Goal: Task Accomplishment & Management: Complete application form

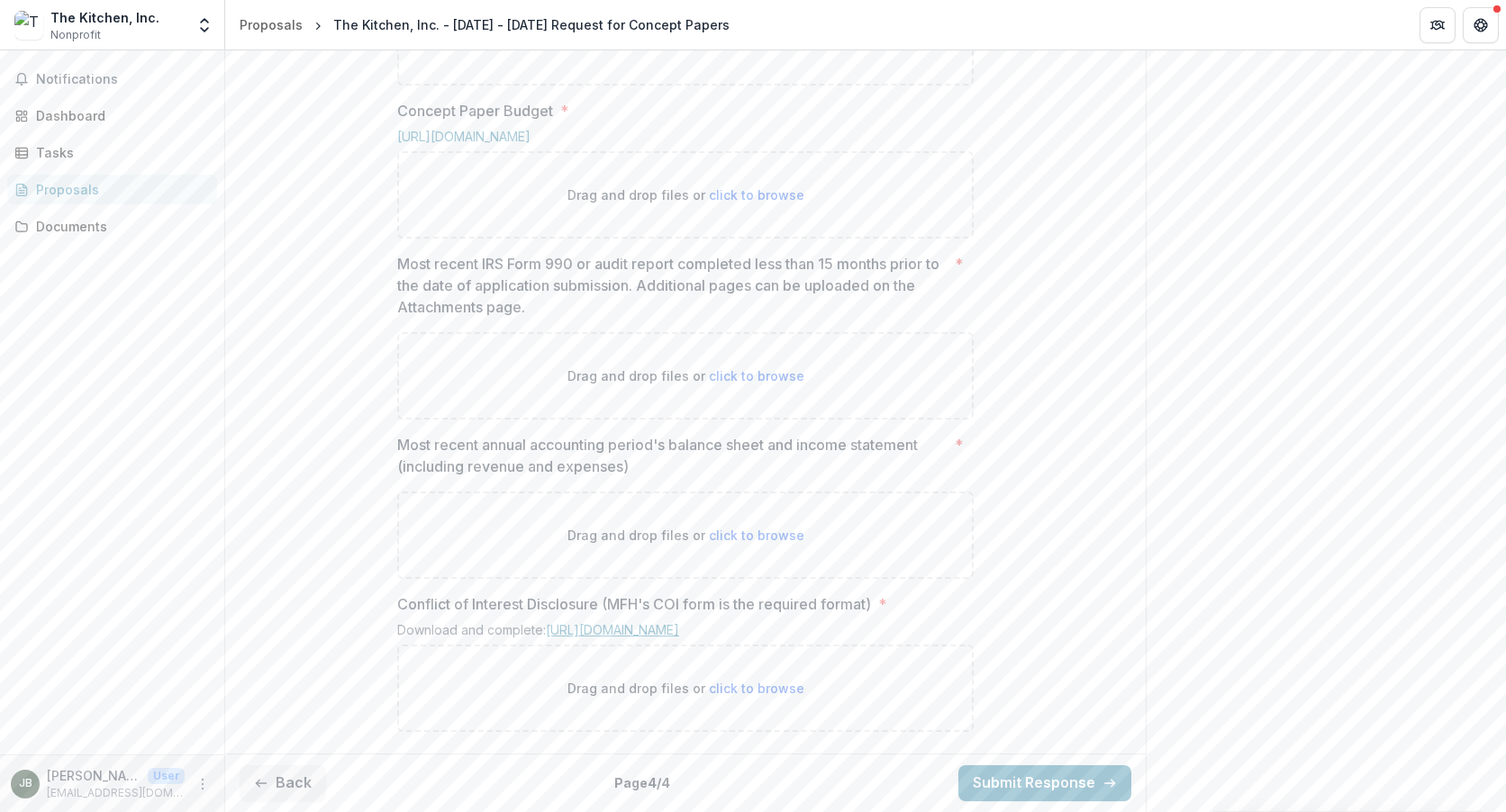
scroll to position [1042, 0]
click at [270, 779] on button "Back" at bounding box center [283, 783] width 86 height 36
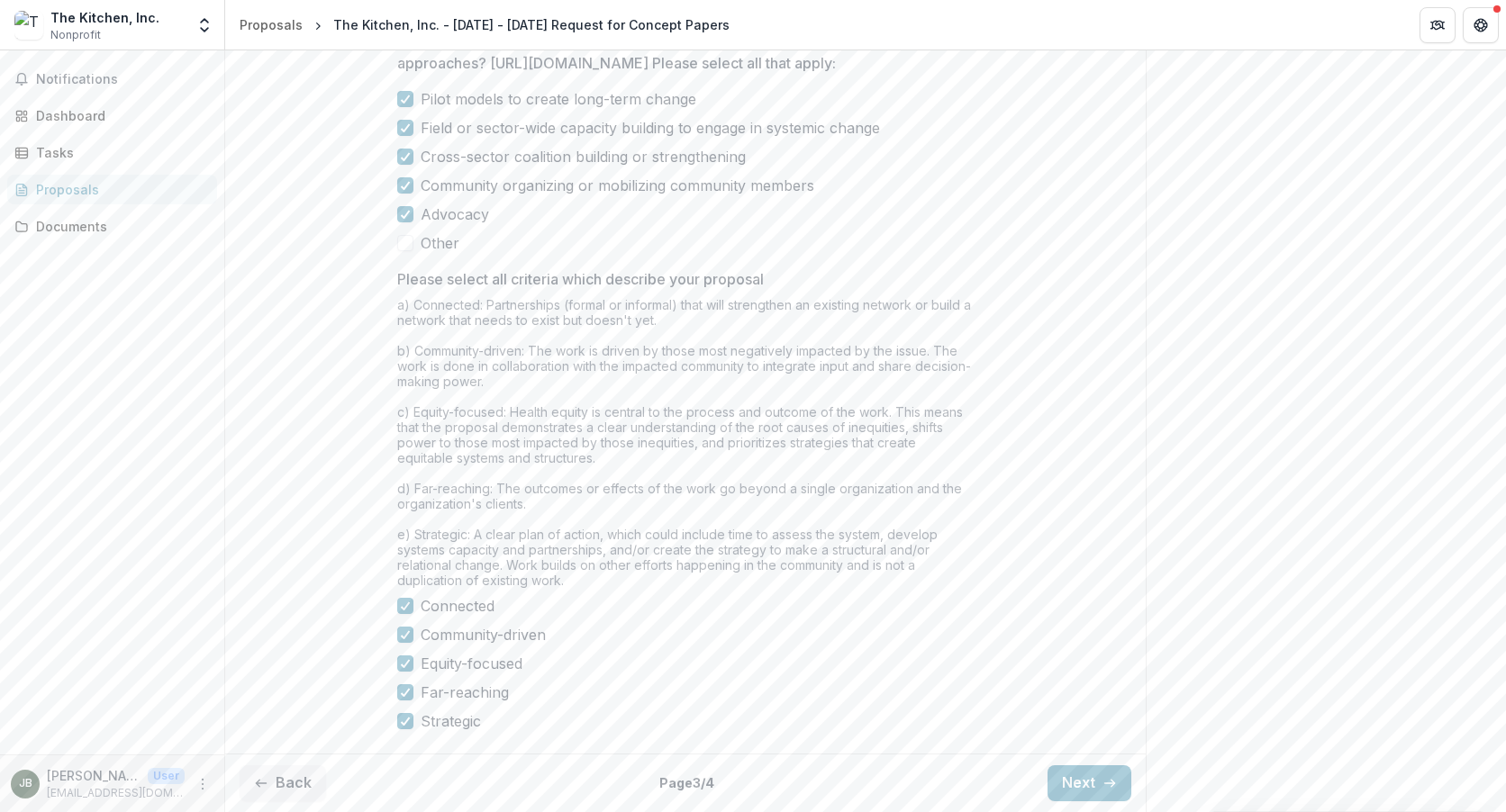
scroll to position [1423, 0]
click at [291, 788] on button "Back" at bounding box center [283, 783] width 86 height 36
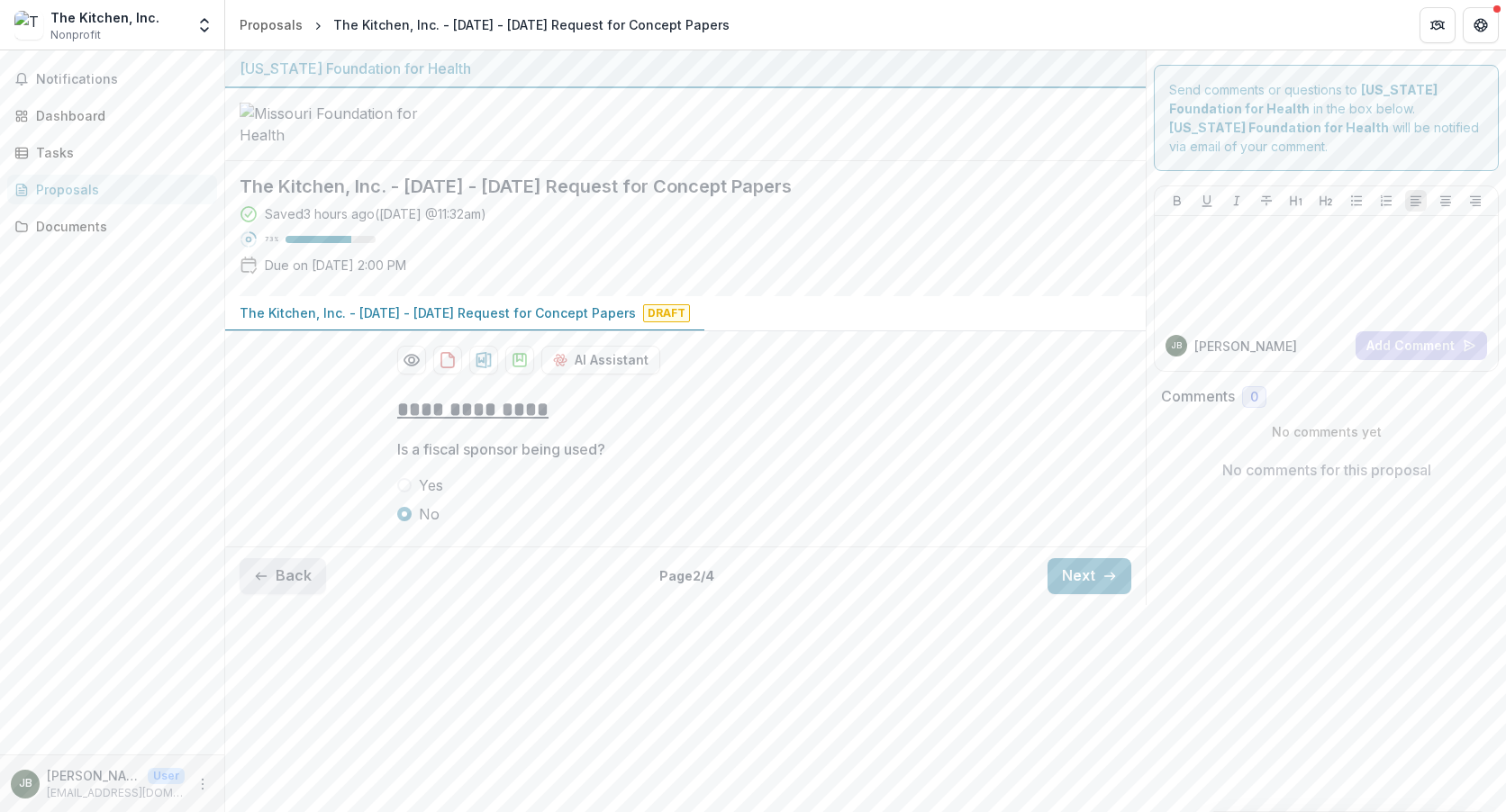
click at [281, 594] on button "Back" at bounding box center [283, 576] width 86 height 36
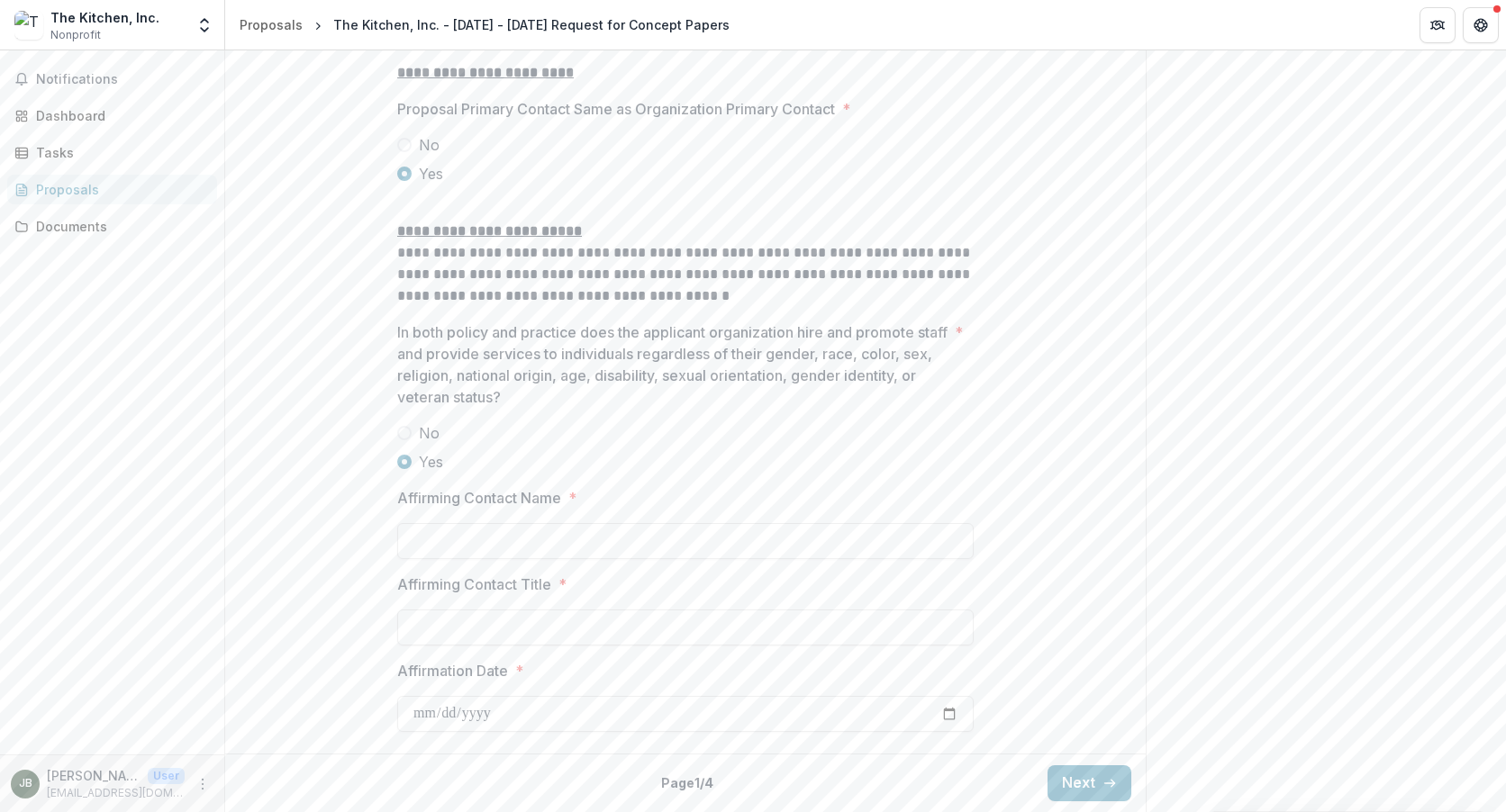
scroll to position [2311, 0]
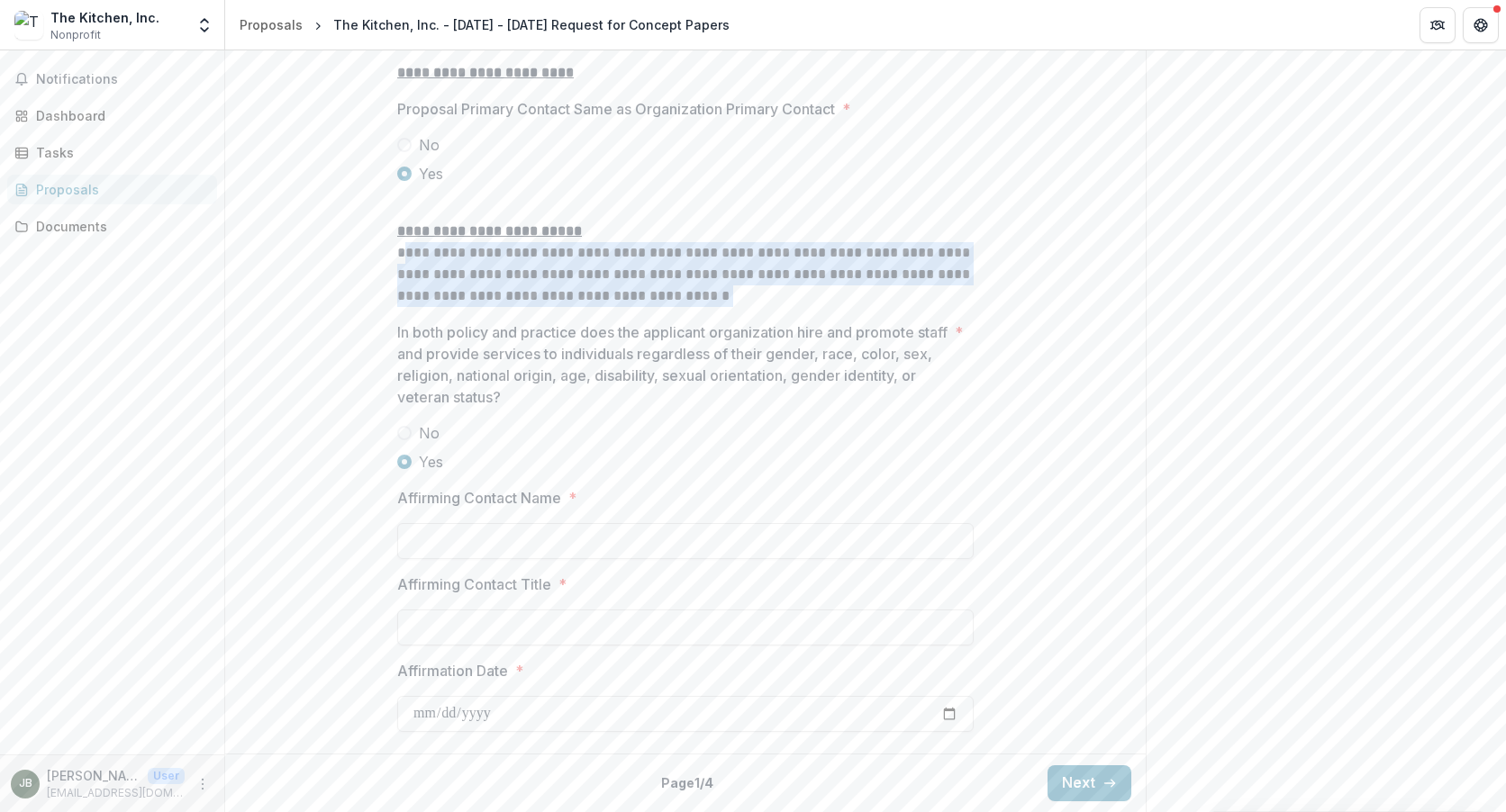
drag, startPoint x: 434, startPoint y: 252, endPoint x: 742, endPoint y: 292, distance: 310.6
click at [742, 292] on p "**********" at bounding box center [685, 274] width 576 height 65
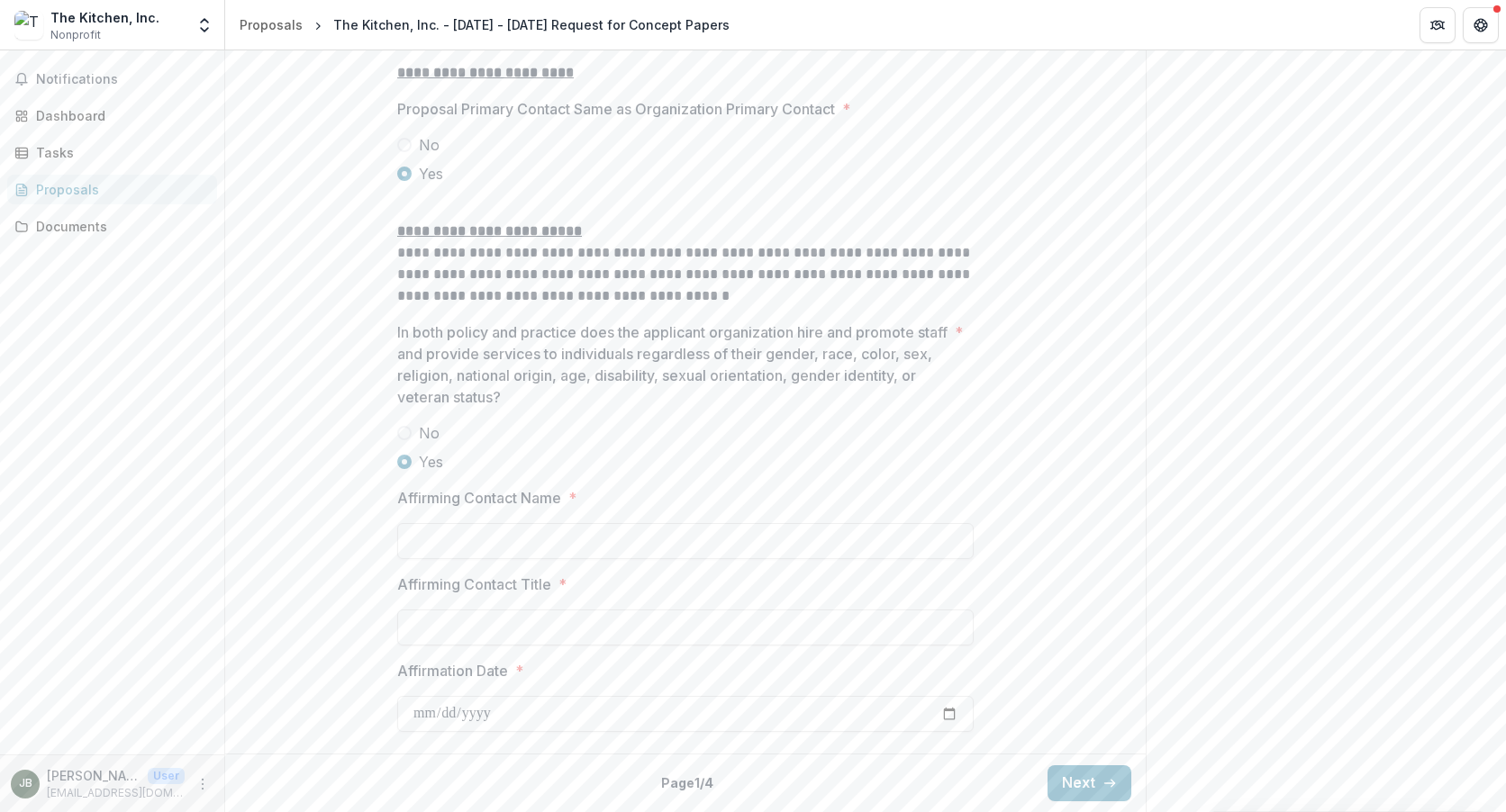
click at [770, 348] on p "In both policy and practice does the applicant organization hire and promote st…" at bounding box center [672, 364] width 551 height 86
click at [499, 545] on input "Affirming Contact Name *" at bounding box center [685, 541] width 576 height 36
click at [722, 539] on input "Affirming Contact Name *" at bounding box center [685, 541] width 576 height 36
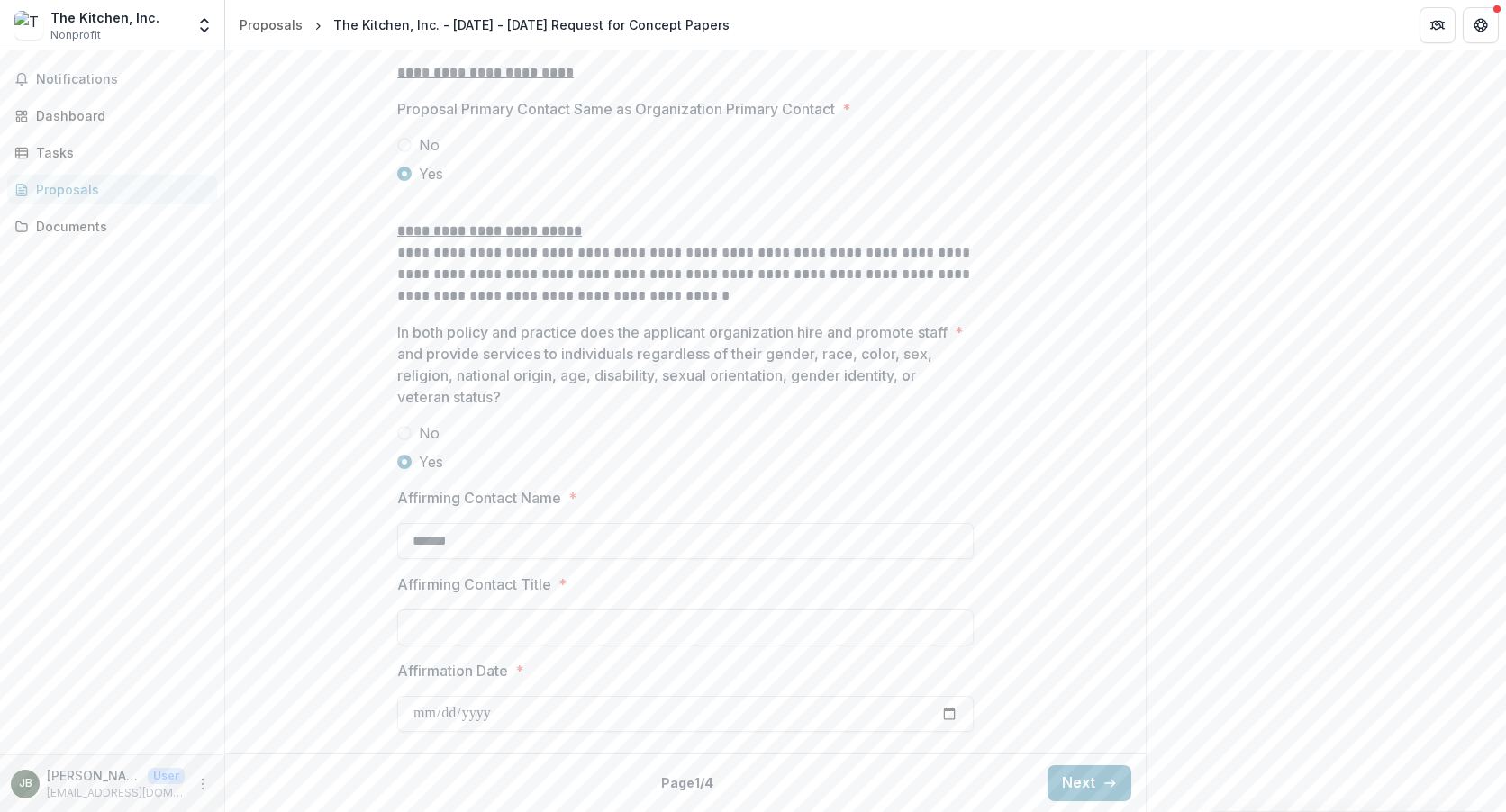
drag, startPoint x: 474, startPoint y: 534, endPoint x: 156, endPoint y: 513, distance: 318.7
click at [157, 513] on main "**********" at bounding box center [753, 431] width 1506 height 762
type input "**********"
click at [955, 718] on input "Affirmation Date *" at bounding box center [685, 714] width 576 height 36
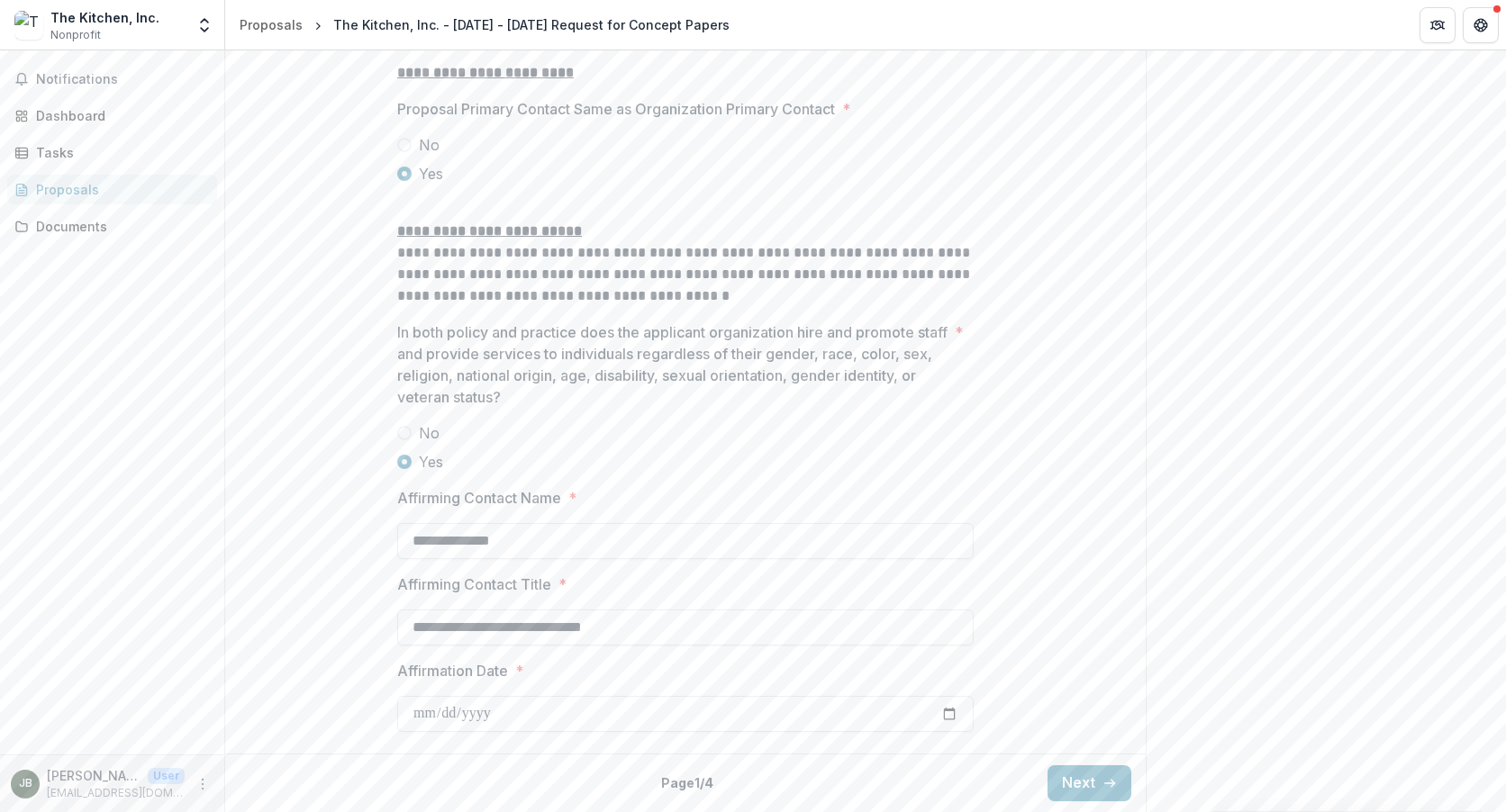
type input "**********"
click at [1116, 772] on button "Next" at bounding box center [1089, 783] width 84 height 36
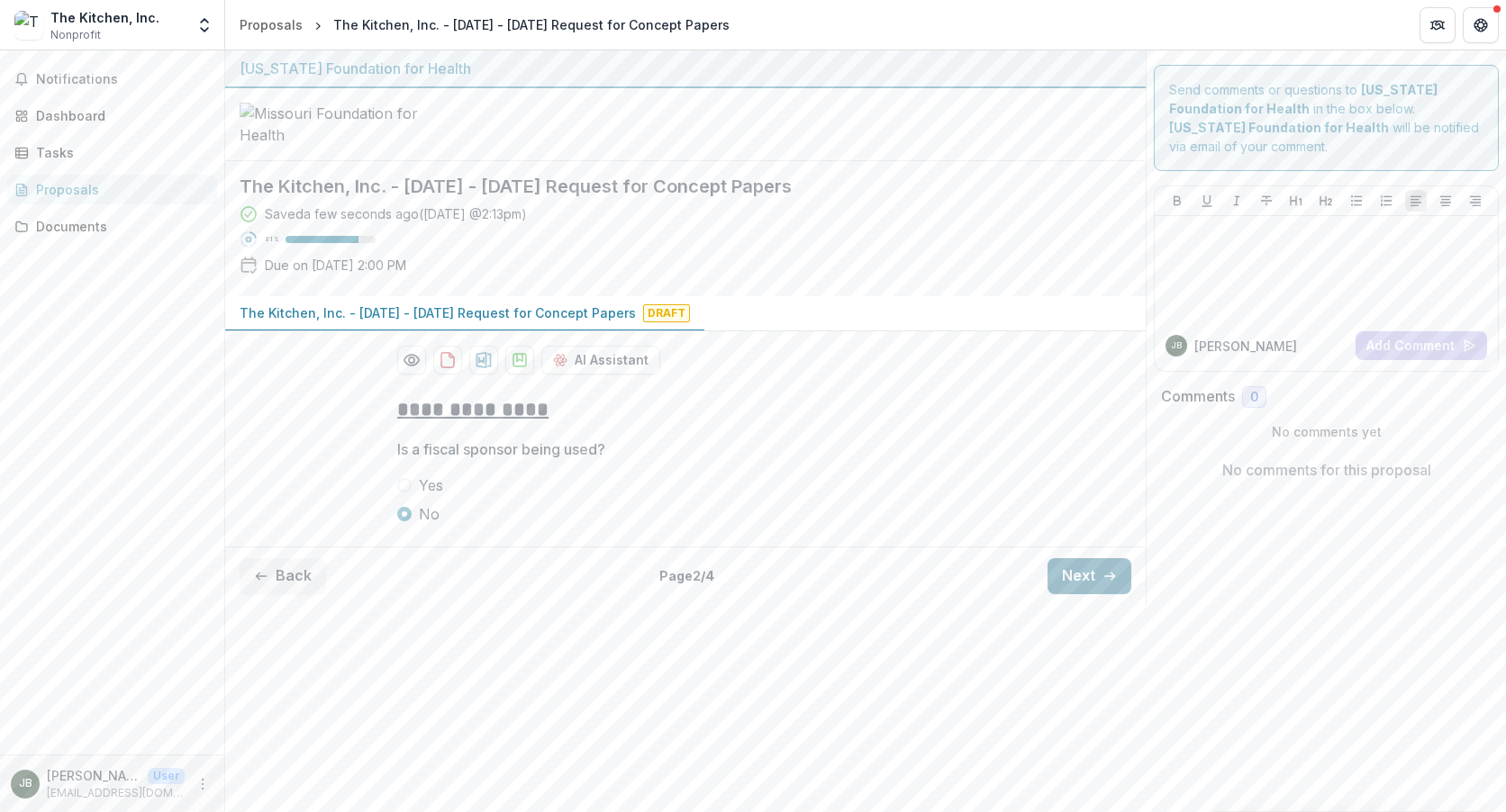
click at [1092, 594] on button "Next" at bounding box center [1089, 576] width 84 height 36
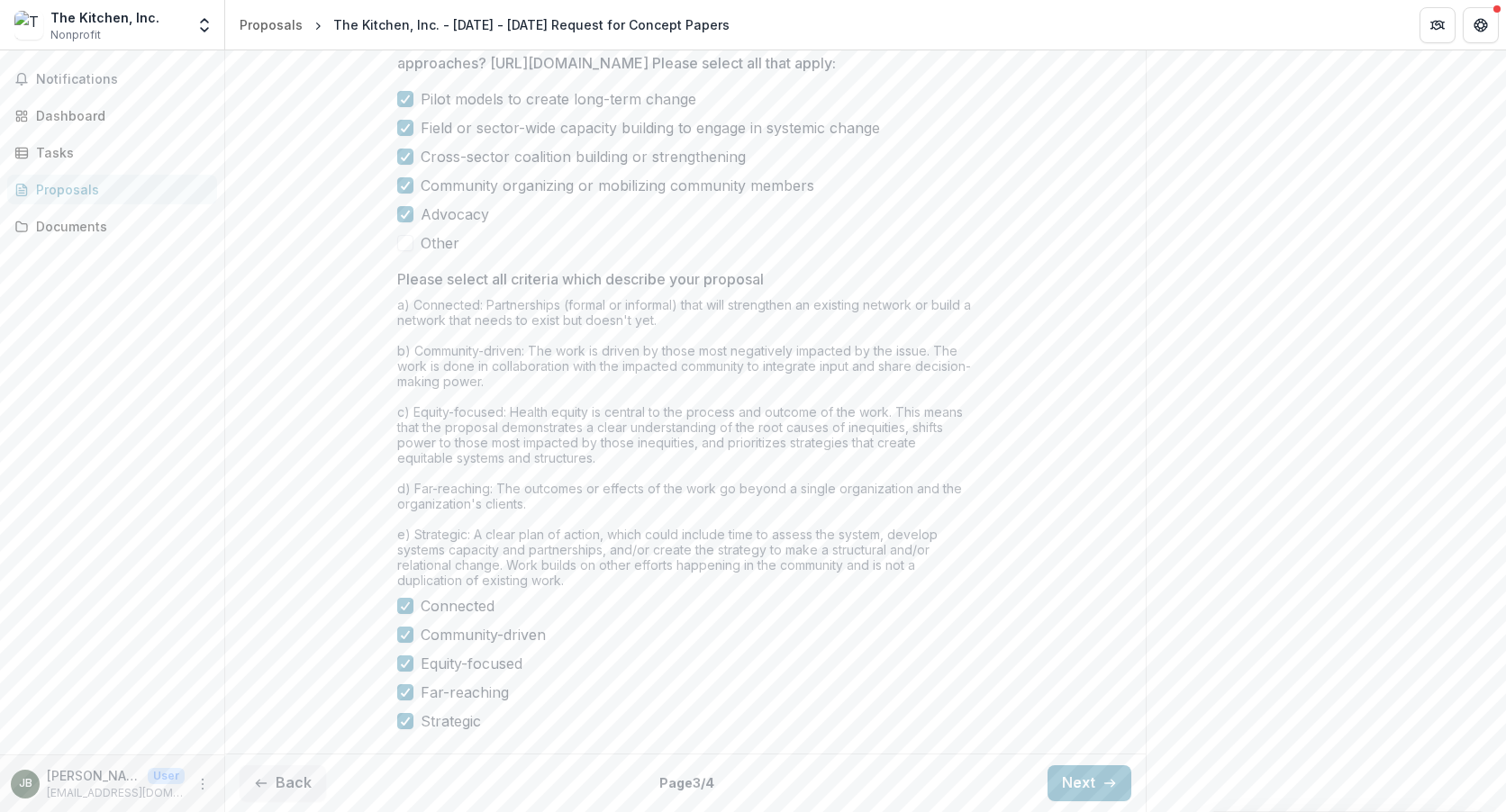
scroll to position [1423, 0]
click at [1078, 785] on button "Next" at bounding box center [1089, 783] width 84 height 36
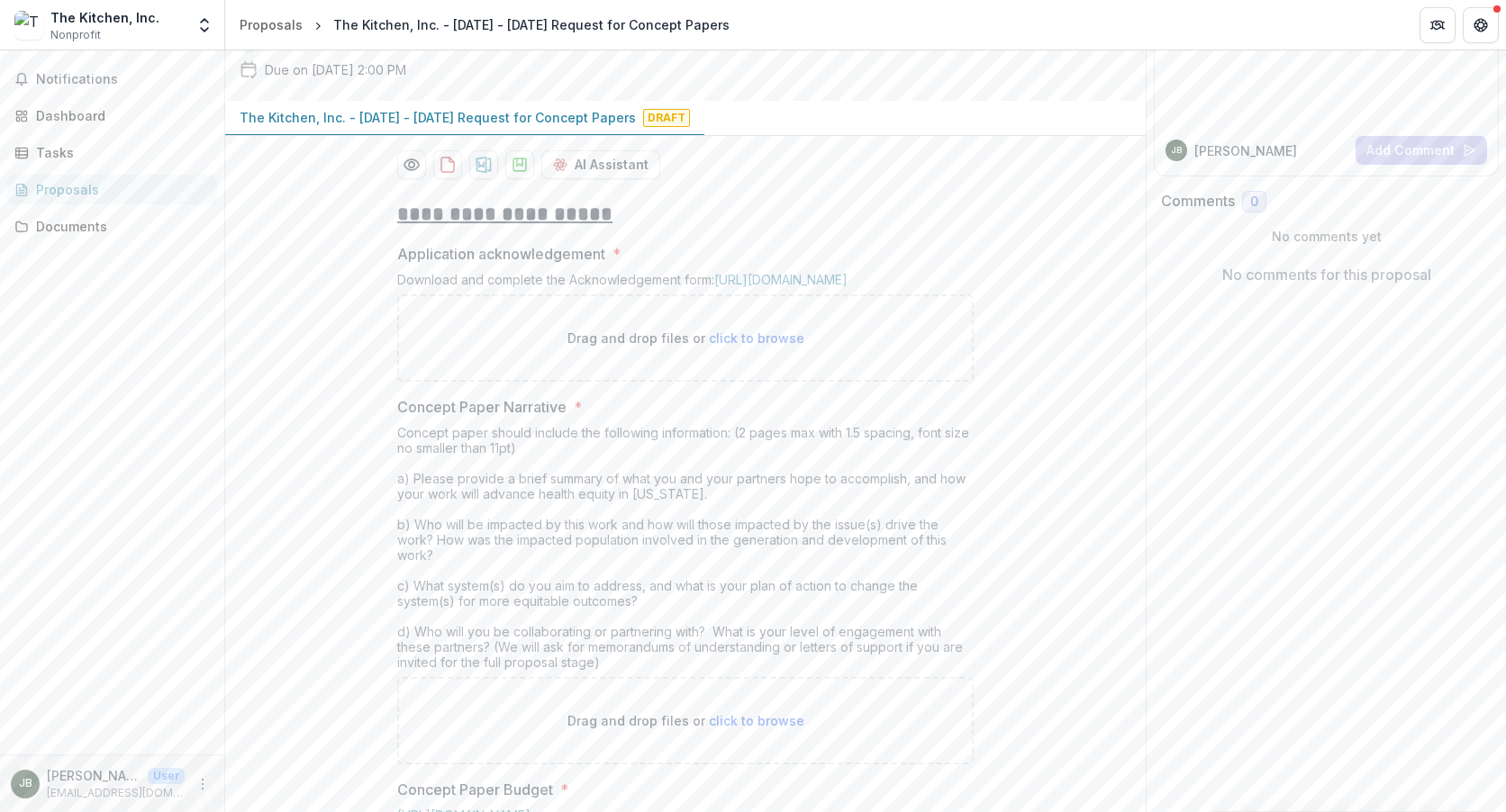
scroll to position [51, 0]
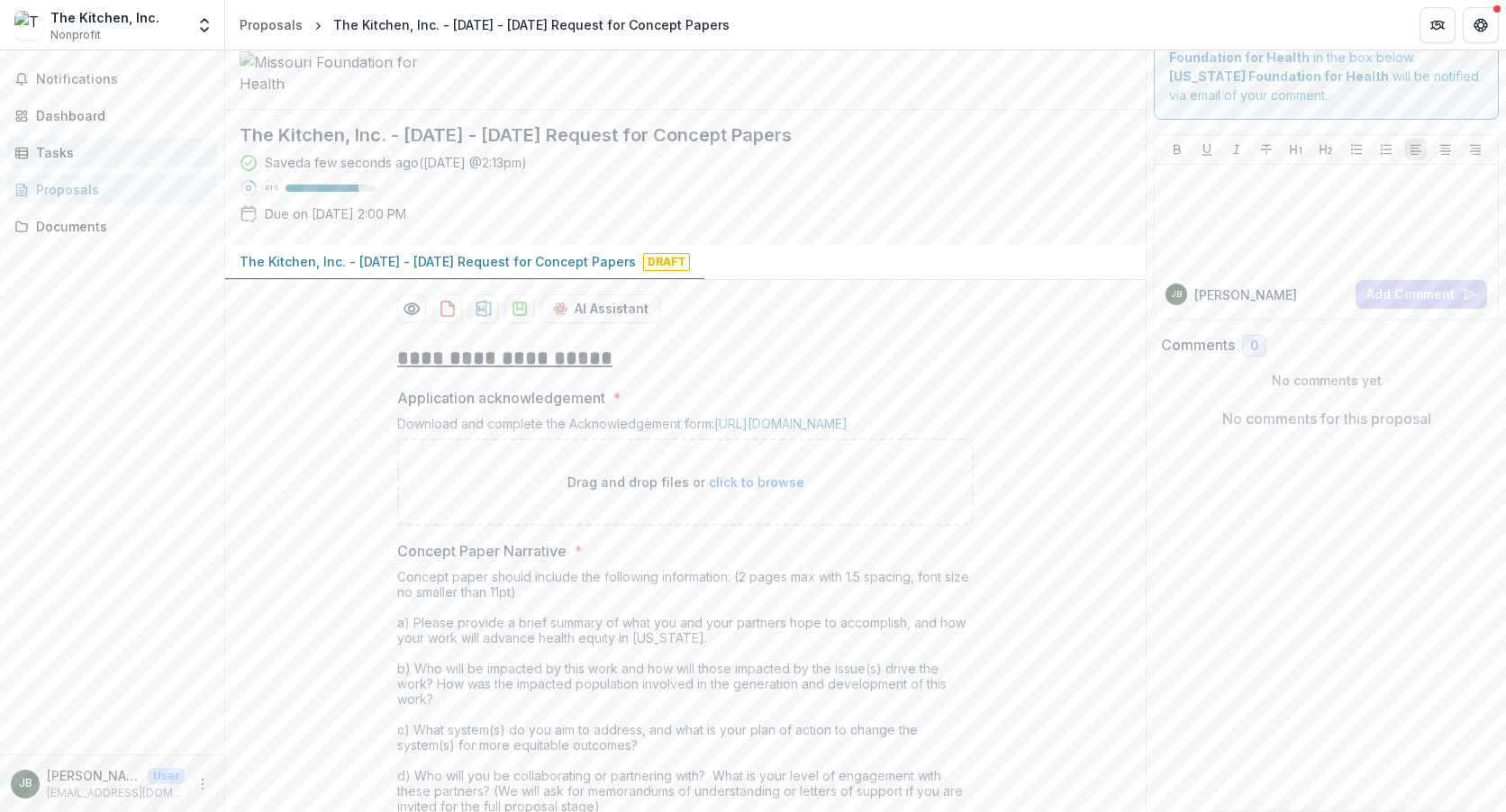
click at [53, 154] on div "Tasks" at bounding box center [120, 152] width 167 height 18
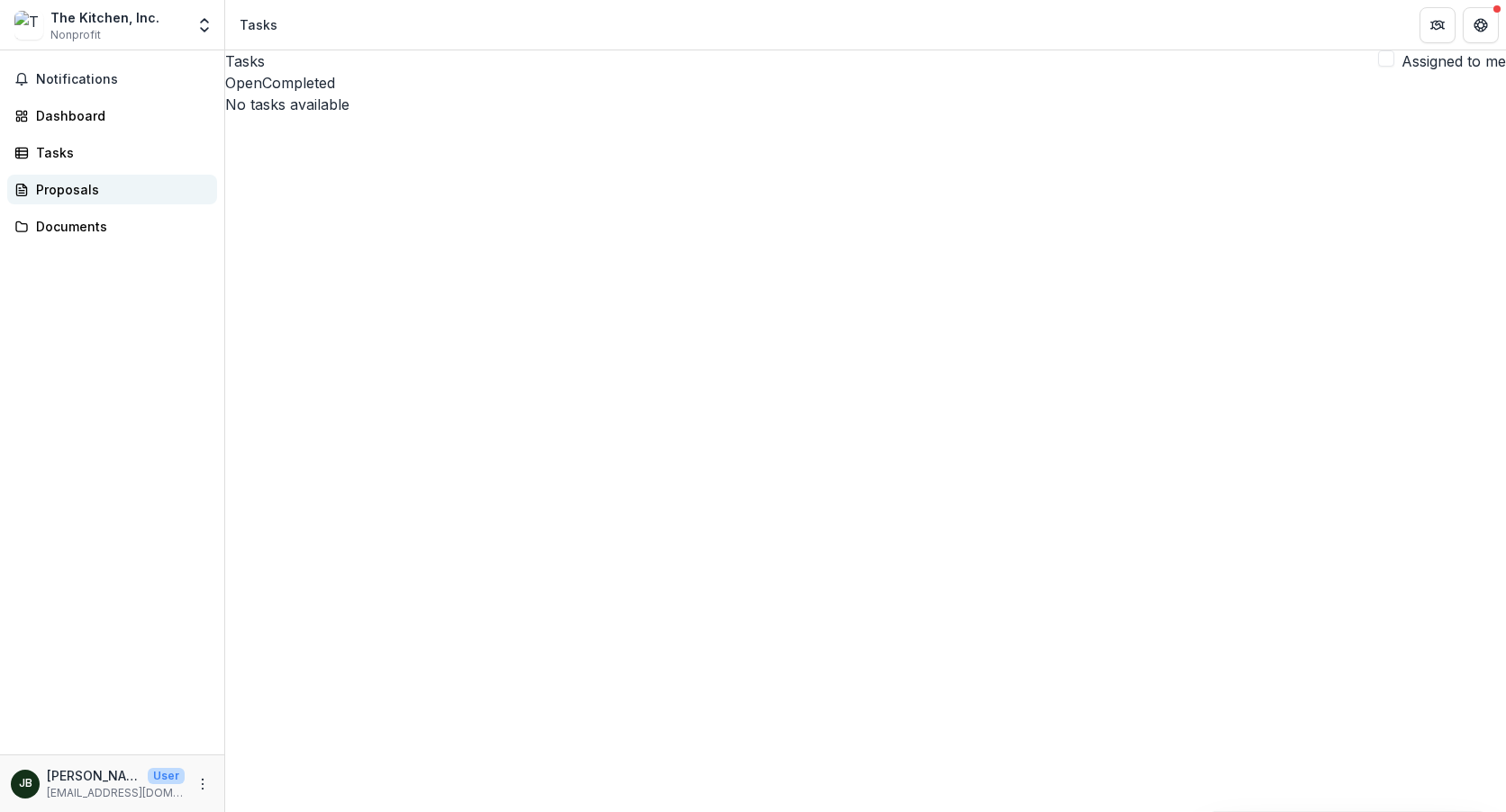
click at [70, 186] on div "Proposals" at bounding box center [120, 188] width 167 height 18
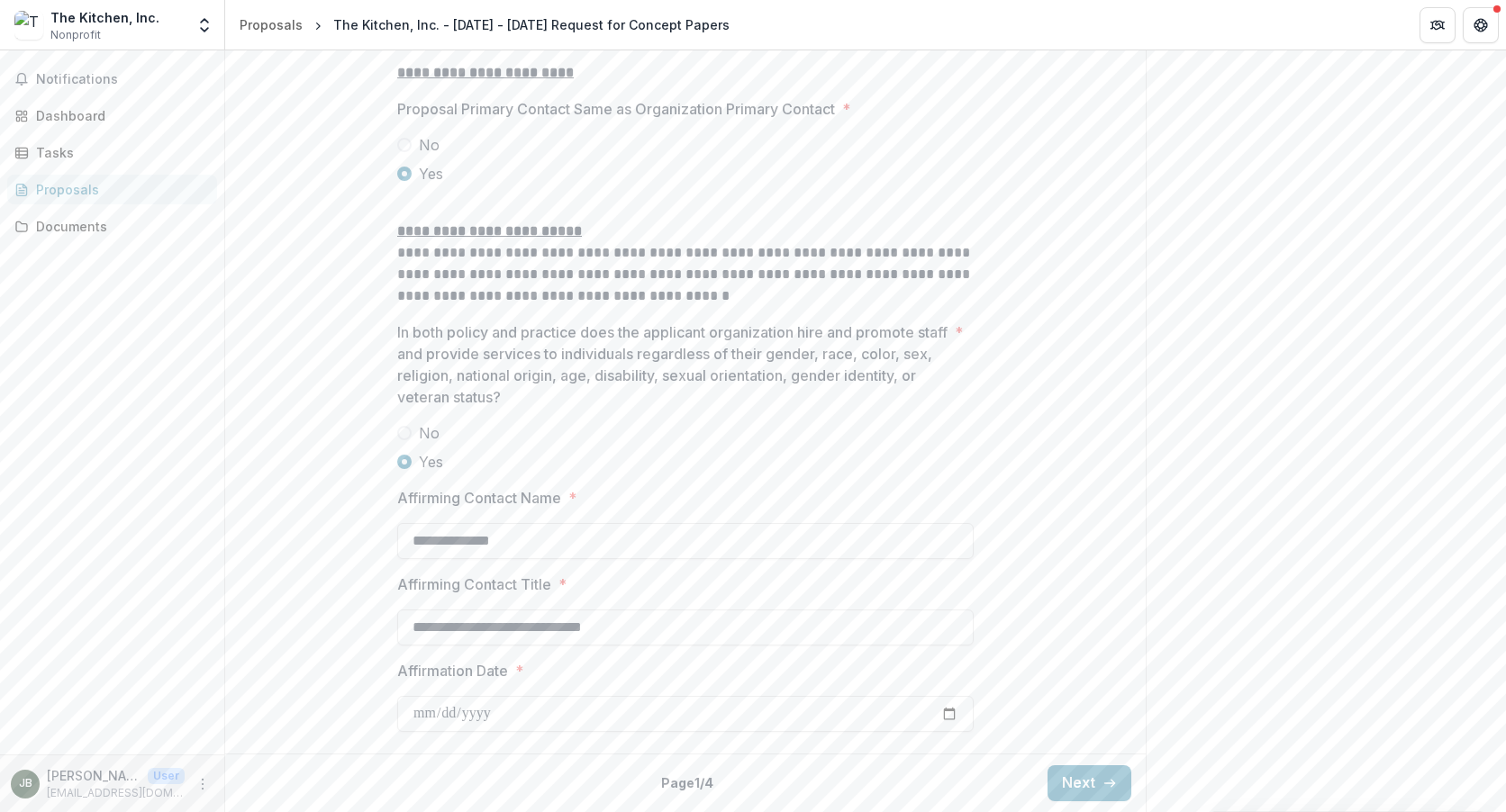
scroll to position [2311, 0]
click at [1089, 786] on button "Next" at bounding box center [1089, 783] width 84 height 36
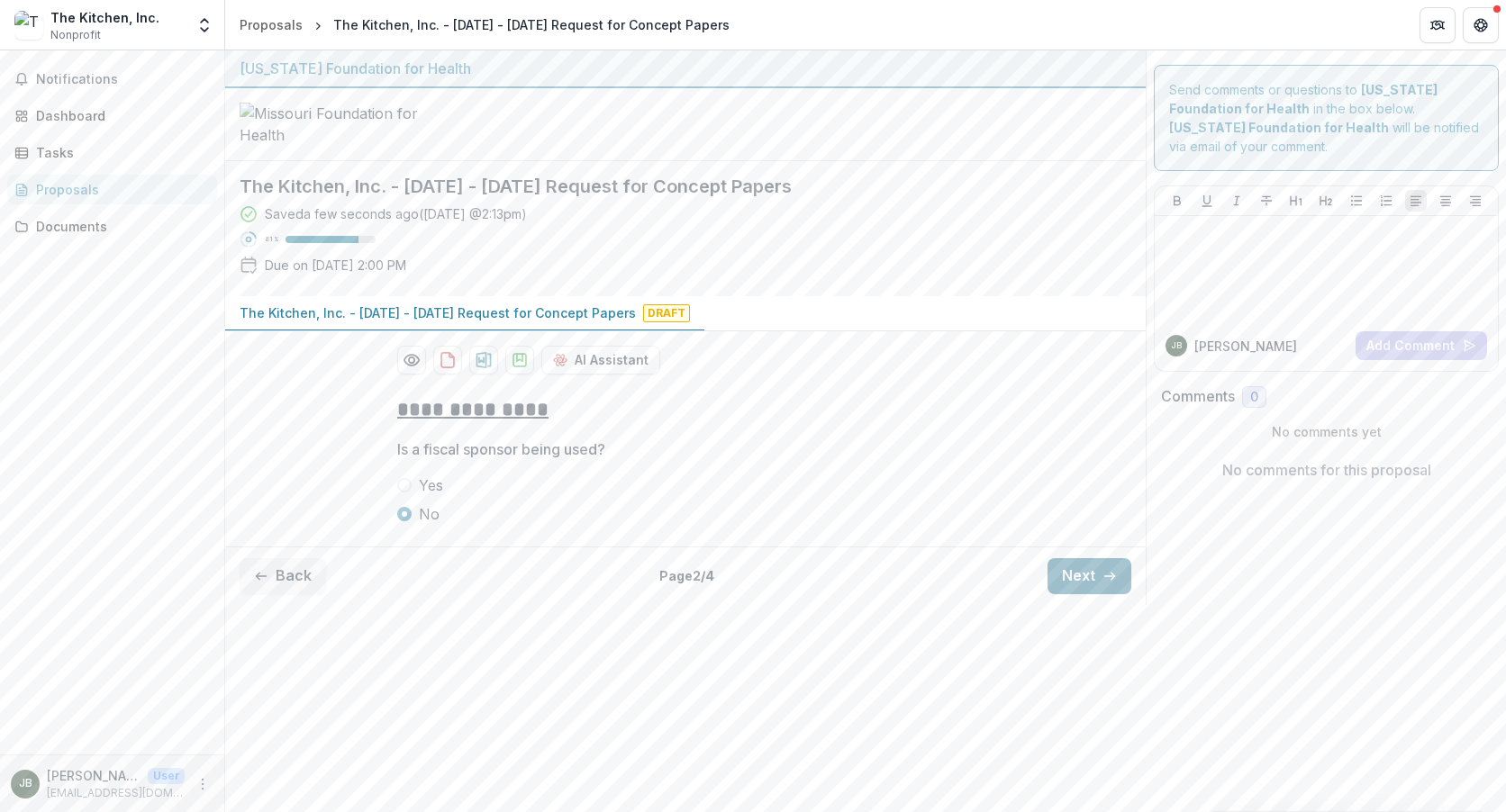
click at [1085, 594] on button "Next" at bounding box center [1089, 576] width 84 height 36
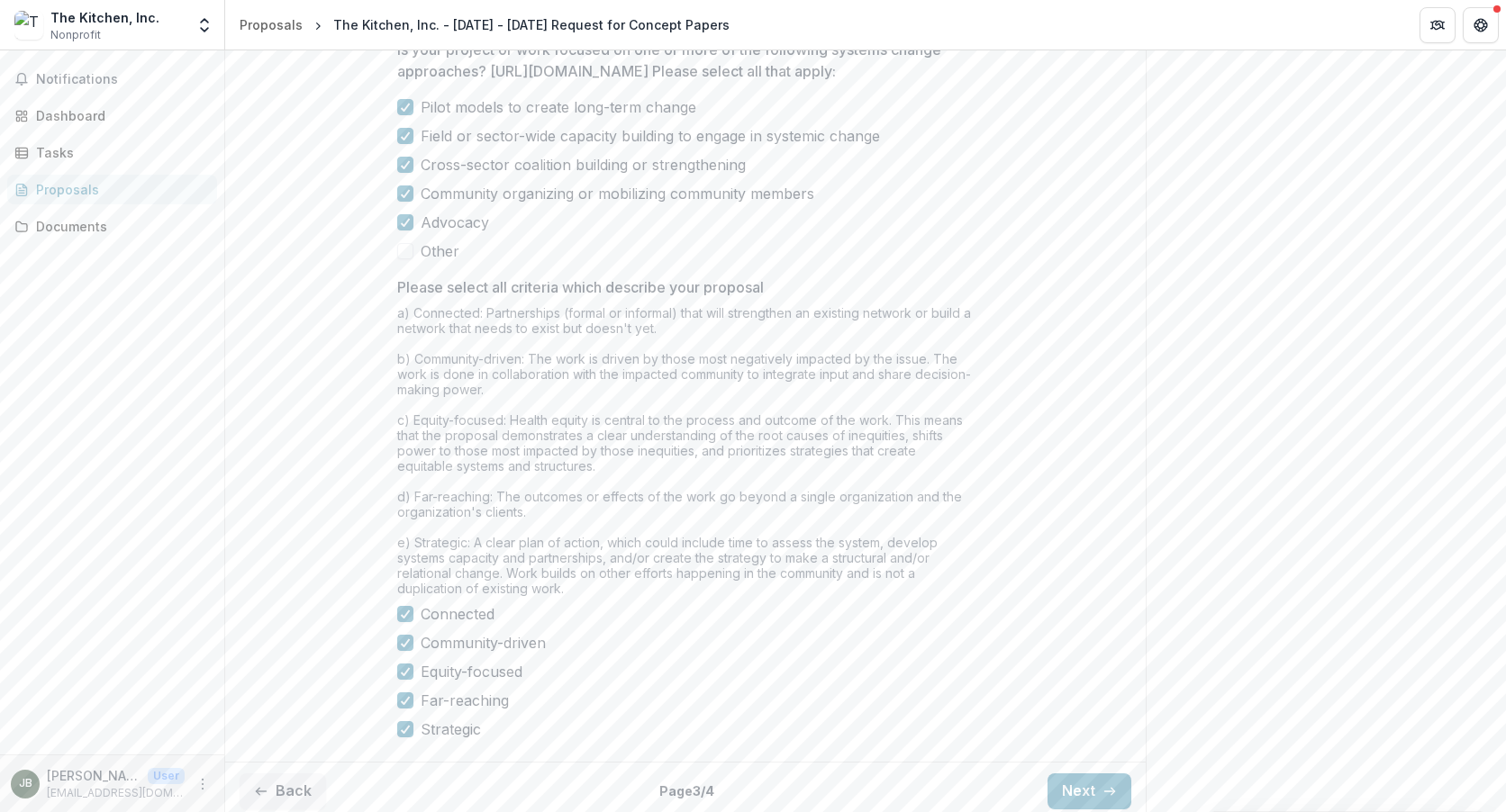
scroll to position [1423, 0]
click at [1094, 786] on button "Next" at bounding box center [1089, 783] width 84 height 36
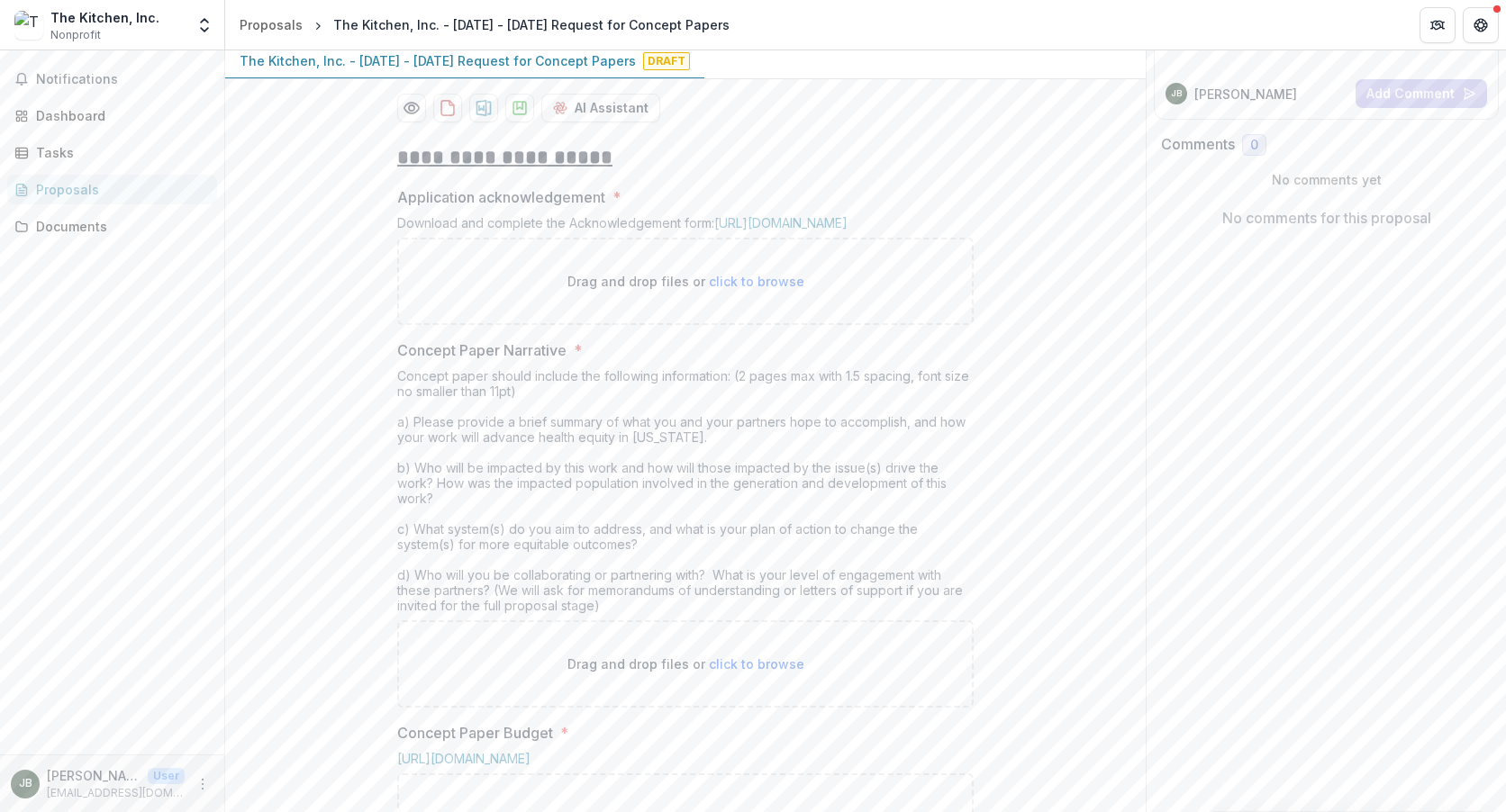
scroll to position [231, 0]
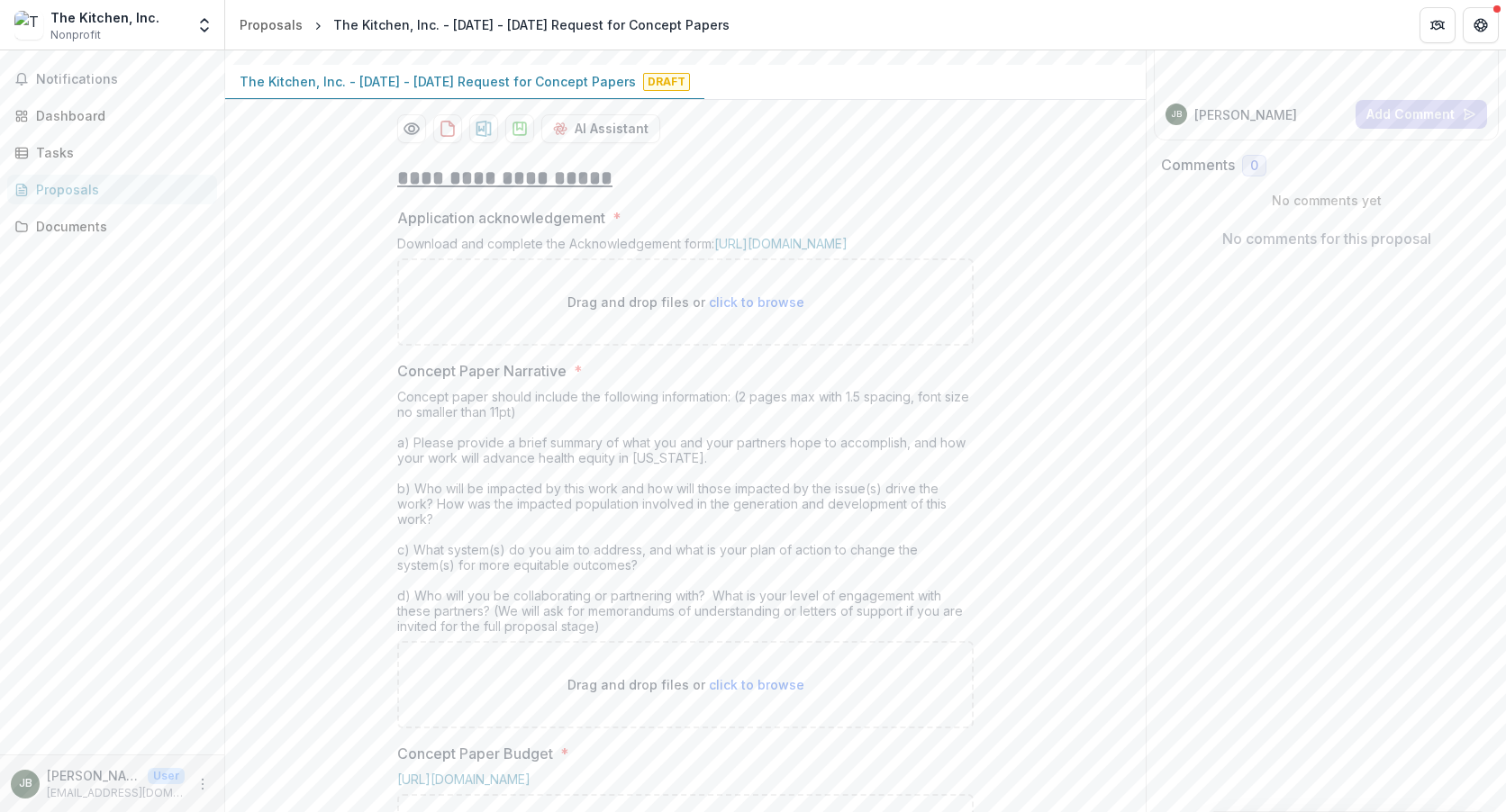
click at [269, 91] on p "The Kitchen, Inc. - [DATE] - [DATE] Request for Concept Papers" at bounding box center [438, 81] width 396 height 18
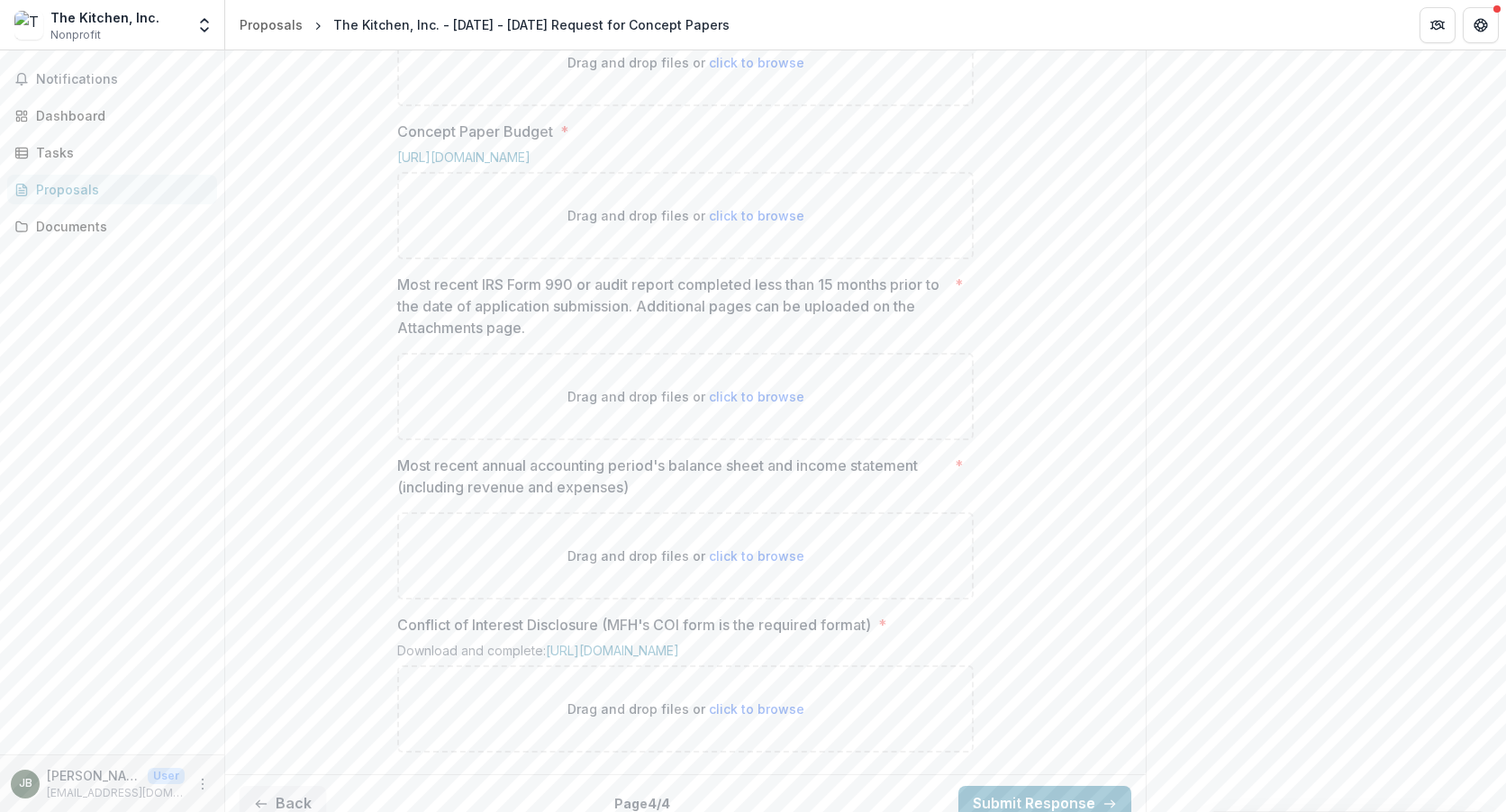
scroll to position [1042, 0]
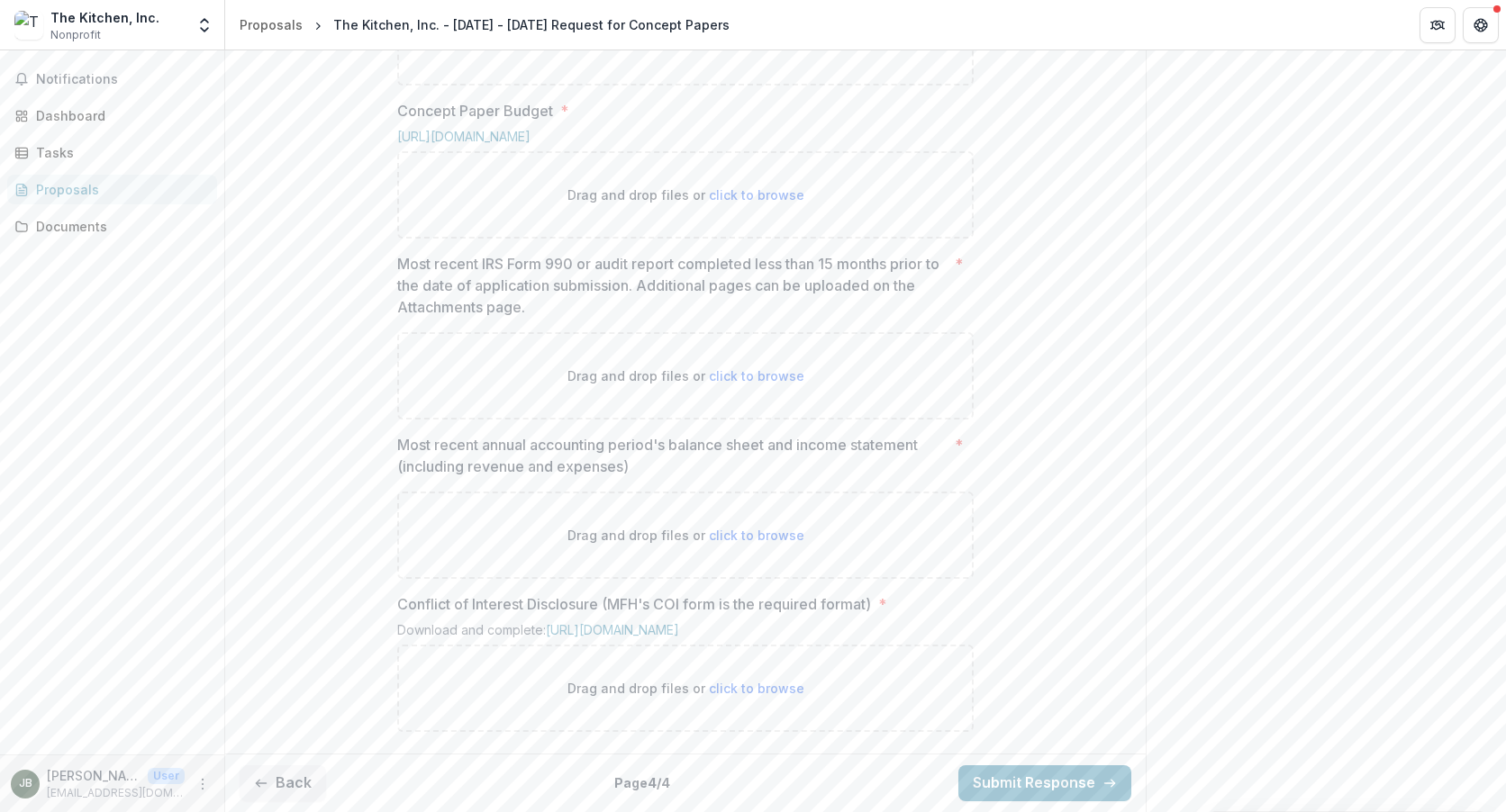
click at [269, 793] on button "Back" at bounding box center [283, 783] width 86 height 36
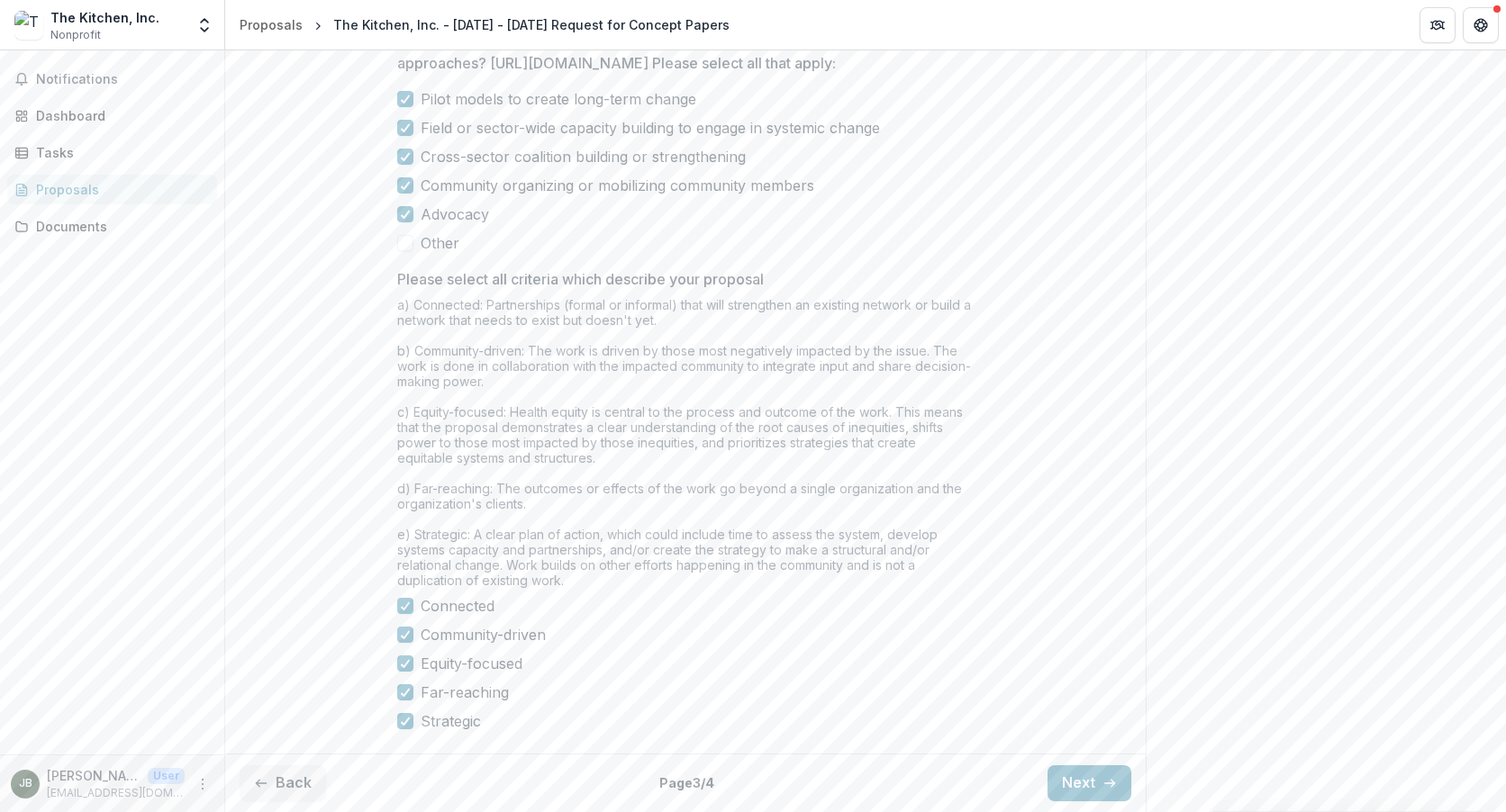
scroll to position [1423, 0]
click at [275, 787] on button "Back" at bounding box center [283, 783] width 86 height 36
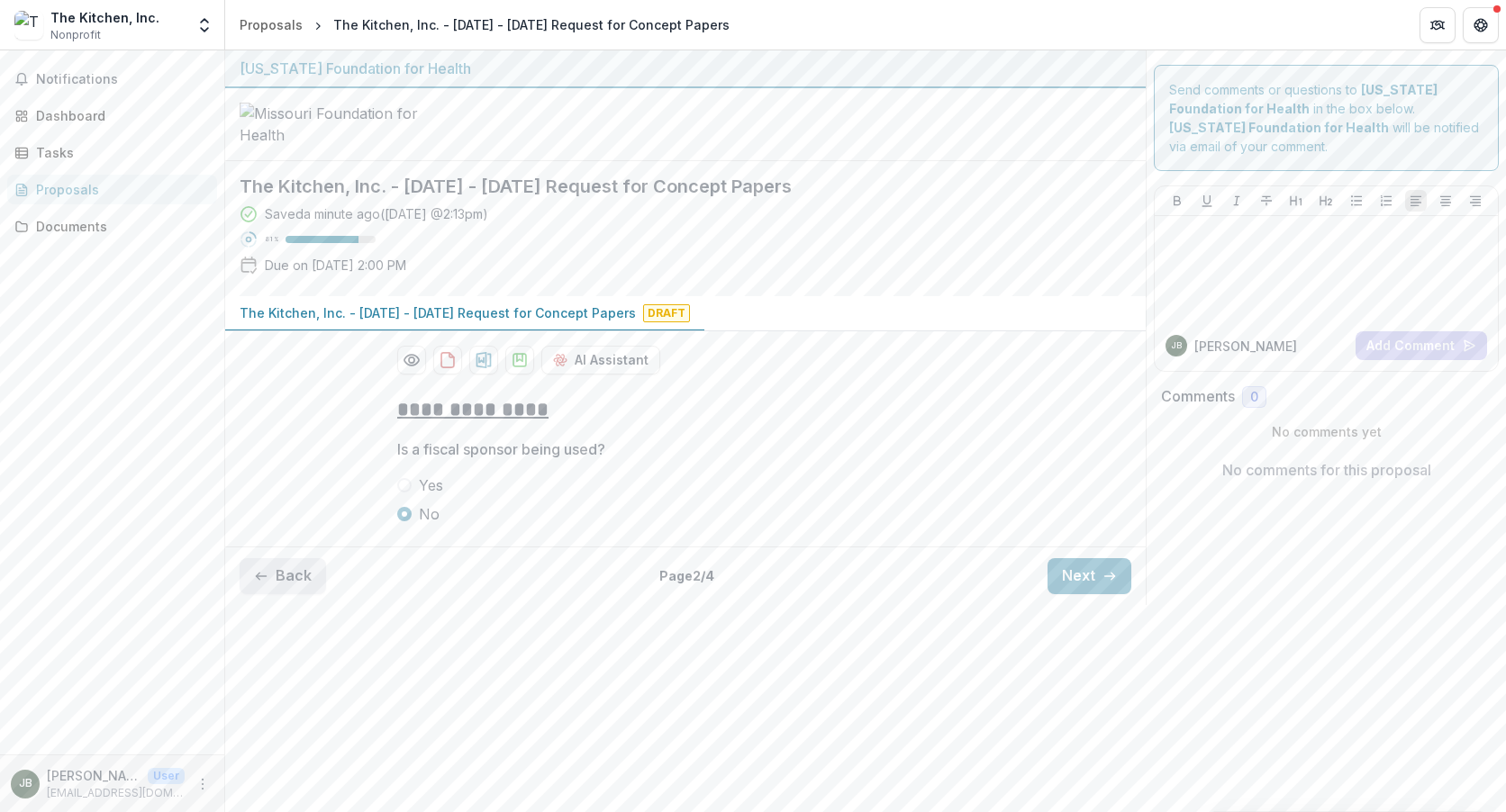
click at [291, 594] on button "Back" at bounding box center [283, 576] width 86 height 36
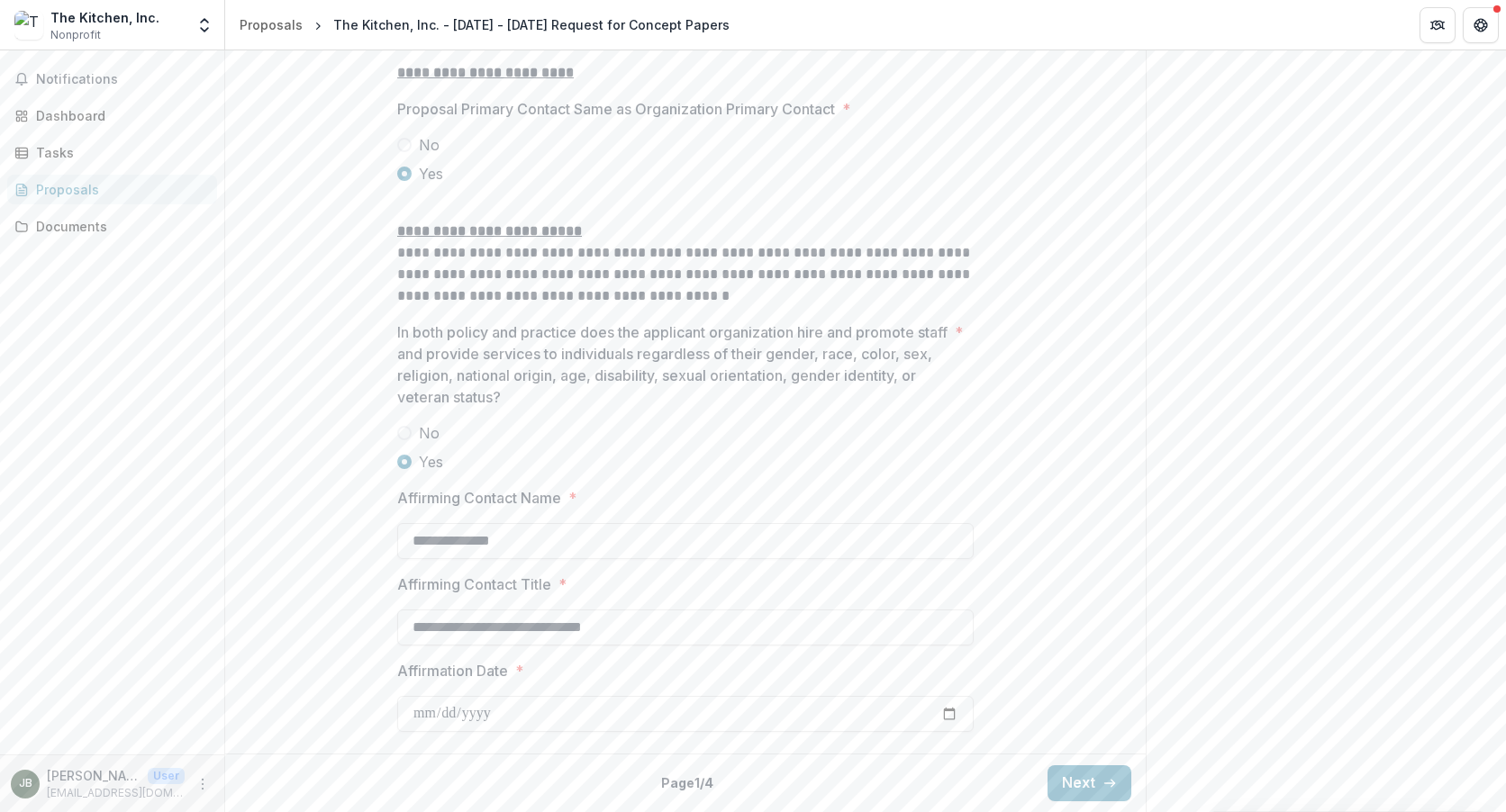
scroll to position [2040, 0]
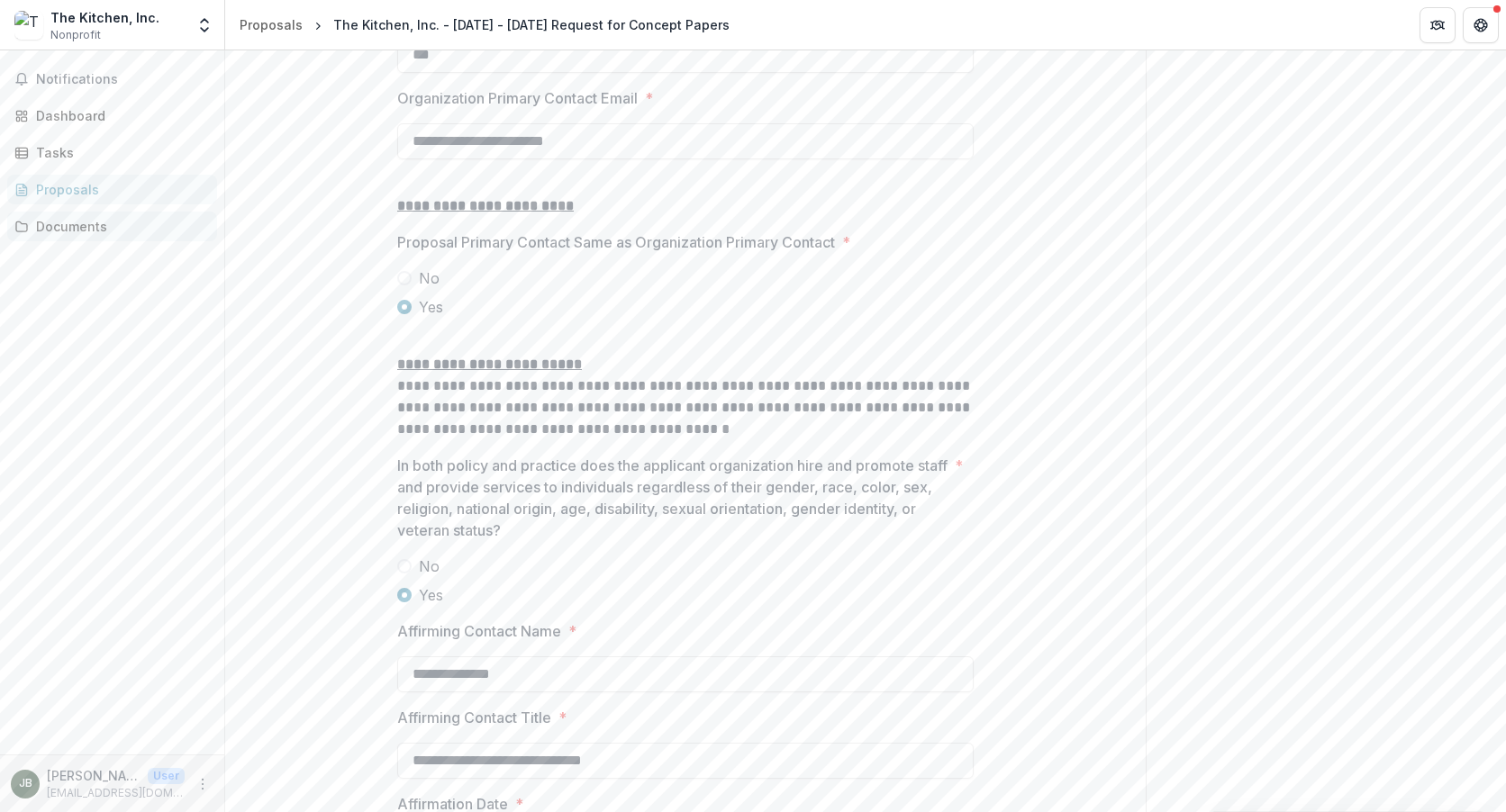
click at [93, 227] on div "Documents" at bounding box center [120, 225] width 167 height 18
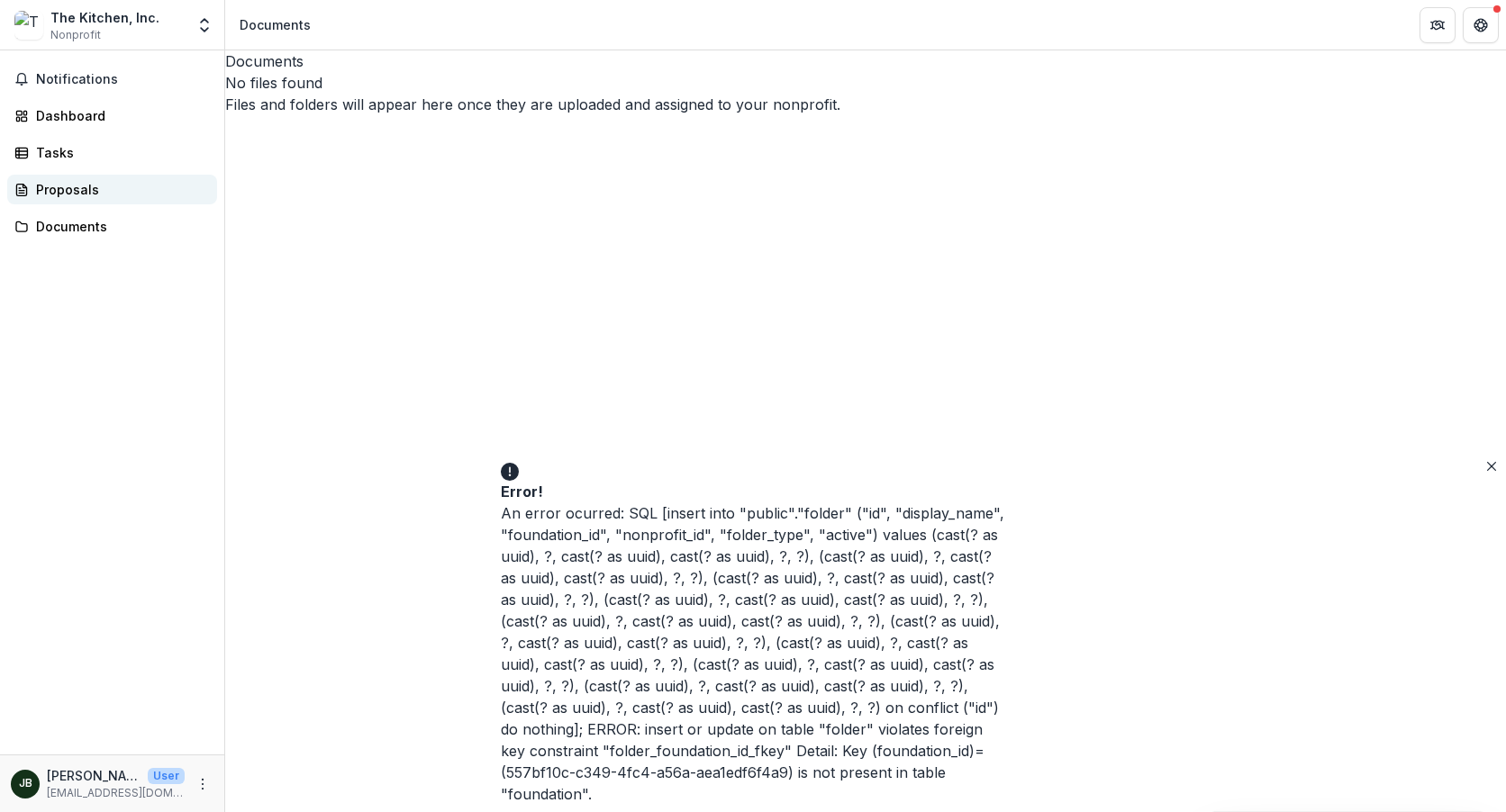
click at [76, 194] on div "Proposals" at bounding box center [120, 188] width 167 height 18
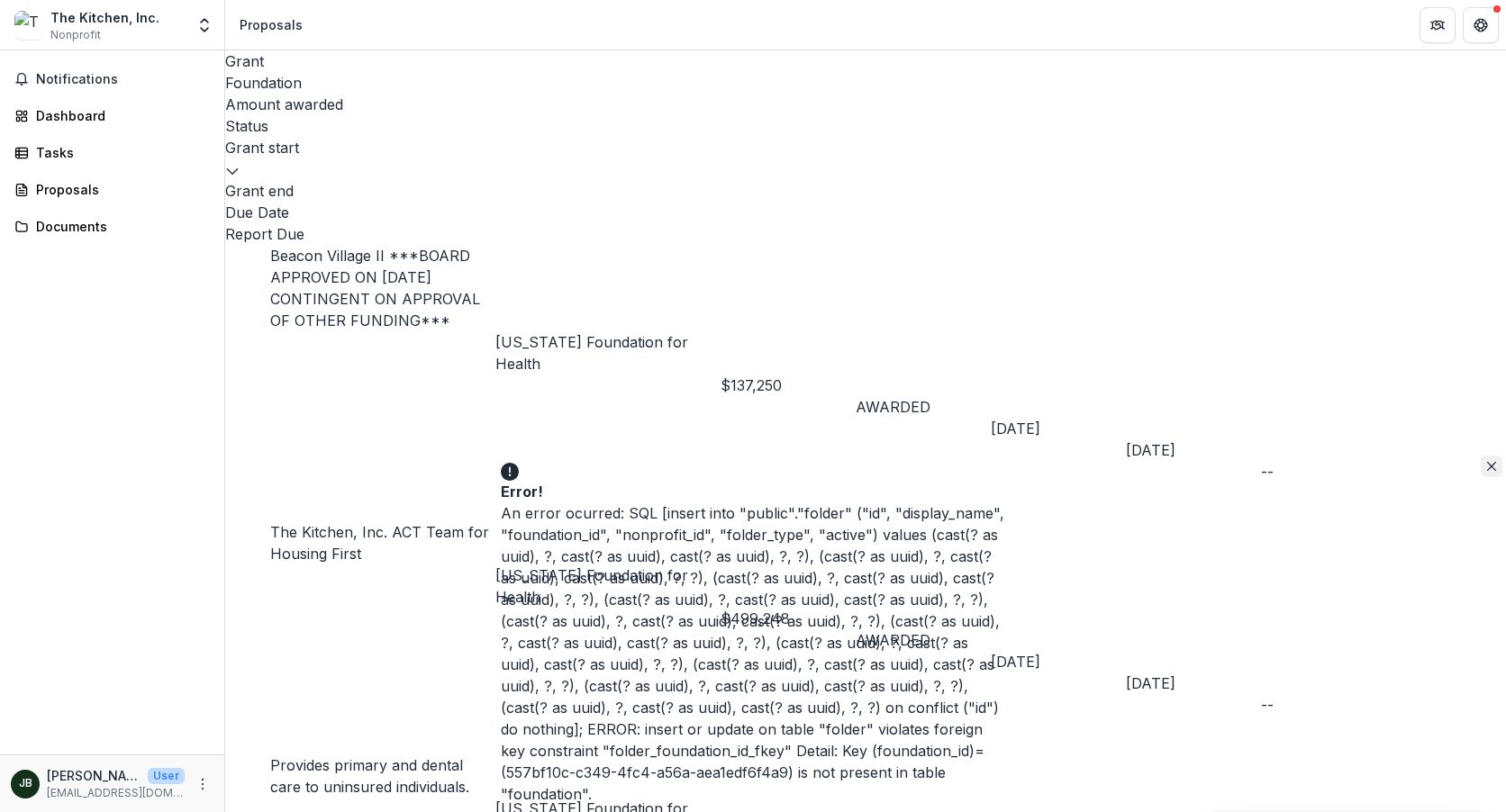
click at [1488, 462] on icon "Close" at bounding box center [1491, 466] width 9 height 9
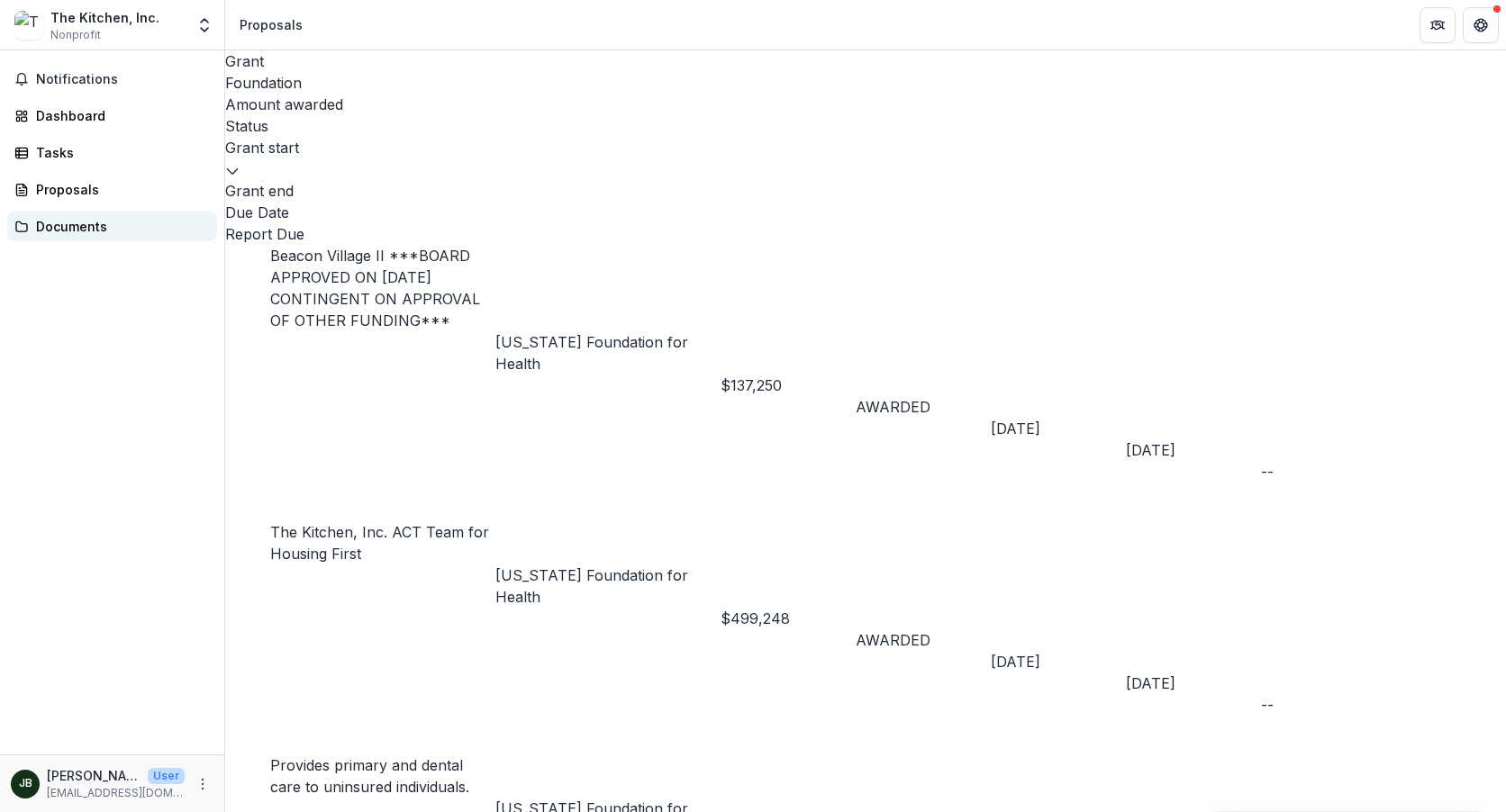
click at [55, 228] on div "Documents" at bounding box center [120, 225] width 167 height 18
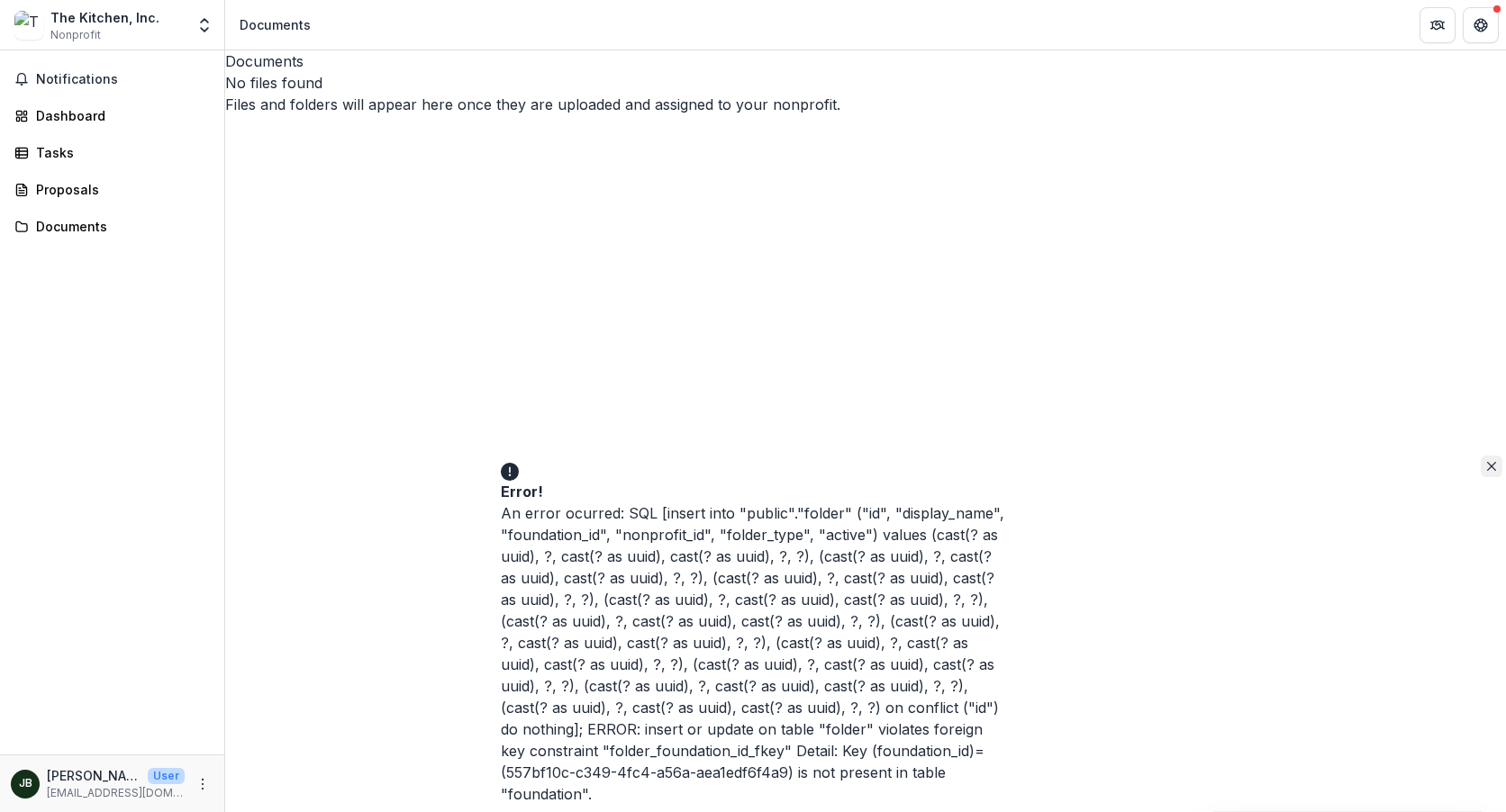
click at [1488, 462] on icon "Close" at bounding box center [1491, 466] width 9 height 9
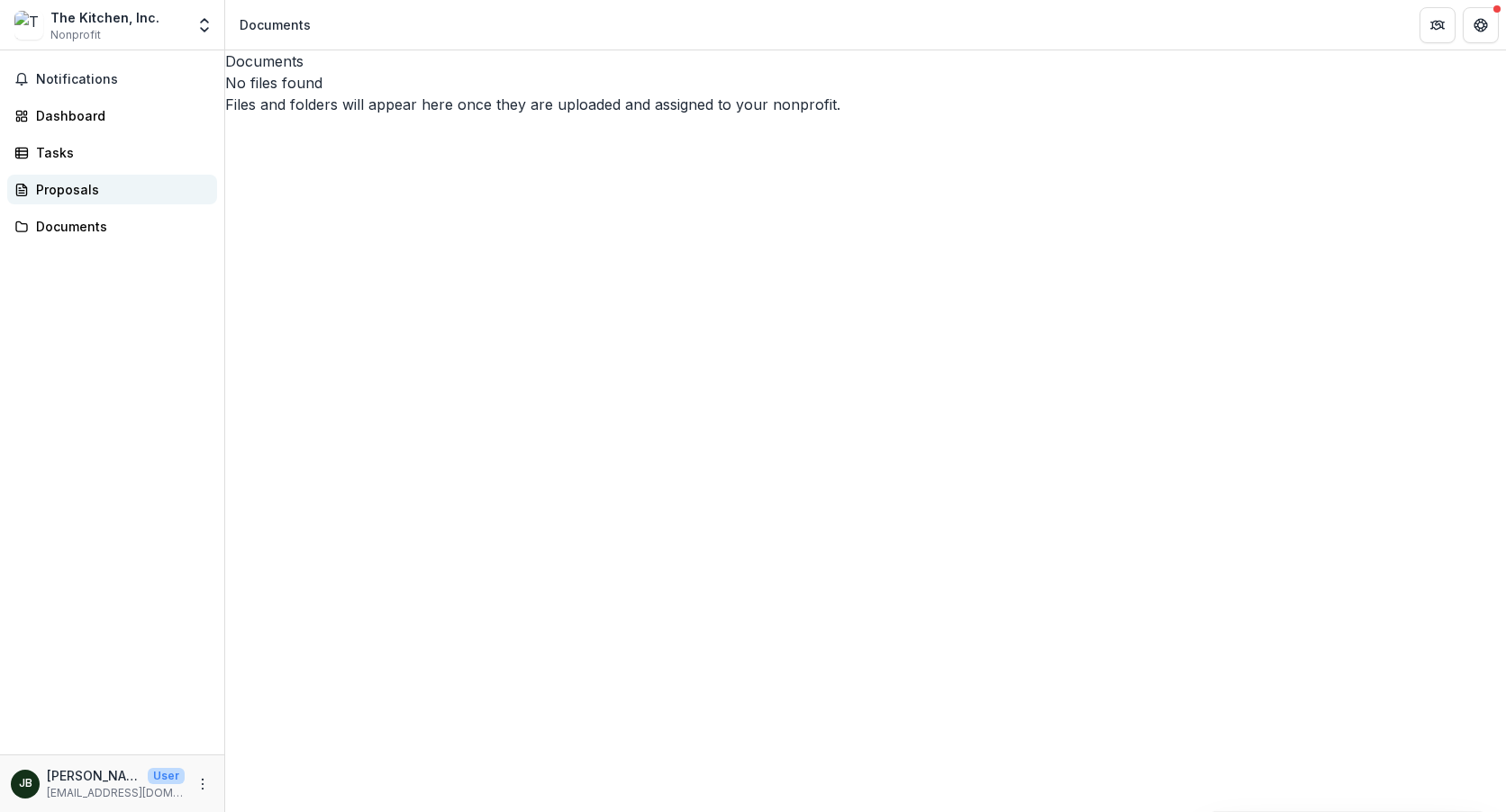
click at [83, 189] on div "Proposals" at bounding box center [120, 188] width 167 height 18
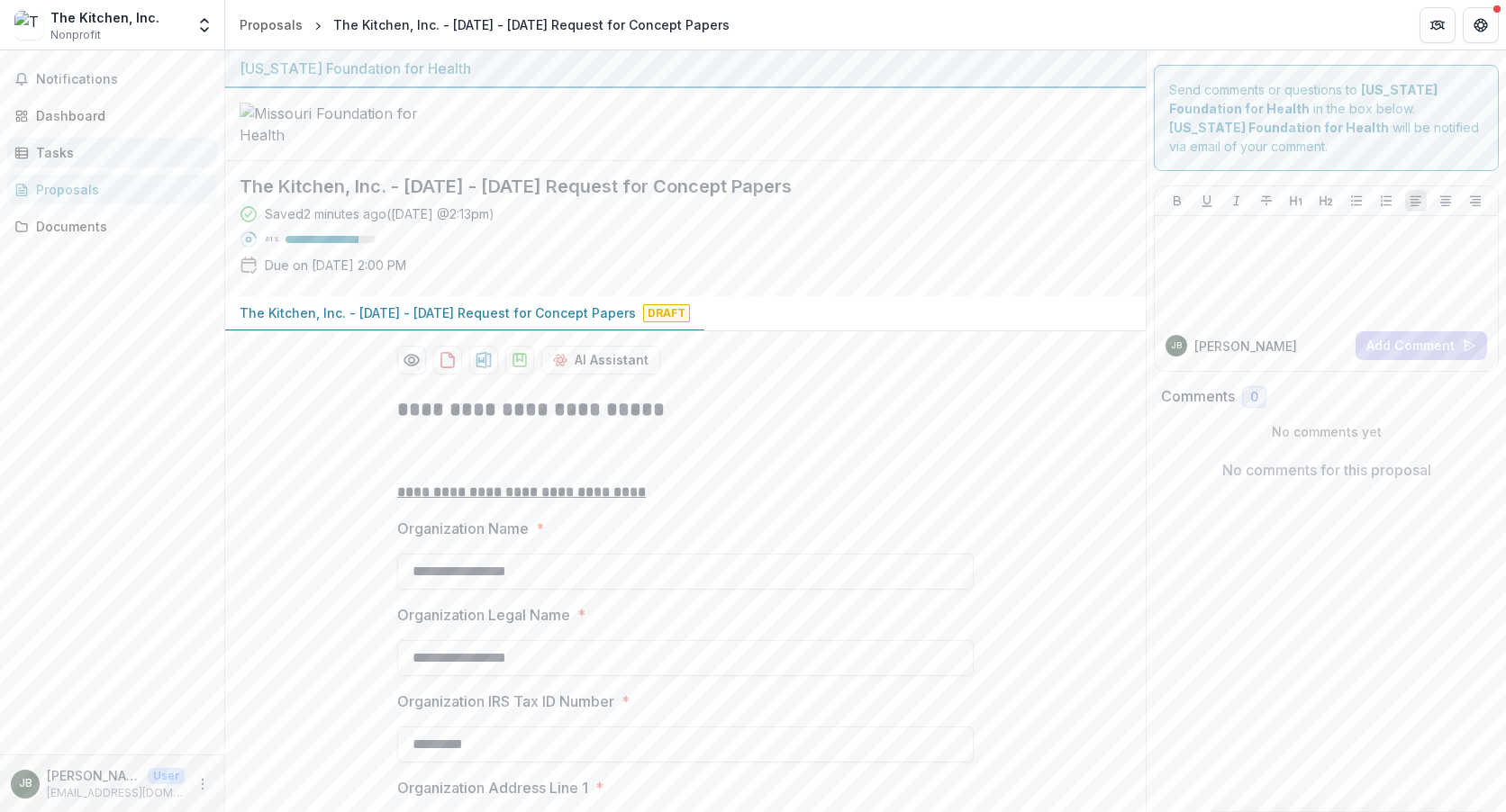
click at [67, 155] on div "Tasks" at bounding box center [120, 152] width 167 height 18
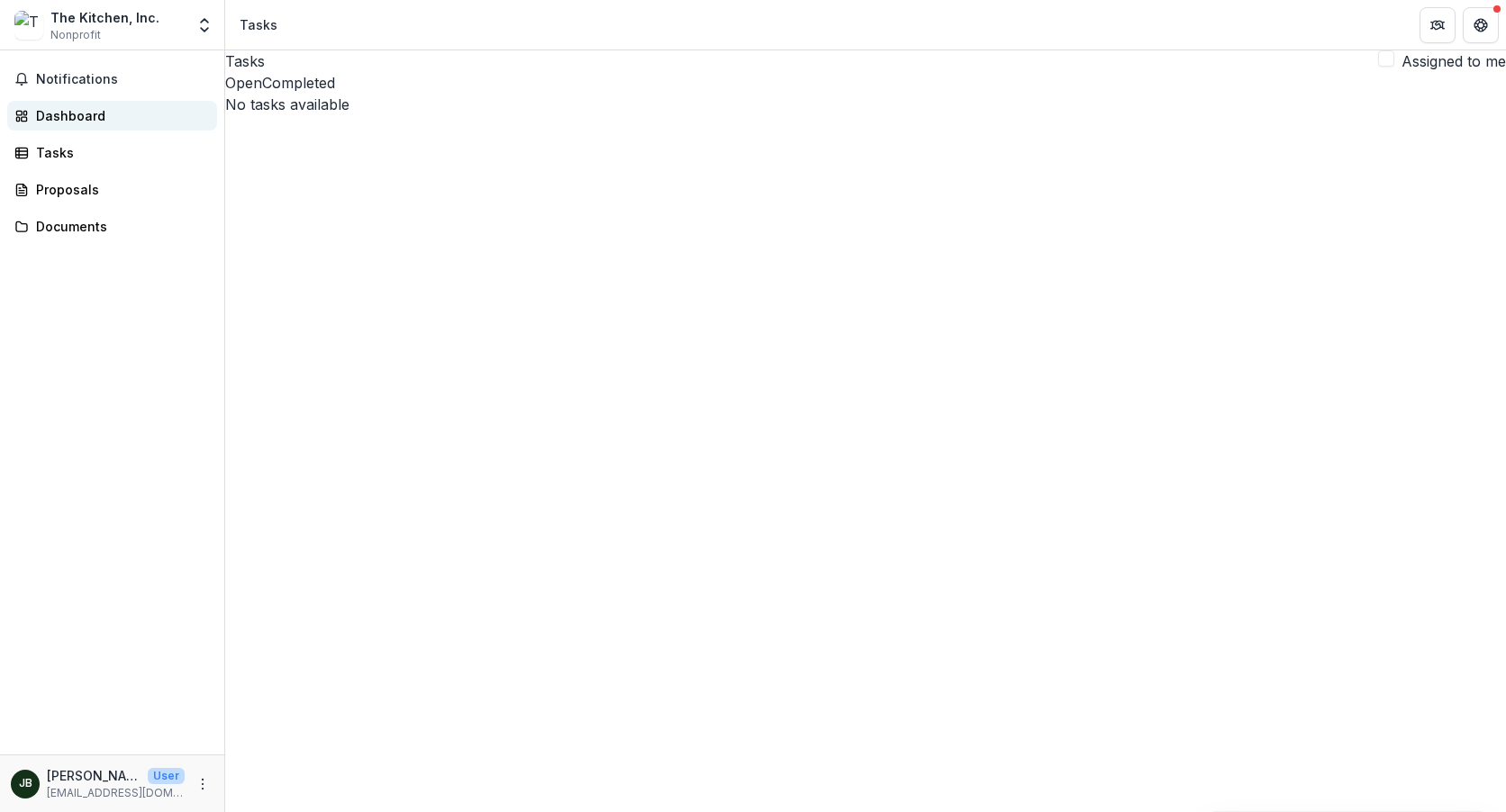
click at [67, 122] on div "Dashboard" at bounding box center [120, 115] width 167 height 18
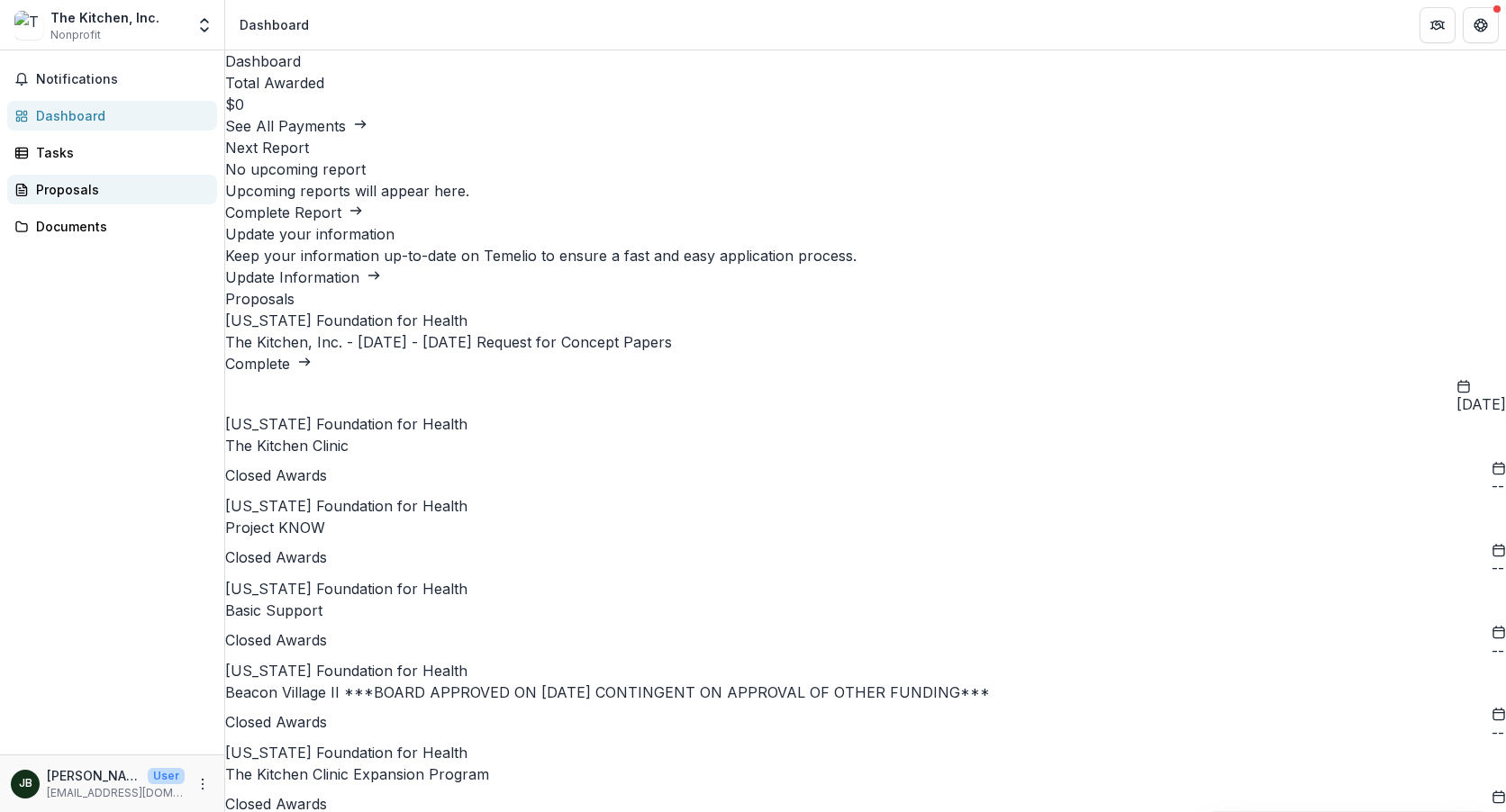
click at [67, 186] on div "Proposals" at bounding box center [120, 188] width 167 height 18
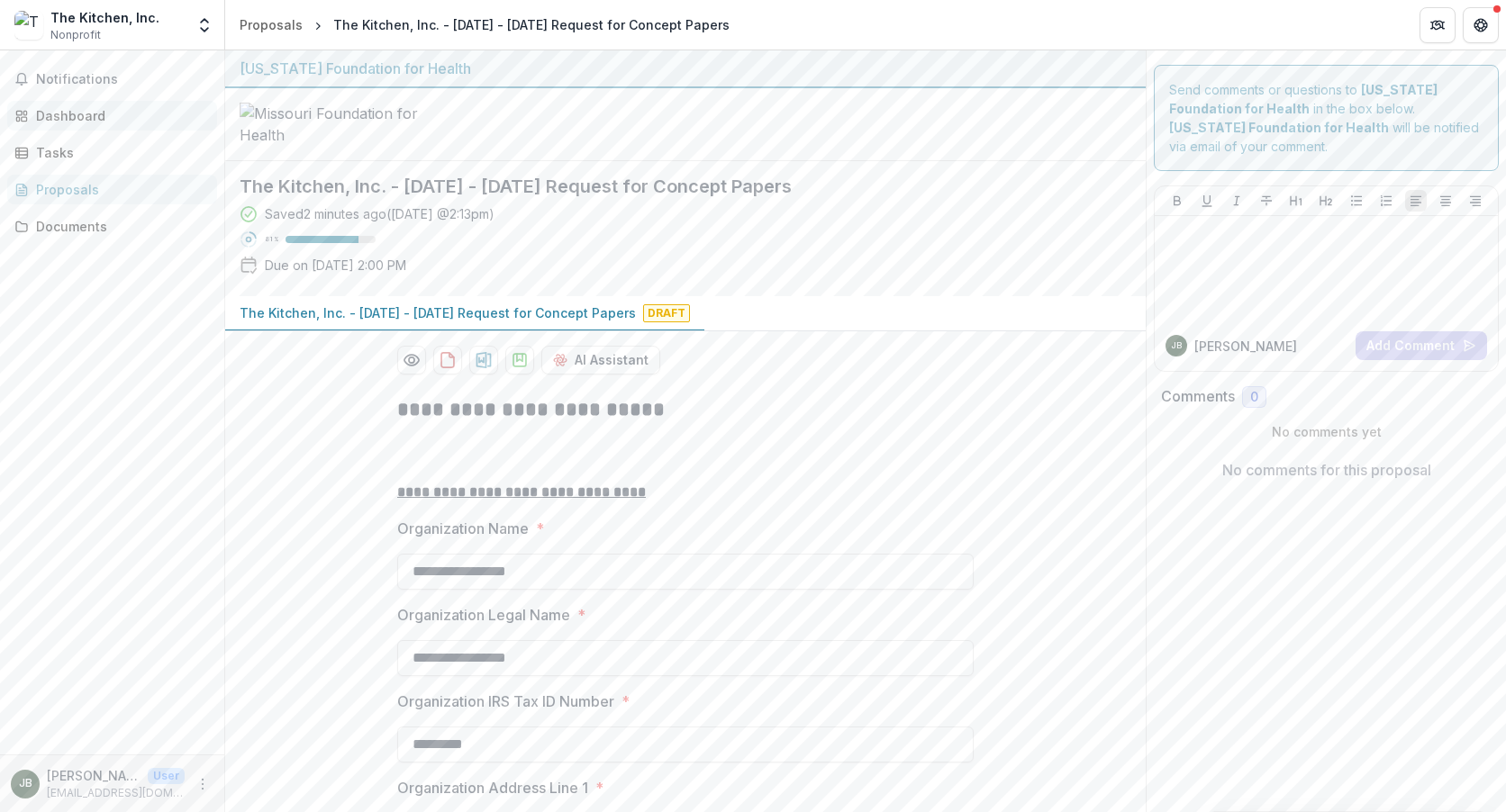
click at [71, 114] on div "Dashboard" at bounding box center [120, 115] width 167 height 18
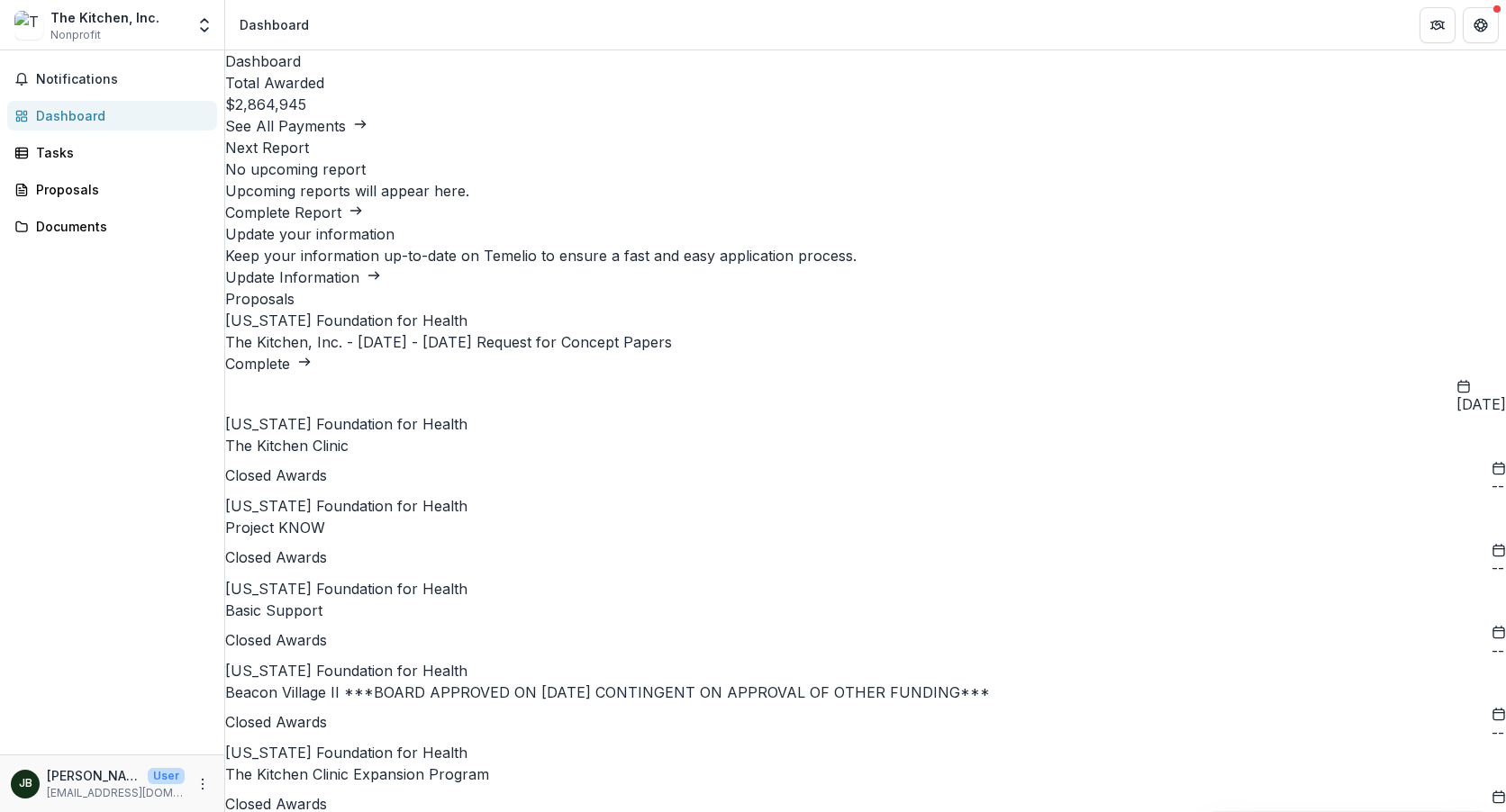
click at [417, 352] on link "The Kitchen, Inc. - [DATE] - [DATE] Request for Concept Papers" at bounding box center [449, 342] width 447 height 18
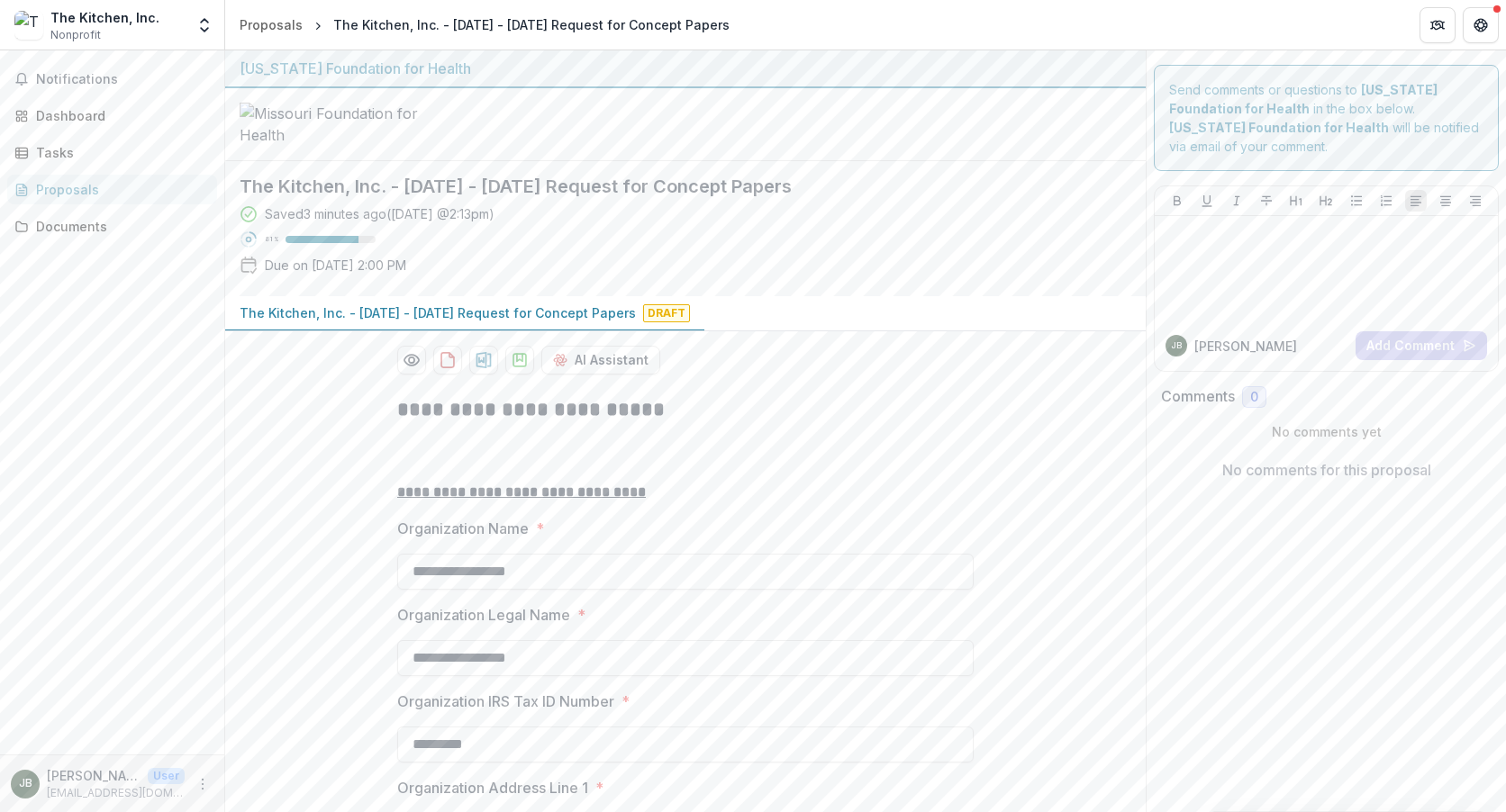
click at [592, 322] on p "The Kitchen, Inc. - [DATE] - [DATE] Request for Concept Papers" at bounding box center [438, 313] width 396 height 18
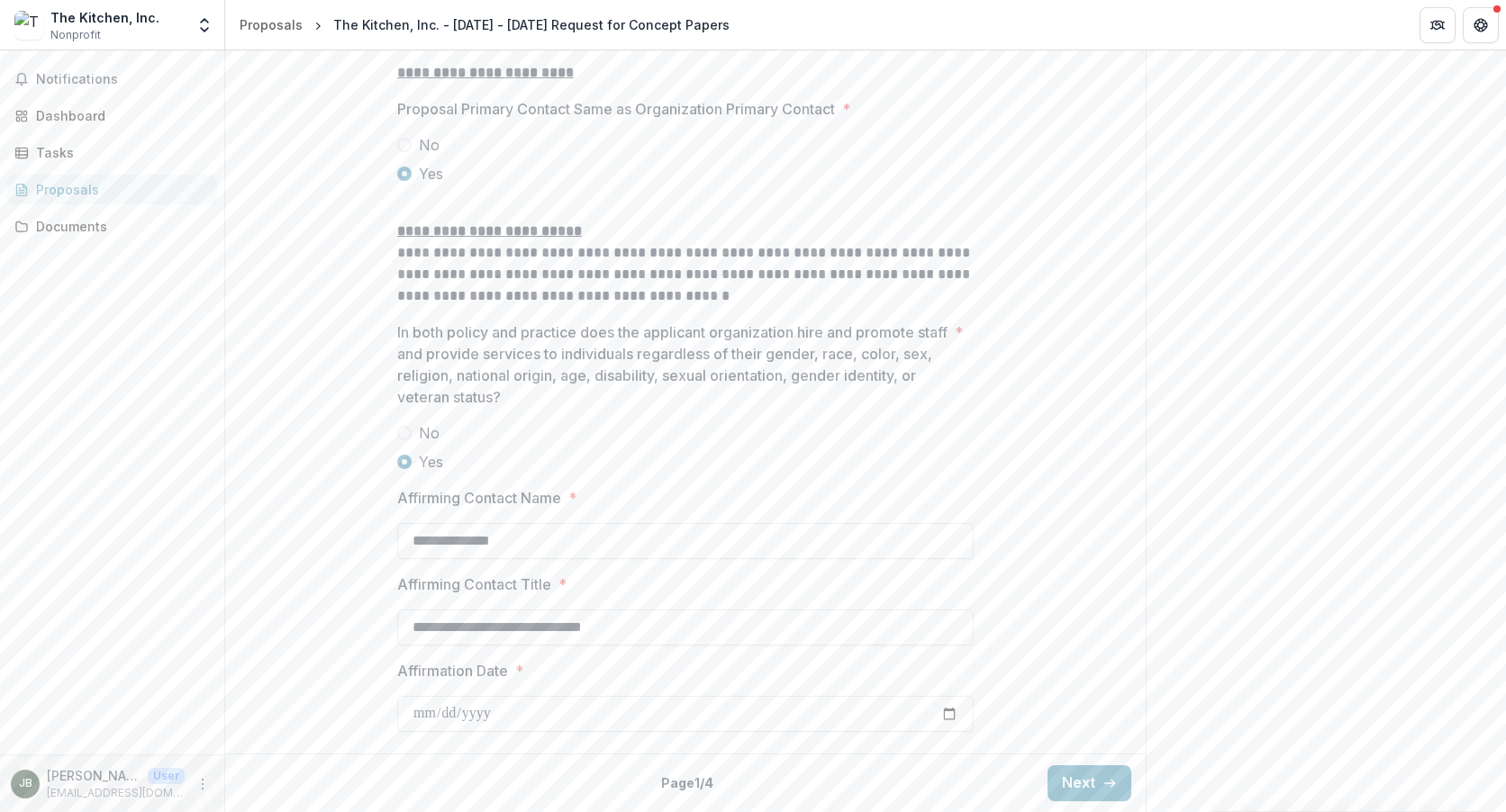
scroll to position [2311, 0]
click at [1062, 786] on button "Next" at bounding box center [1089, 783] width 84 height 36
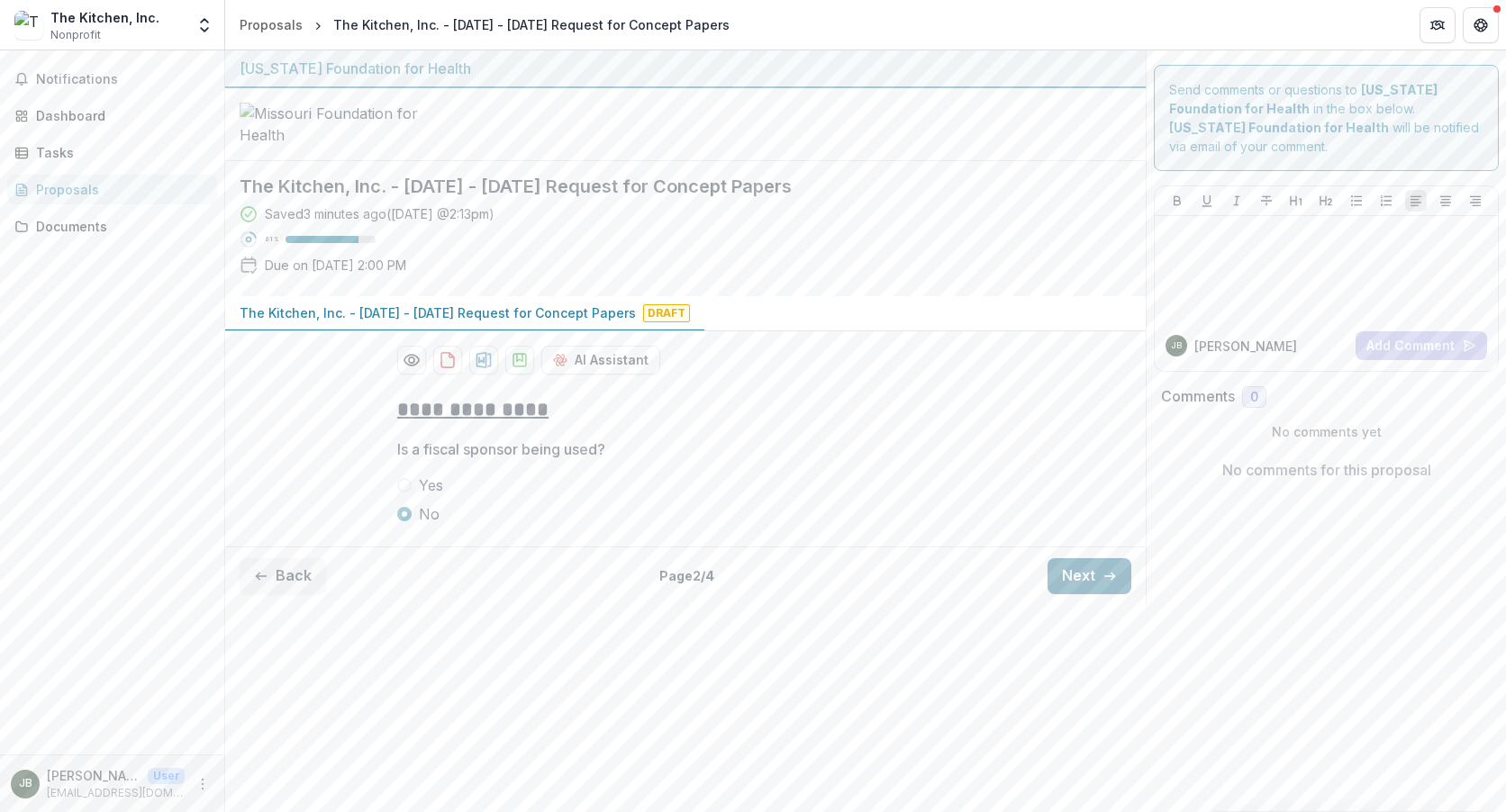
click at [1076, 594] on button "Next" at bounding box center [1089, 576] width 84 height 36
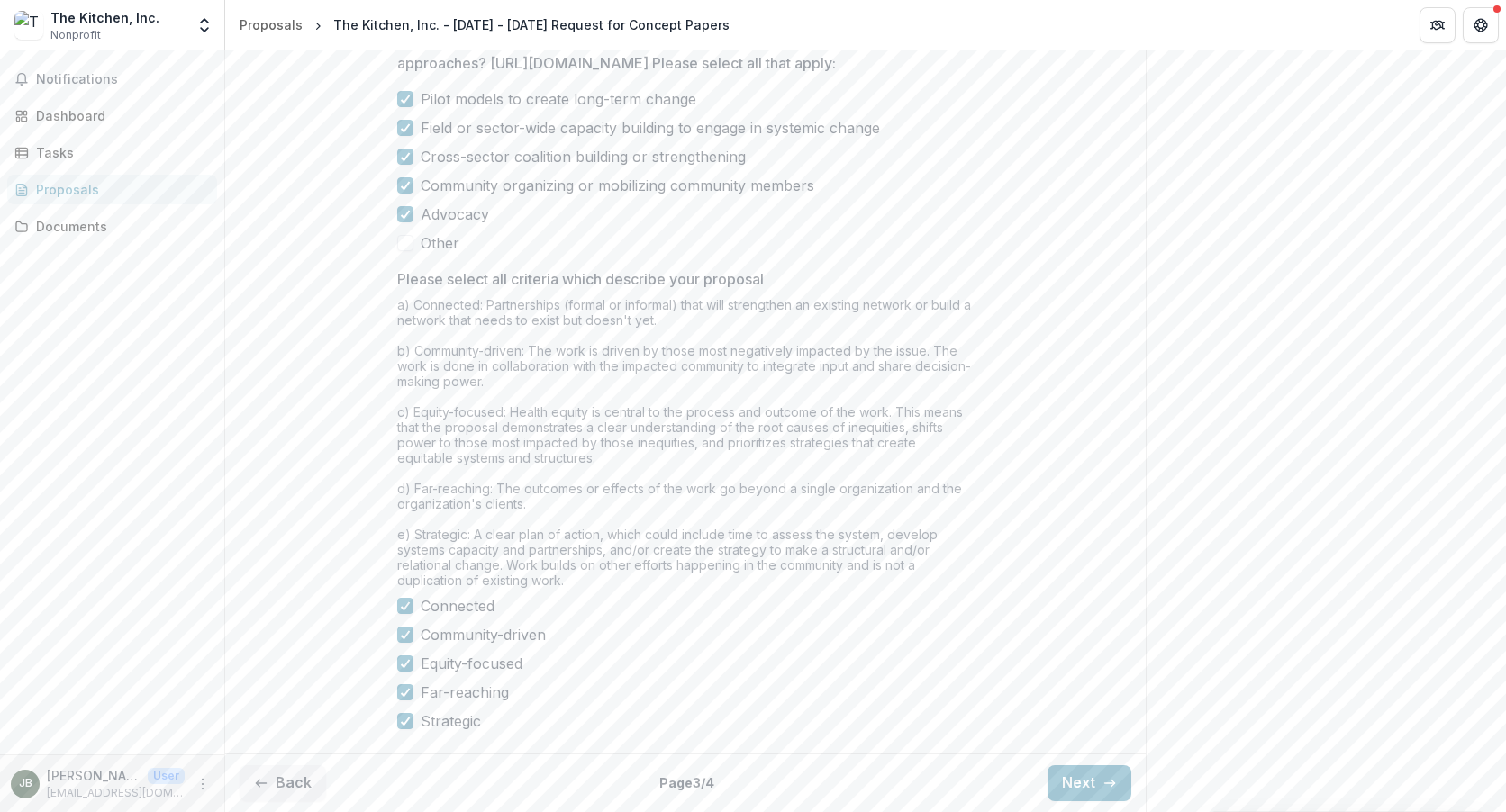
scroll to position [1423, 0]
click at [1081, 800] on div "Back Page 3 / 4 Next" at bounding box center [686, 783] width 921 height 58
click at [1081, 777] on button "Next" at bounding box center [1089, 783] width 84 height 36
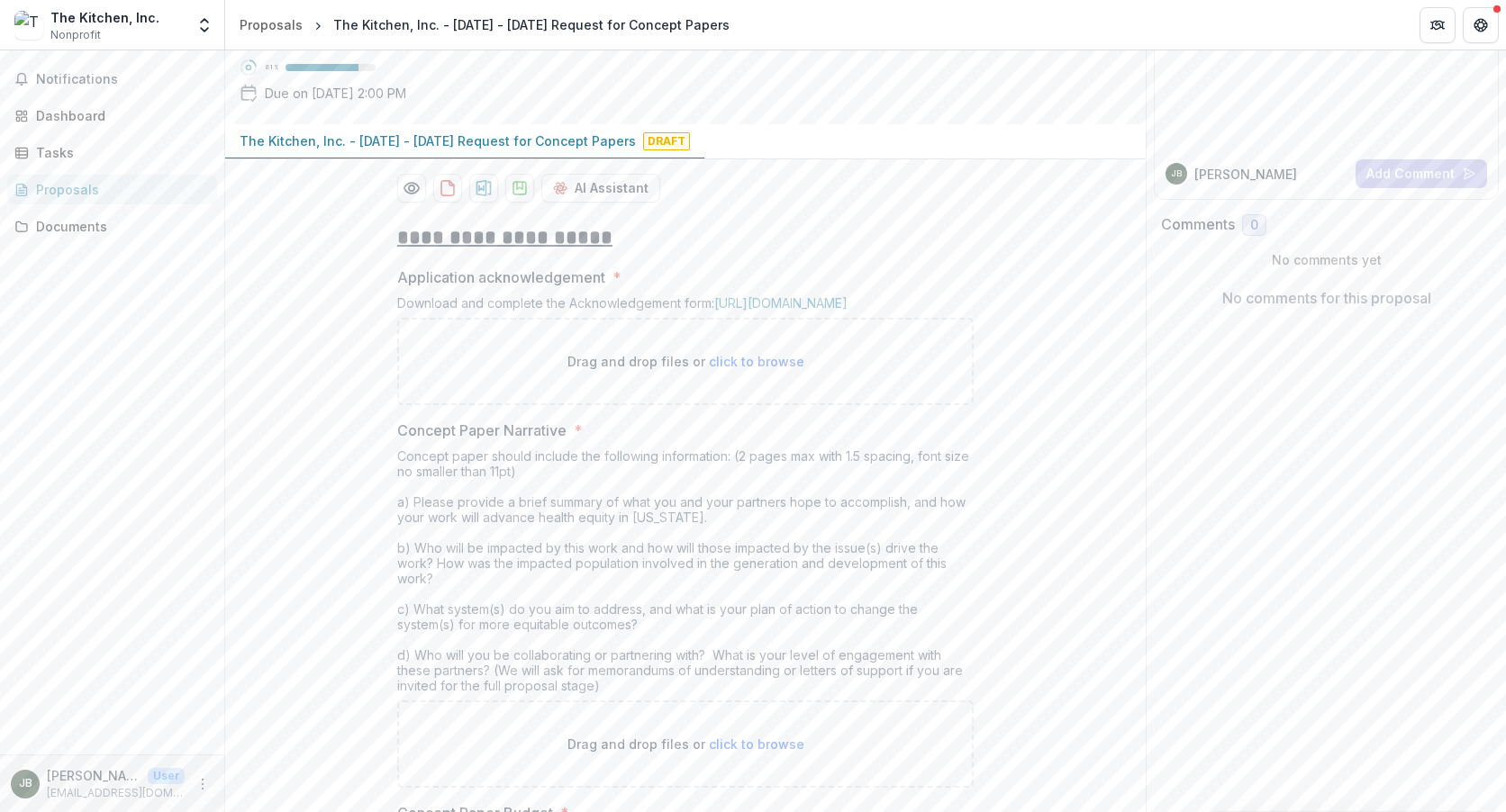
scroll to position [180, 0]
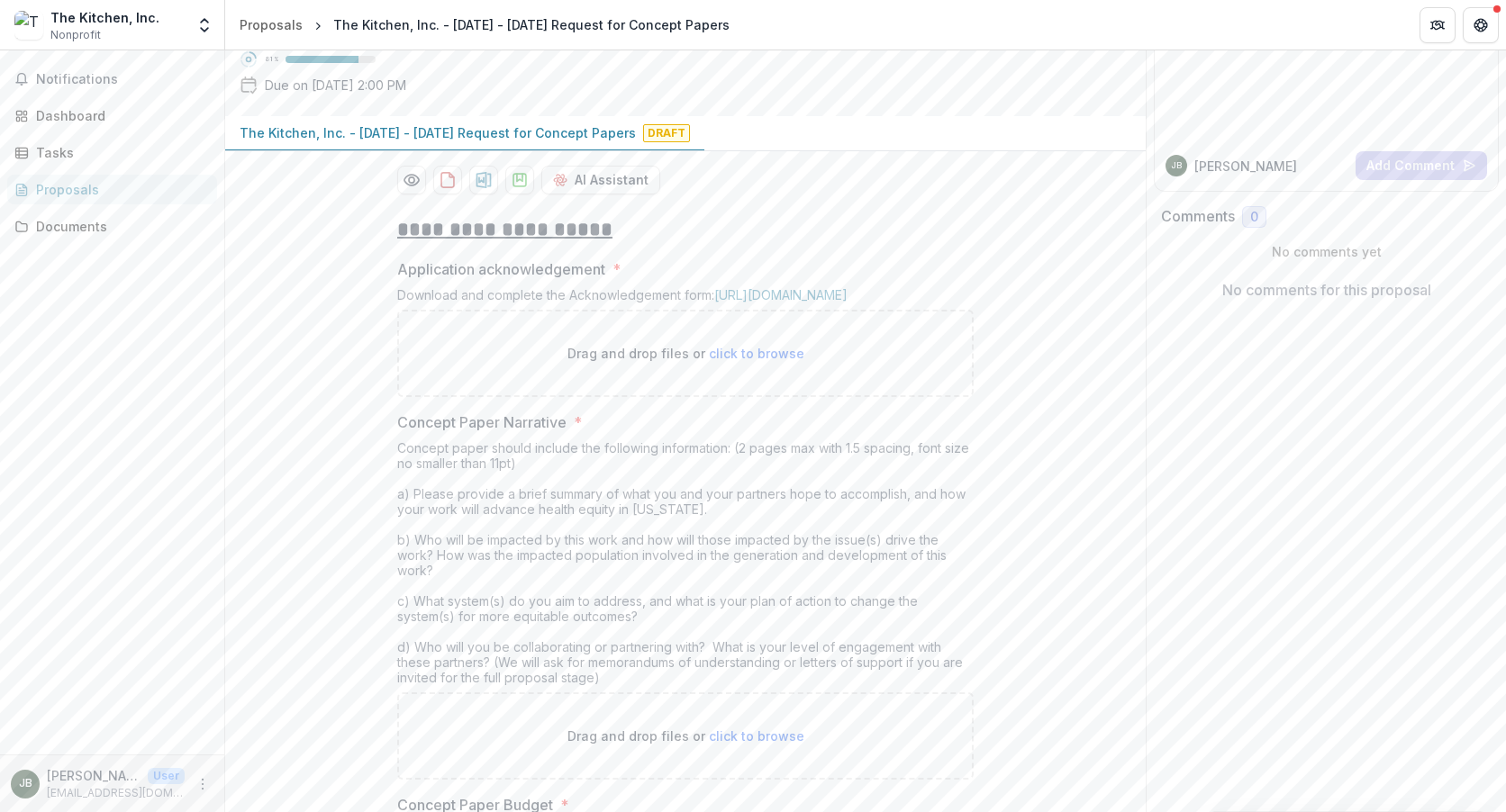
click at [342, 143] on p "The Kitchen, Inc. - [DATE] - [DATE] Request for Concept Papers" at bounding box center [438, 132] width 396 height 18
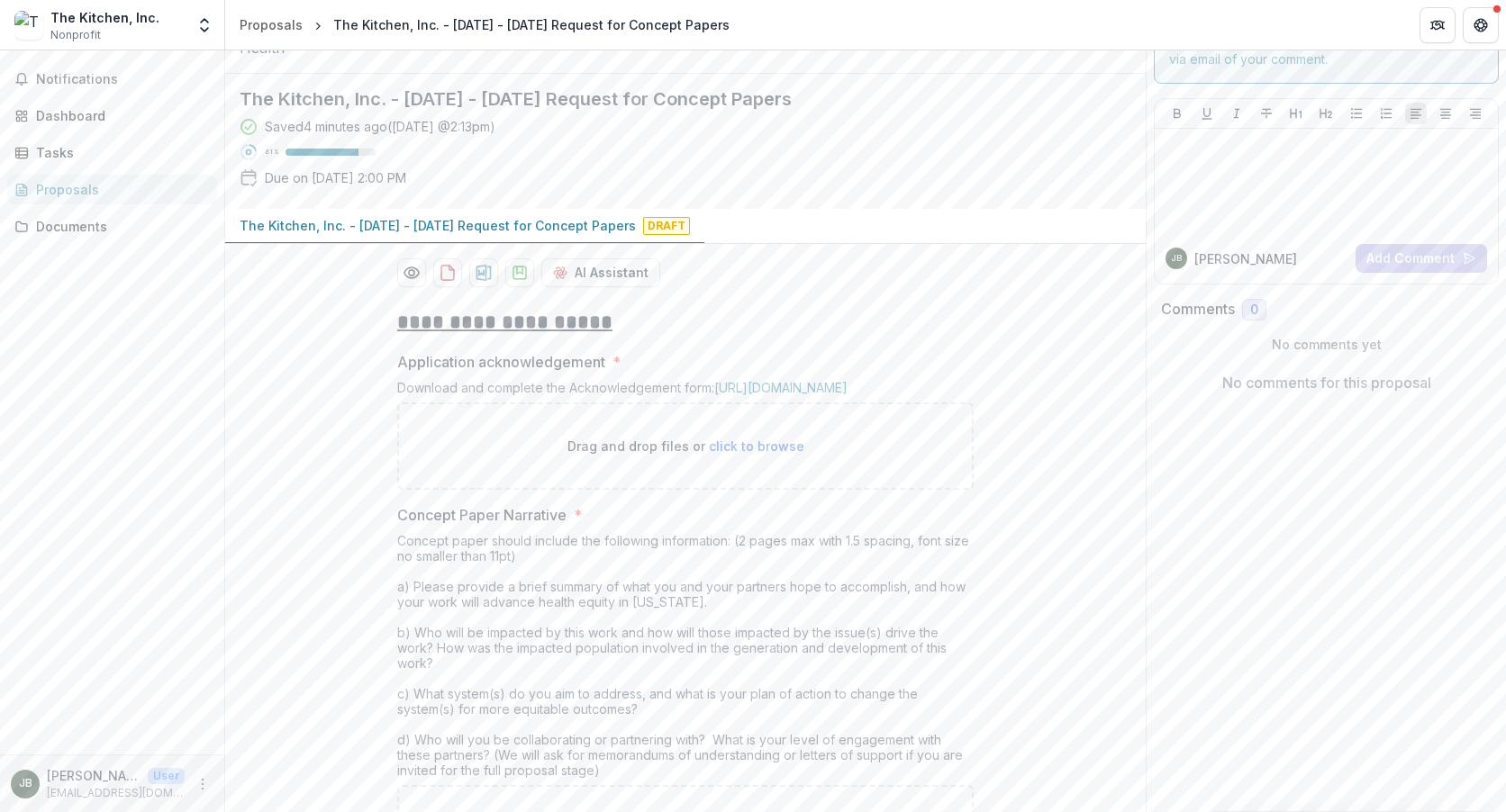
scroll to position [0, 0]
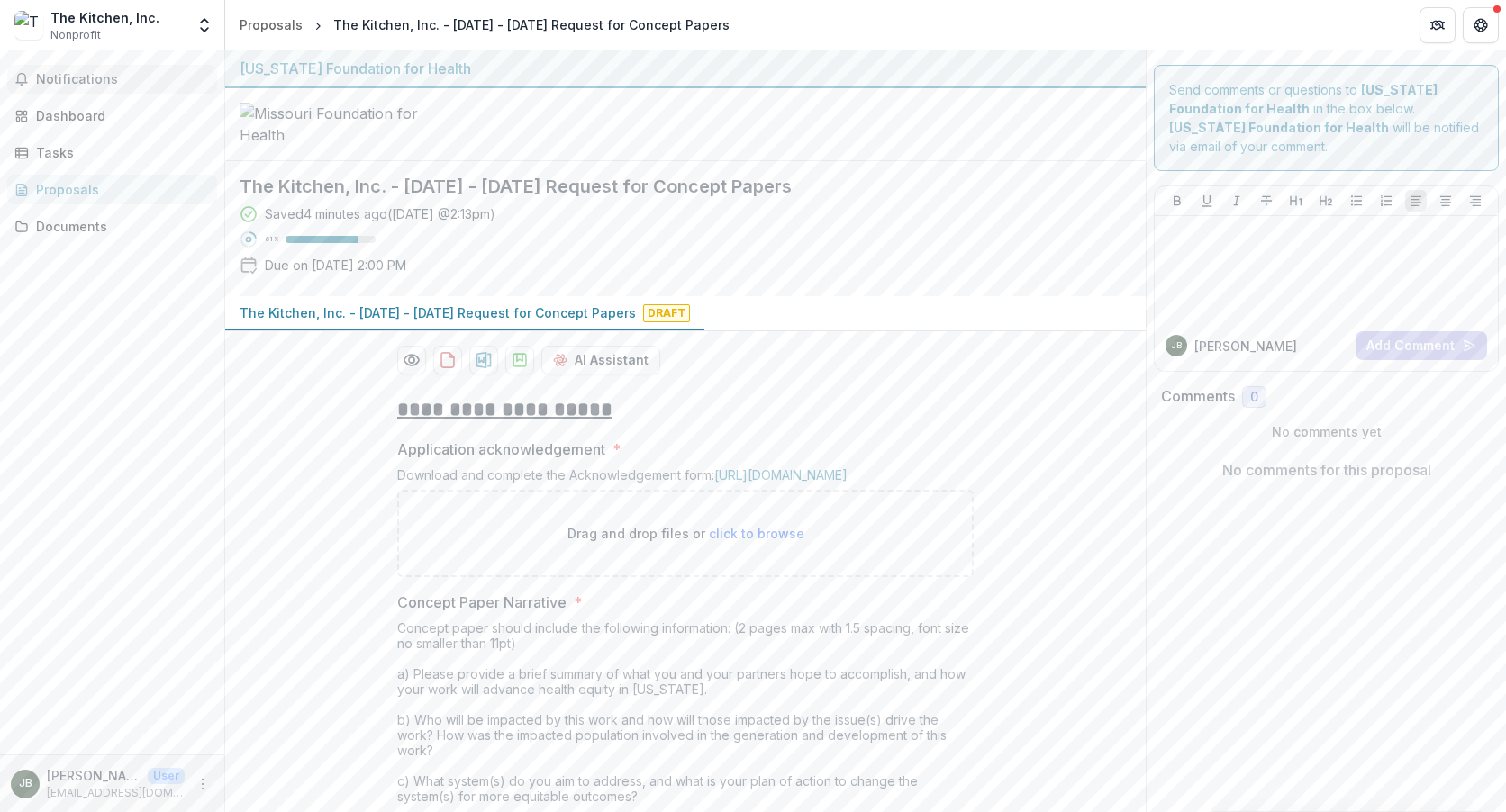
click at [74, 81] on span "Notifications" at bounding box center [122, 80] width 174 height 16
click at [81, 111] on div "Dashboard" at bounding box center [120, 115] width 167 height 18
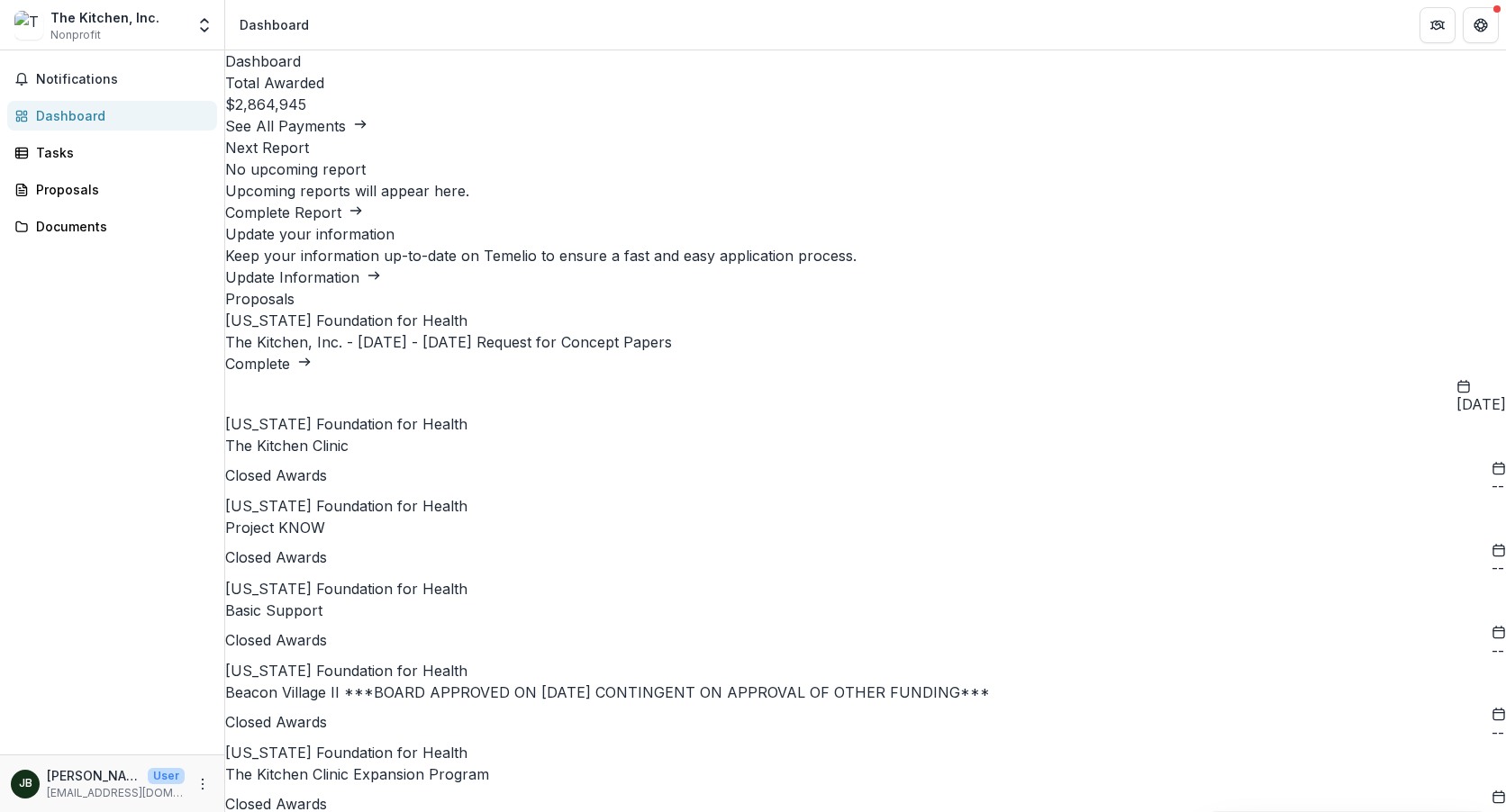
click at [314, 352] on link "The Kitchen, Inc. - [DATE] - [DATE] Request for Concept Papers" at bounding box center [449, 342] width 447 height 18
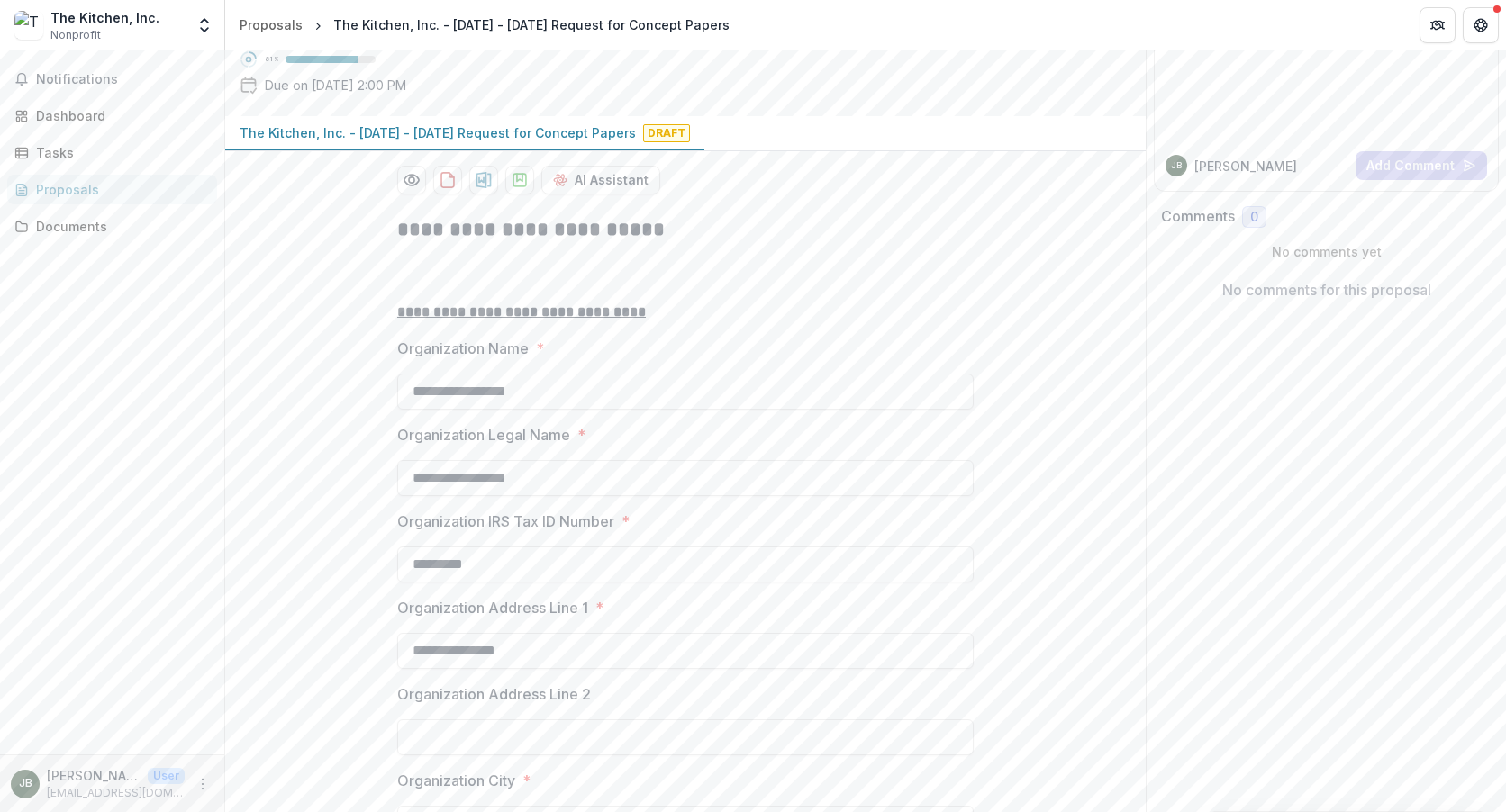
scroll to position [270, 0]
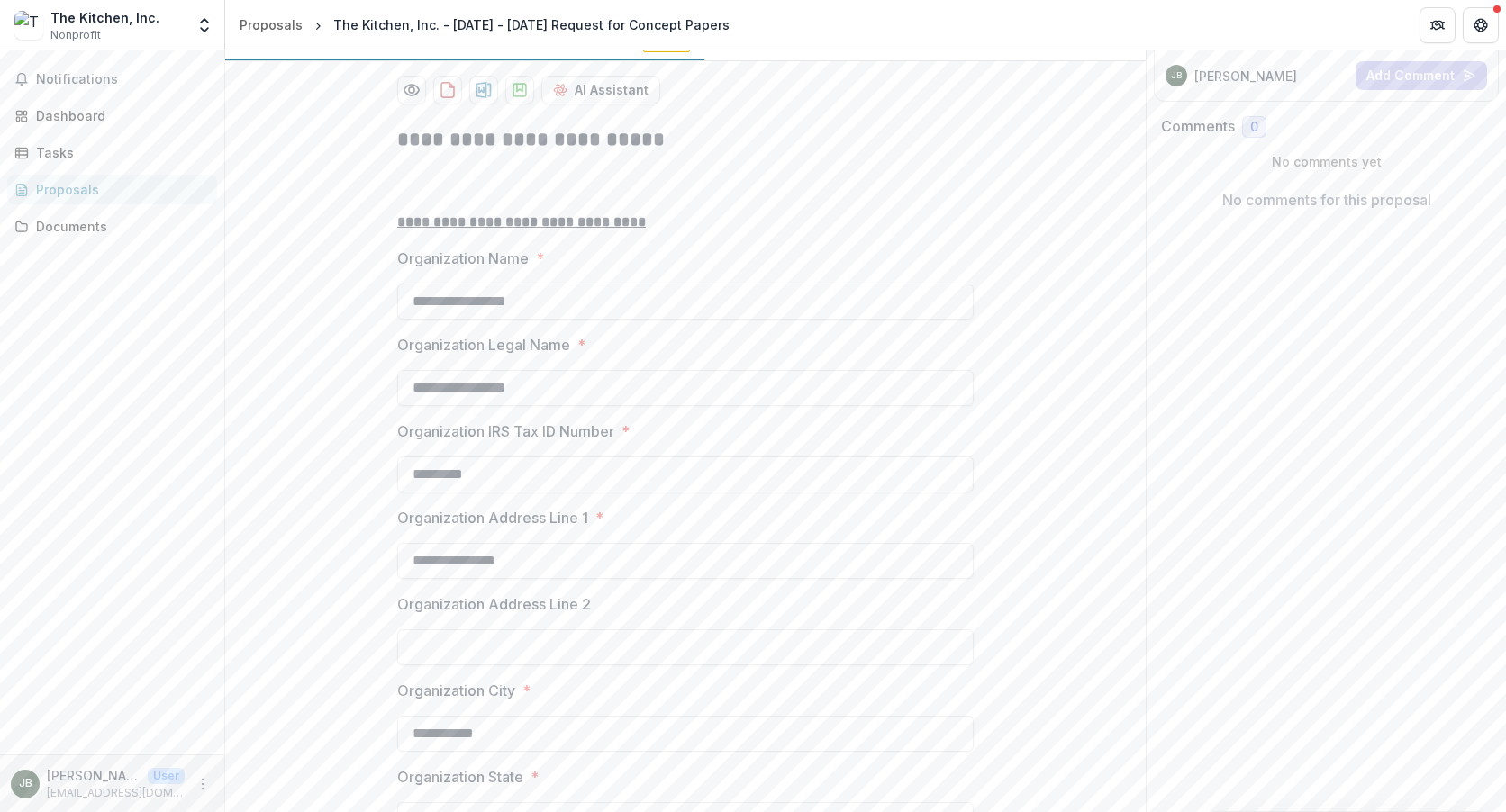
click at [614, 154] on h2 "**********" at bounding box center [685, 140] width 576 height 28
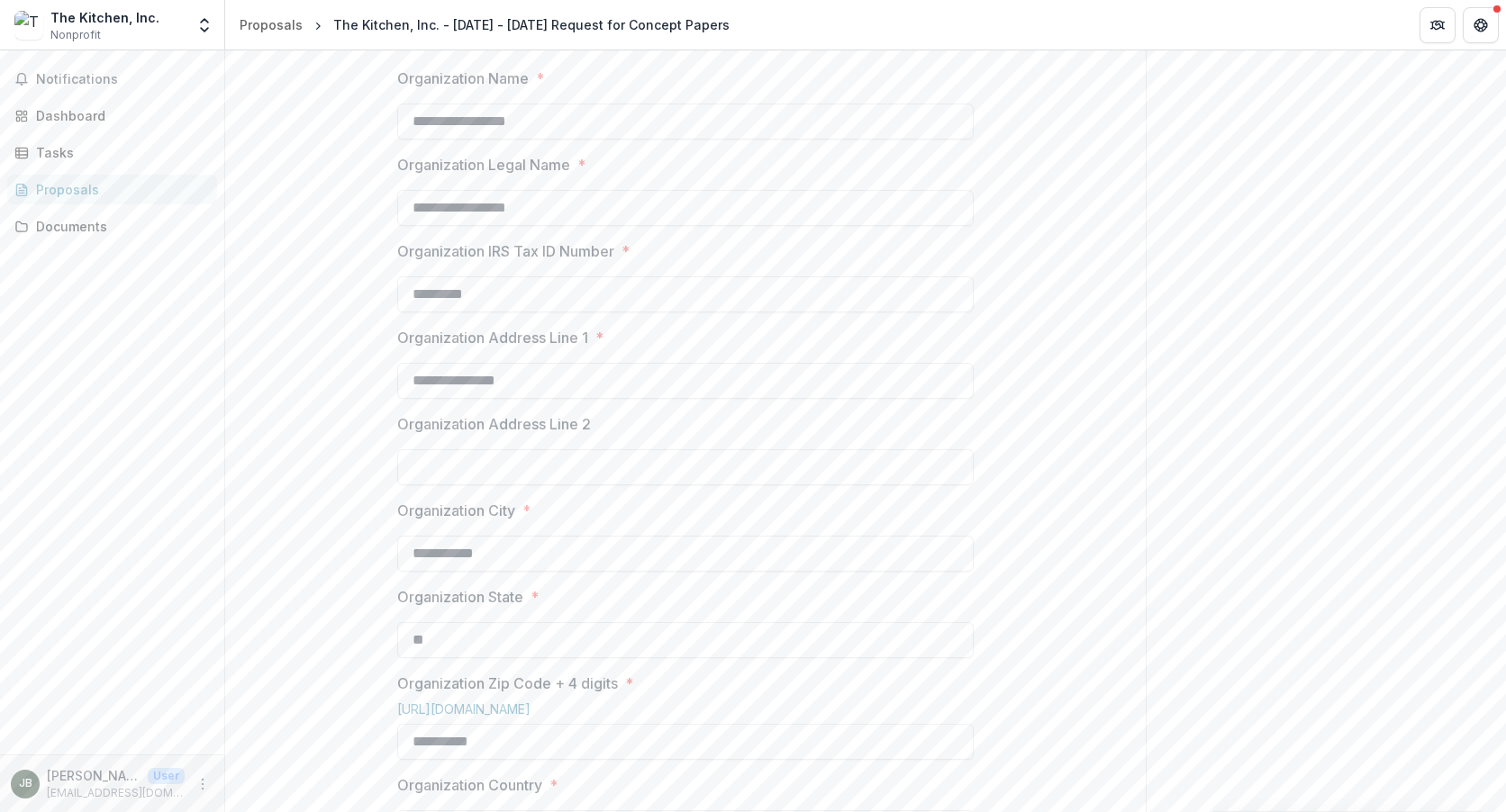
scroll to position [0, 0]
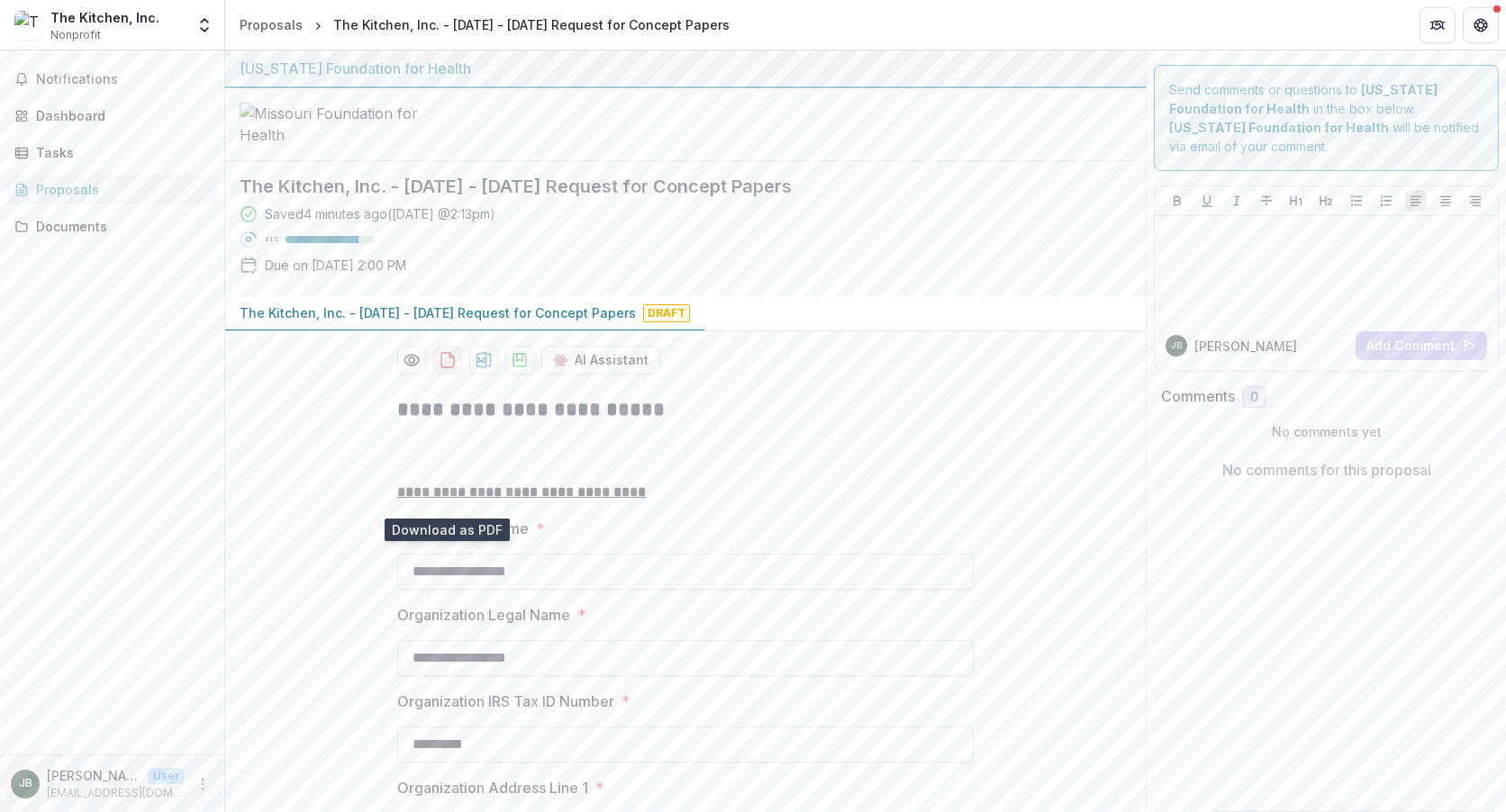
click at [451, 367] on icon "download-proposal" at bounding box center [447, 360] width 13 height 15
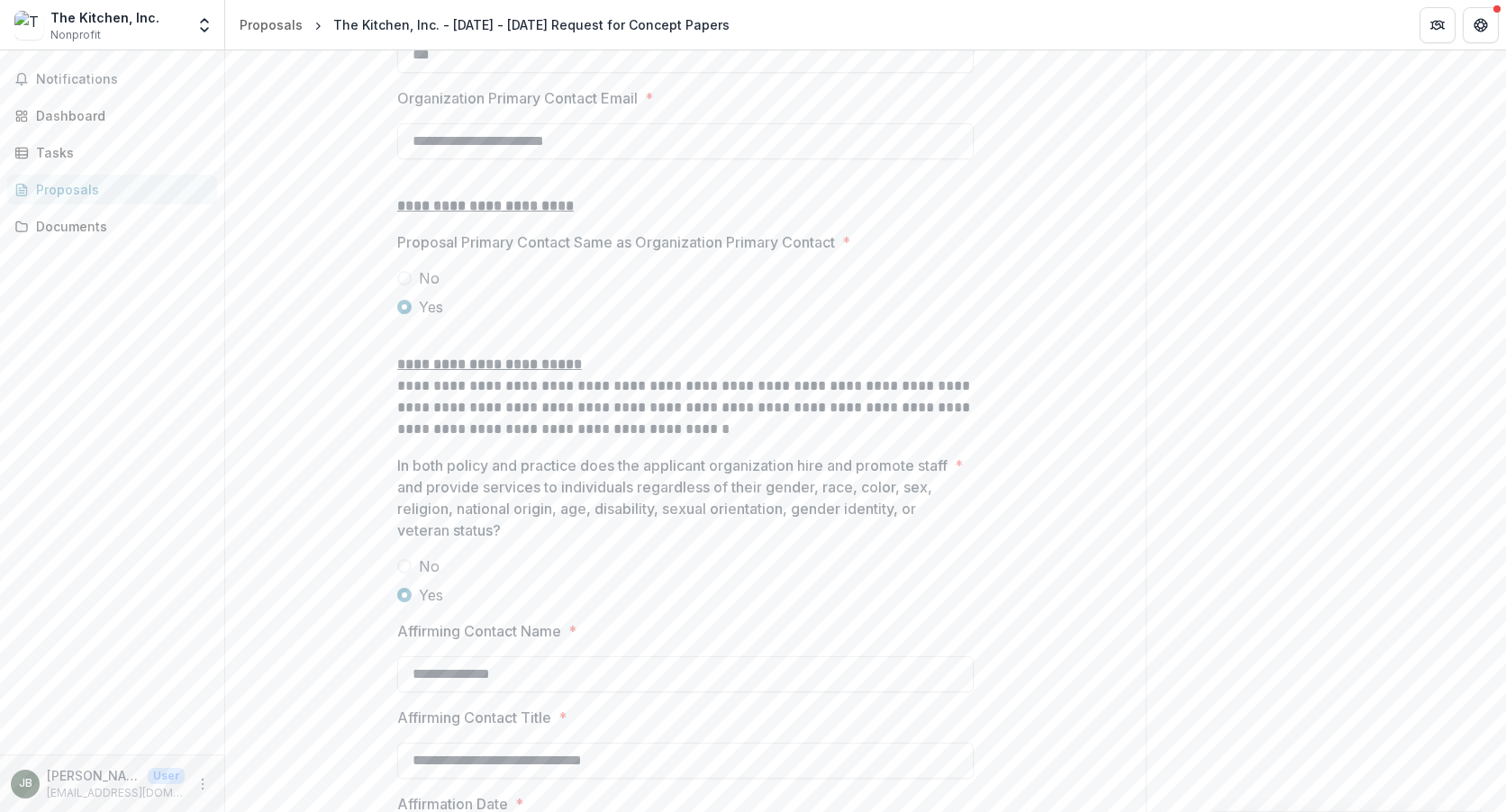
scroll to position [2311, 0]
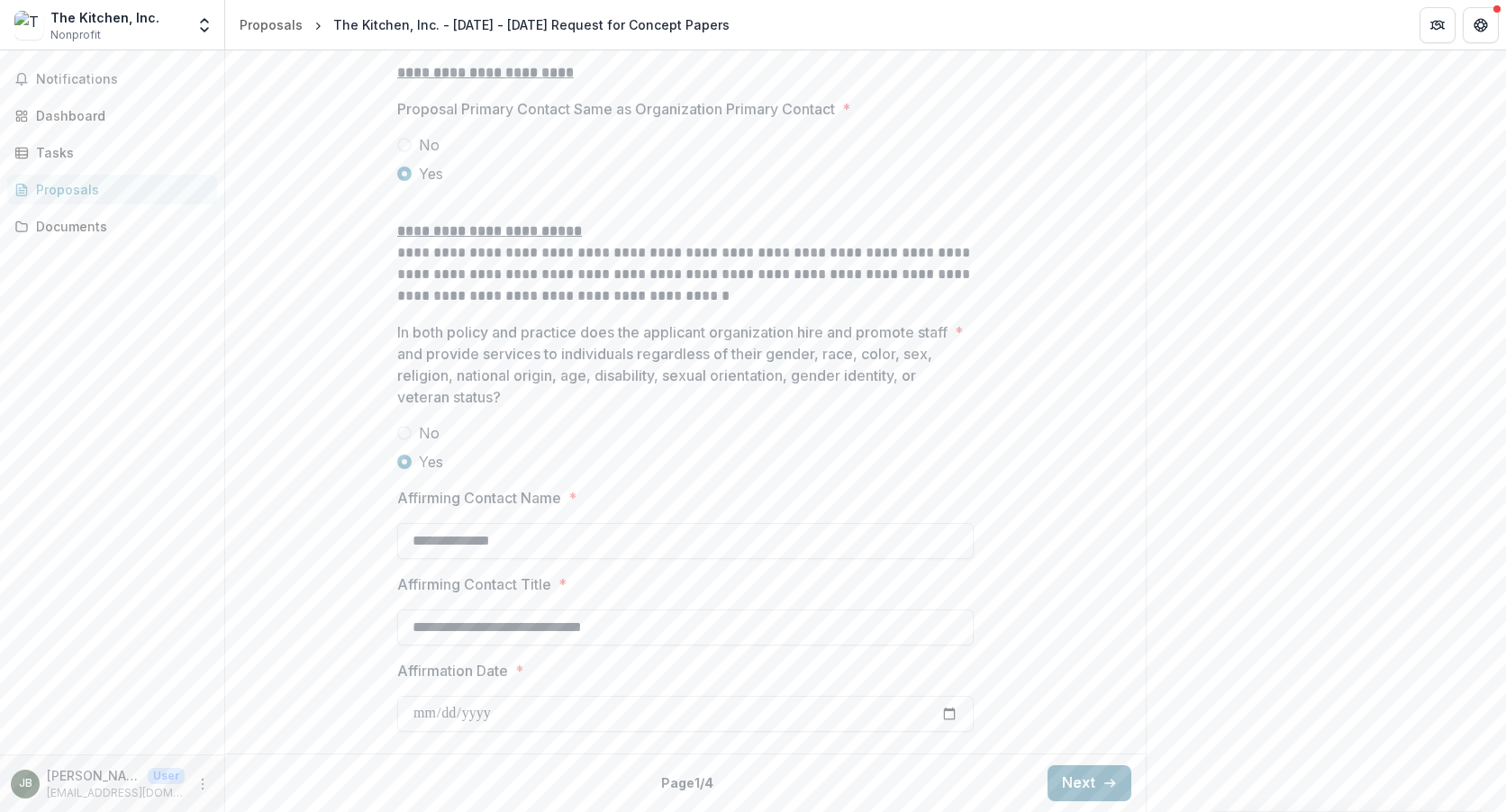
click at [1056, 790] on button "Next" at bounding box center [1089, 783] width 84 height 36
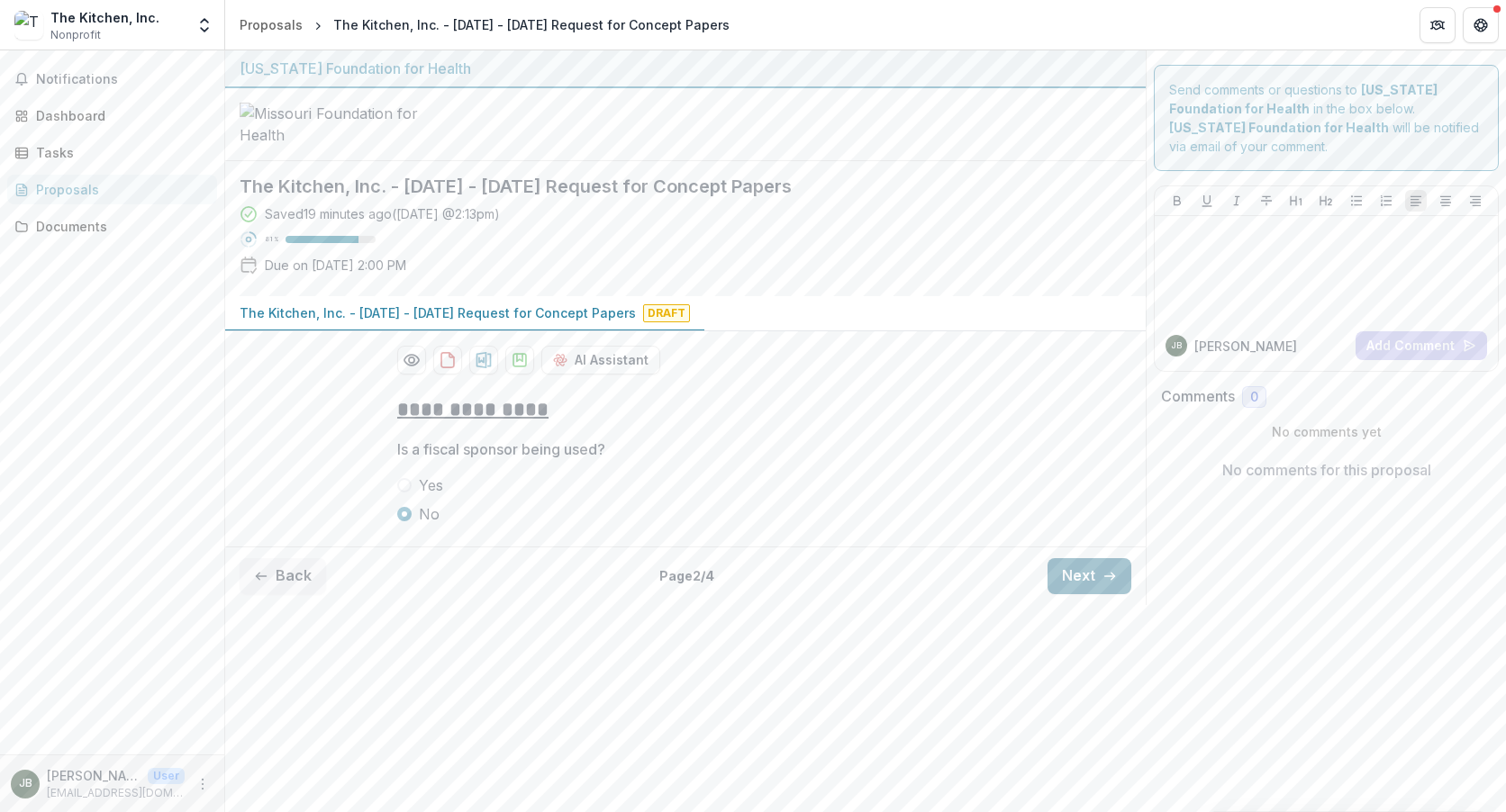
click at [1063, 594] on button "Next" at bounding box center [1089, 576] width 84 height 36
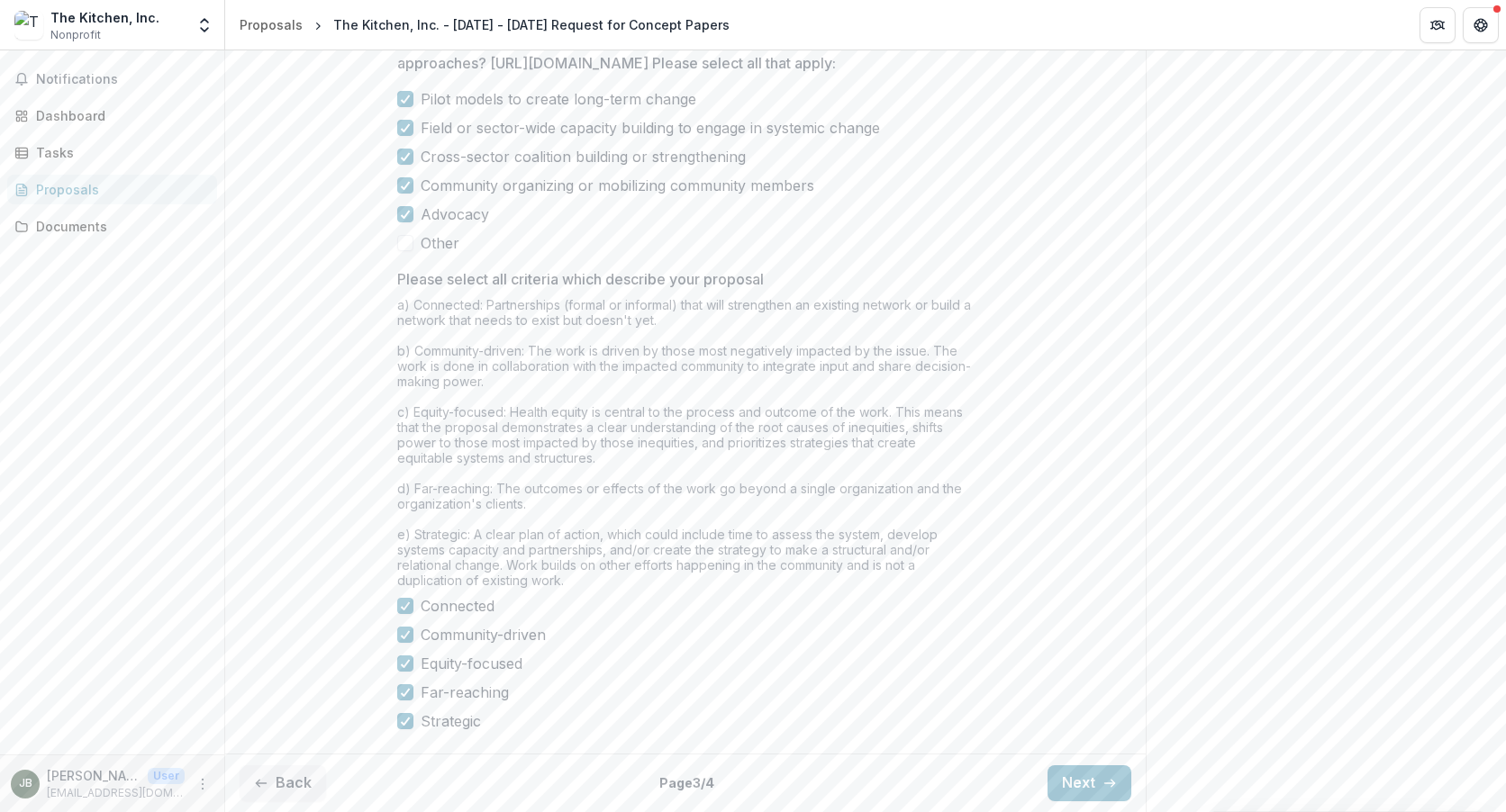
scroll to position [1423, 0]
click at [1062, 779] on button "Next" at bounding box center [1089, 783] width 84 height 36
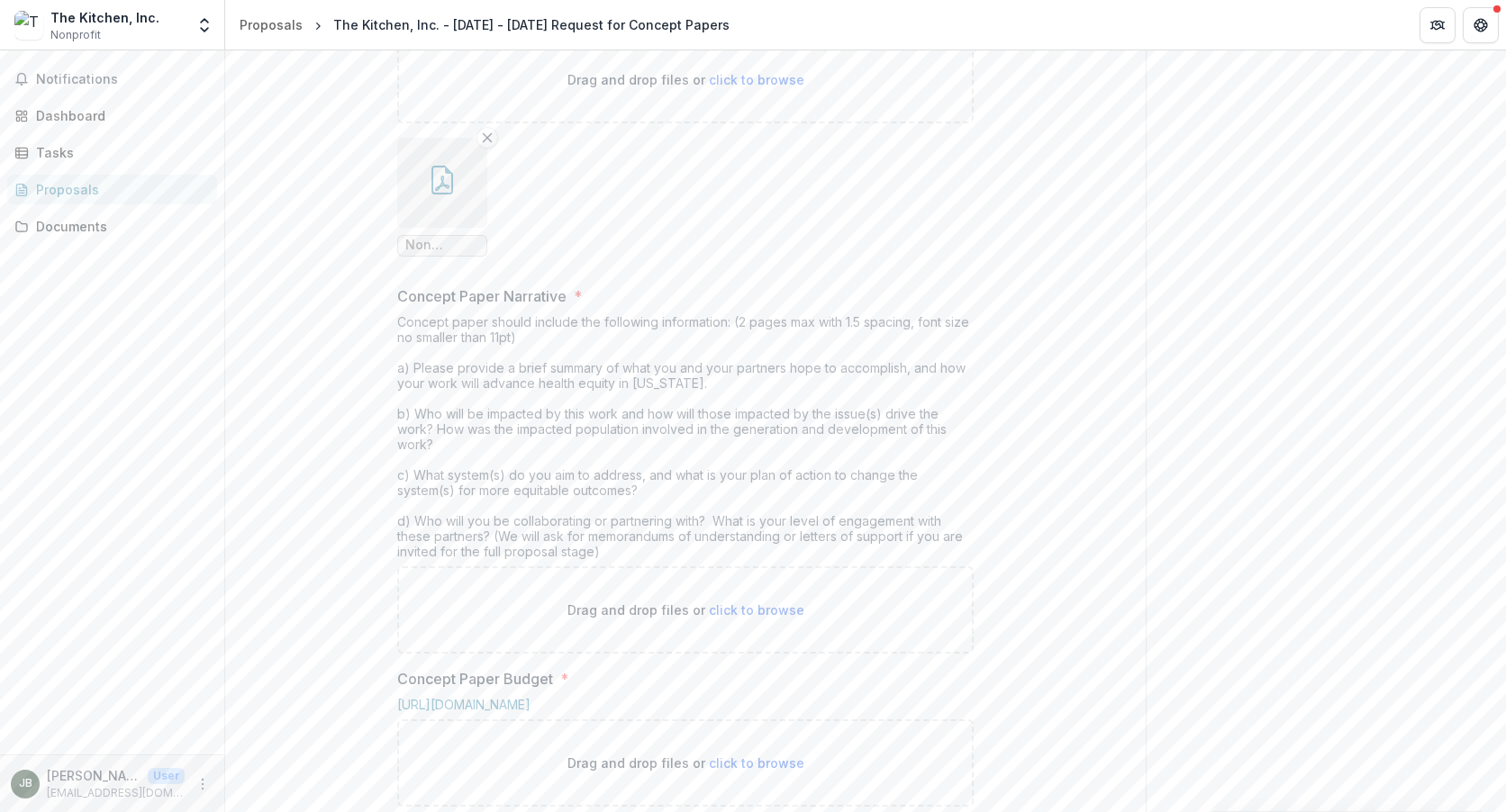
scroll to position [502, 0]
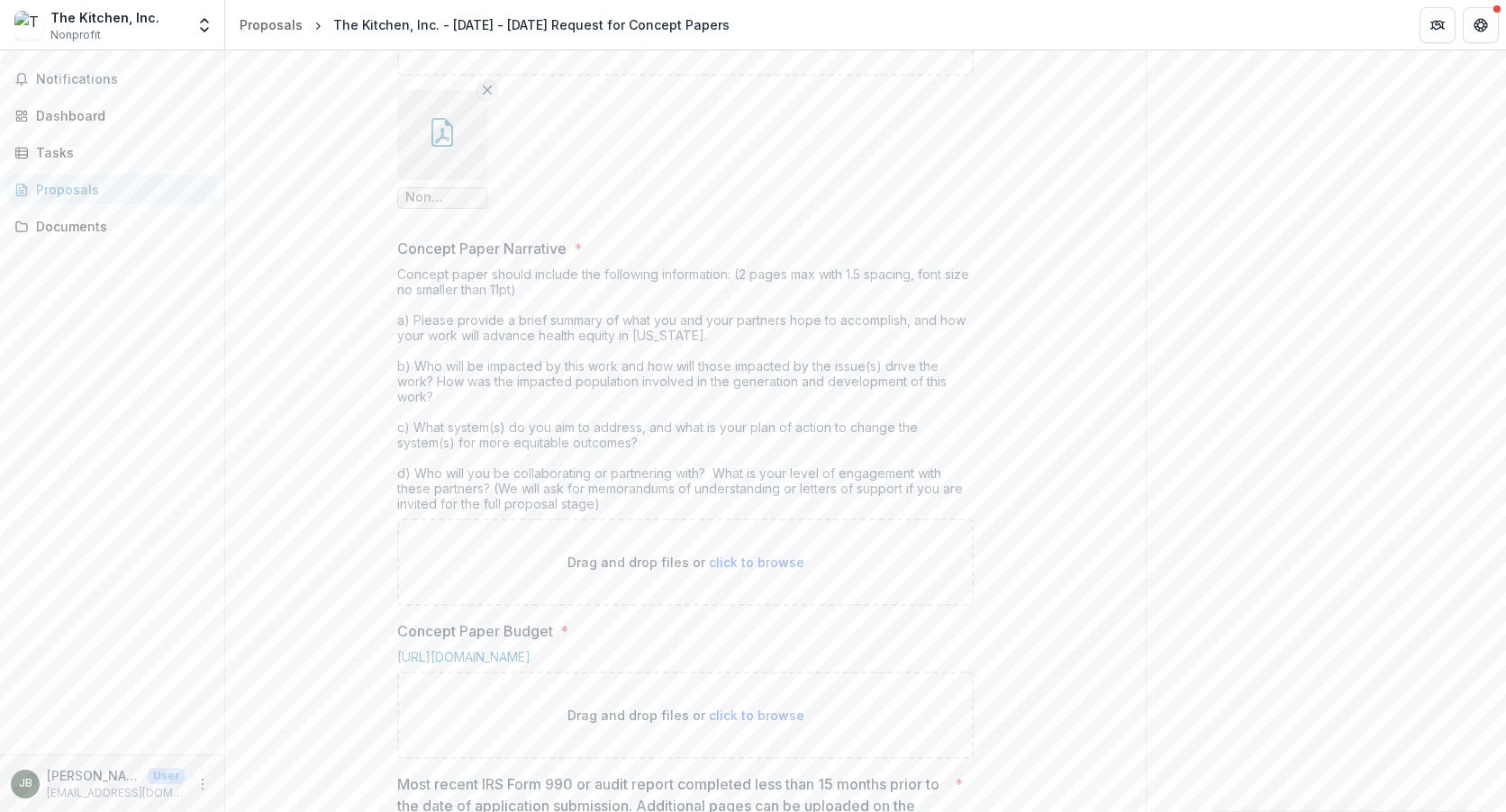
click at [482, 97] on icon "Remove File" at bounding box center [487, 89] width 15 height 15
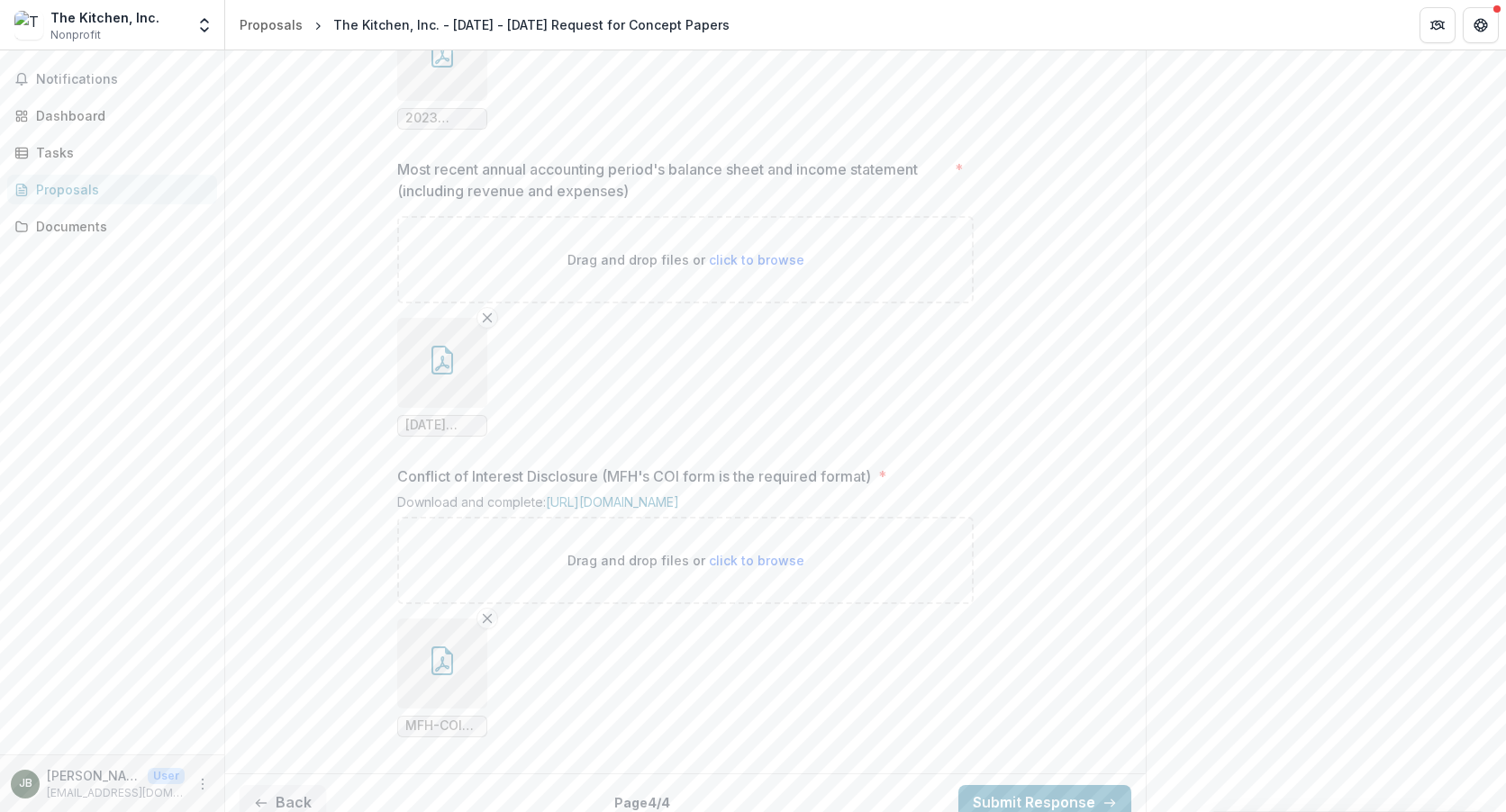
scroll to position [1928, 0]
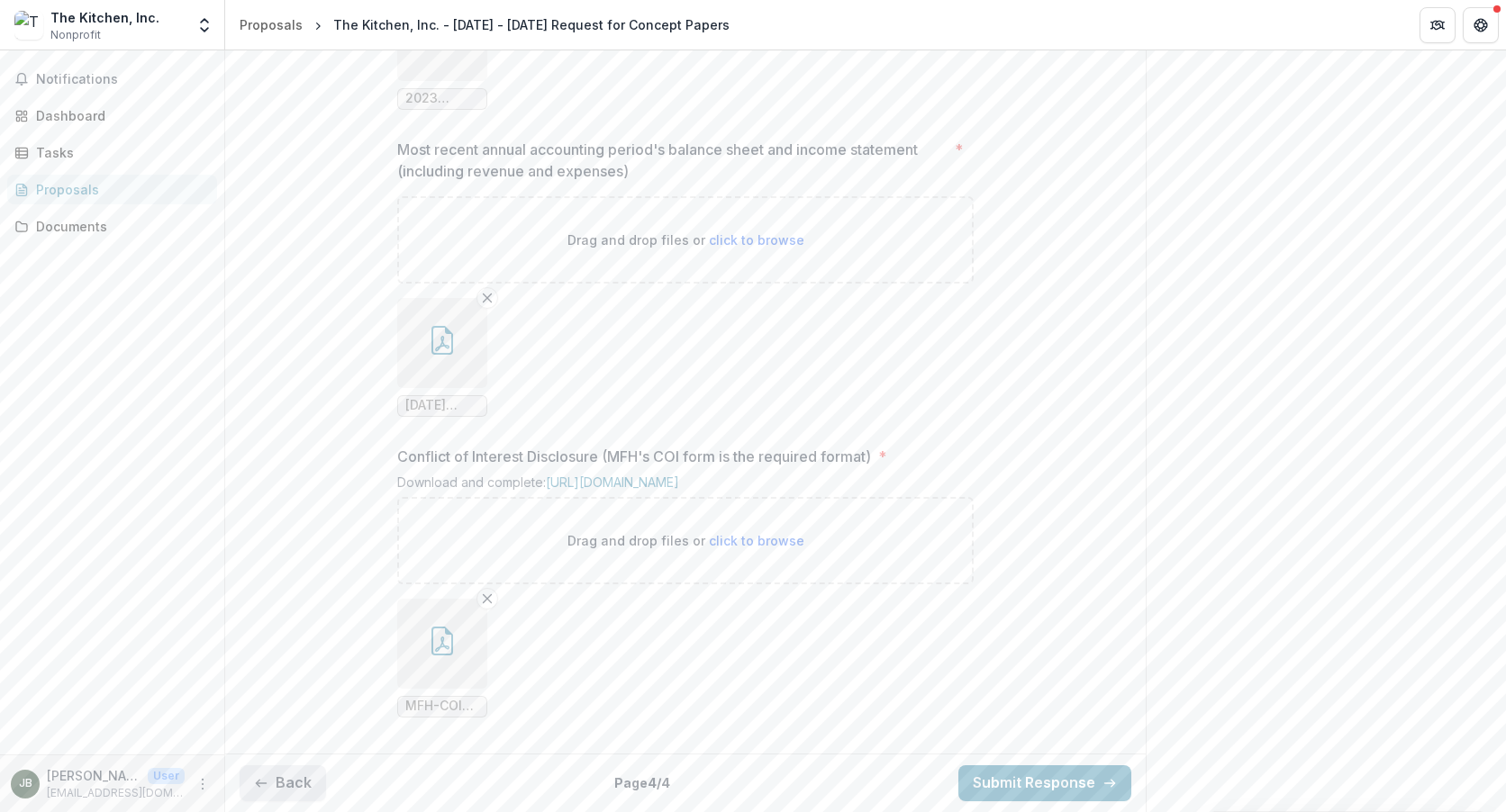
click at [313, 777] on button "Back" at bounding box center [283, 783] width 86 height 36
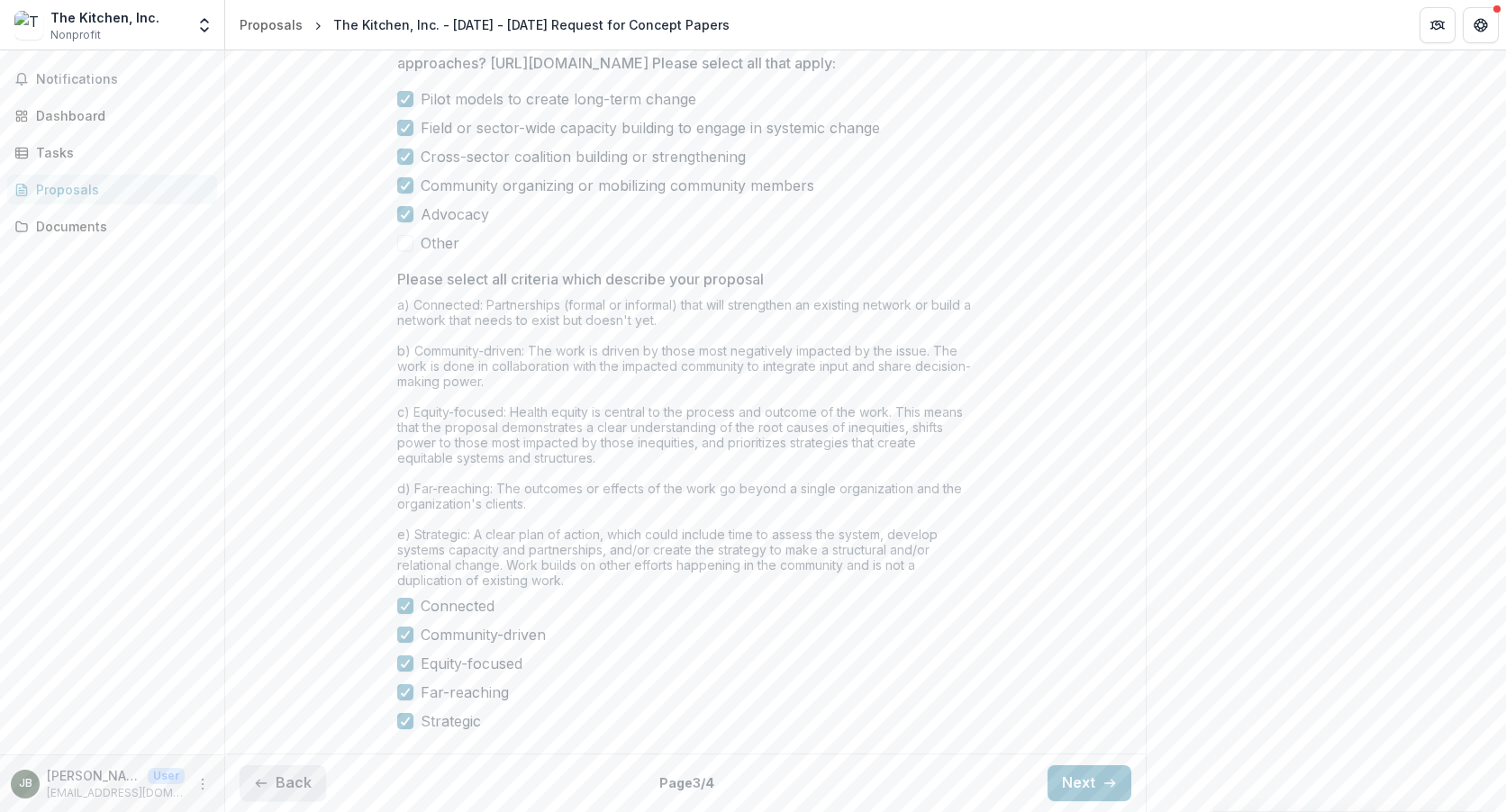
click at [292, 779] on button "Back" at bounding box center [283, 783] width 86 height 36
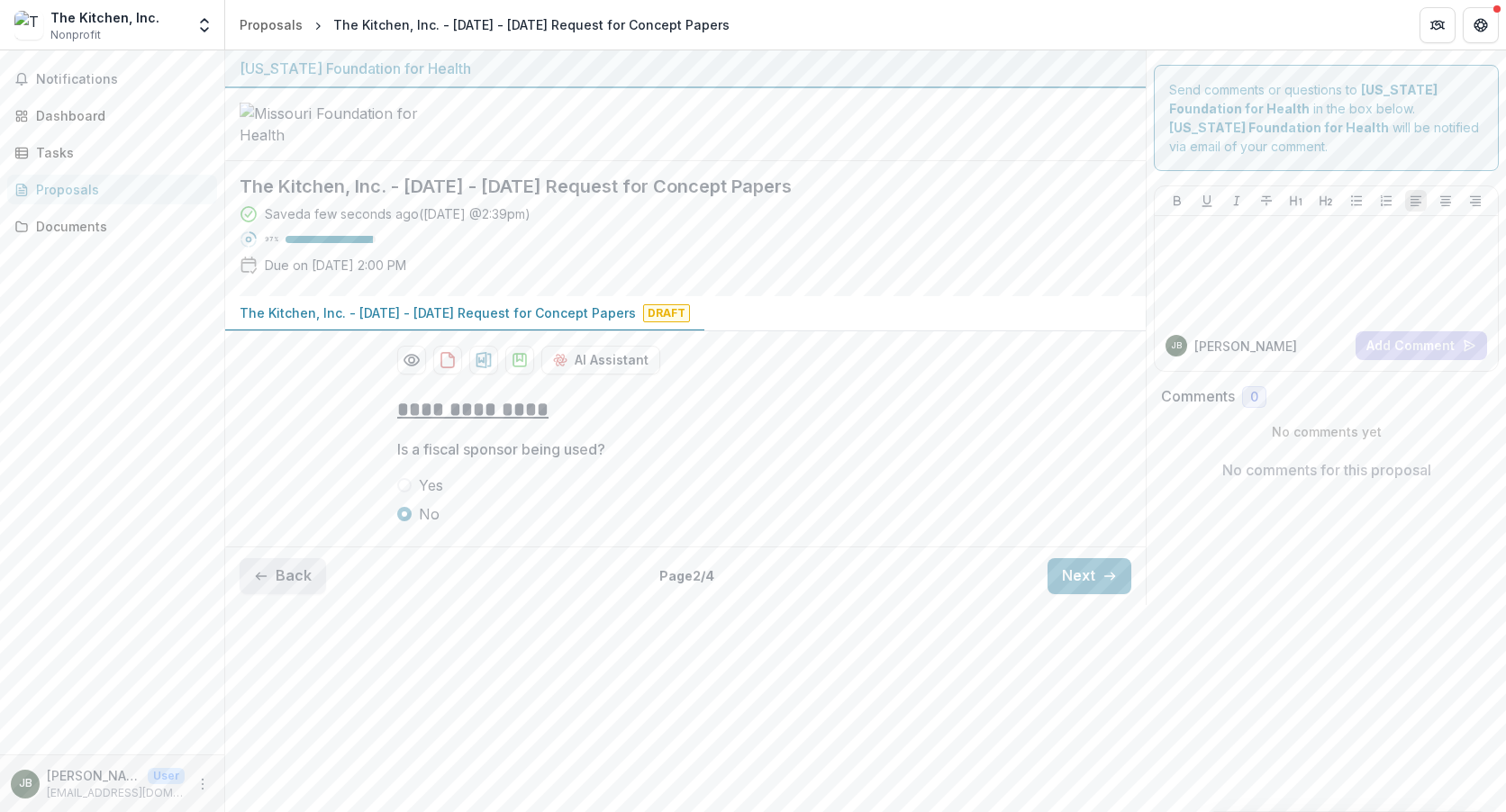
click at [298, 594] on button "Back" at bounding box center [283, 576] width 86 height 36
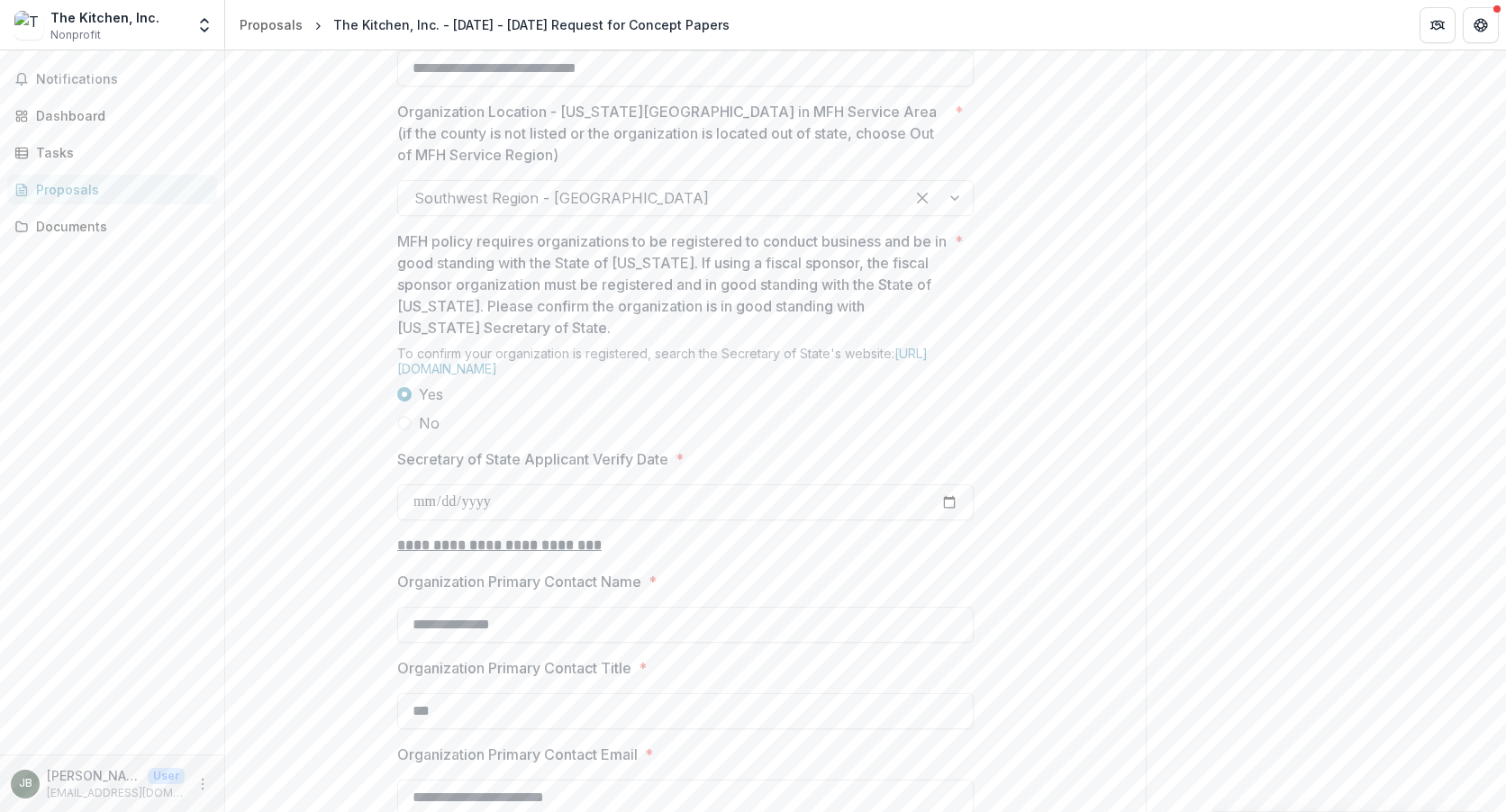
scroll to position [1441, 0]
